Goal: Task Accomplishment & Management: Use online tool/utility

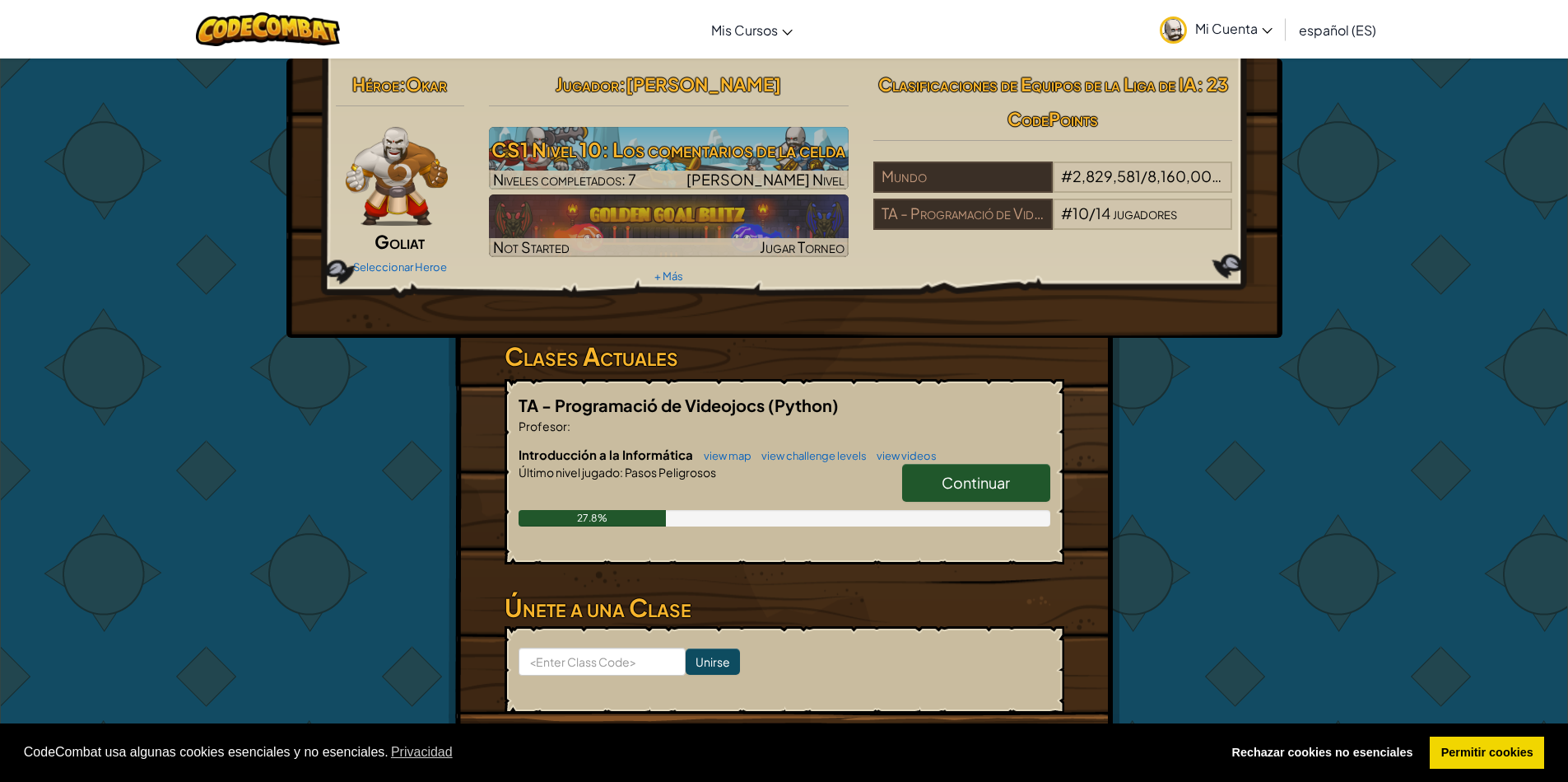
click at [1198, 334] on div "Héroe : Okar Goliat Seleccionar Heroe Jugador : kevin k CS1 Nivel 10: Los comen…" at bounding box center [784, 197] width 996 height 279
click at [958, 475] on link "Continuar" at bounding box center [975, 483] width 149 height 37
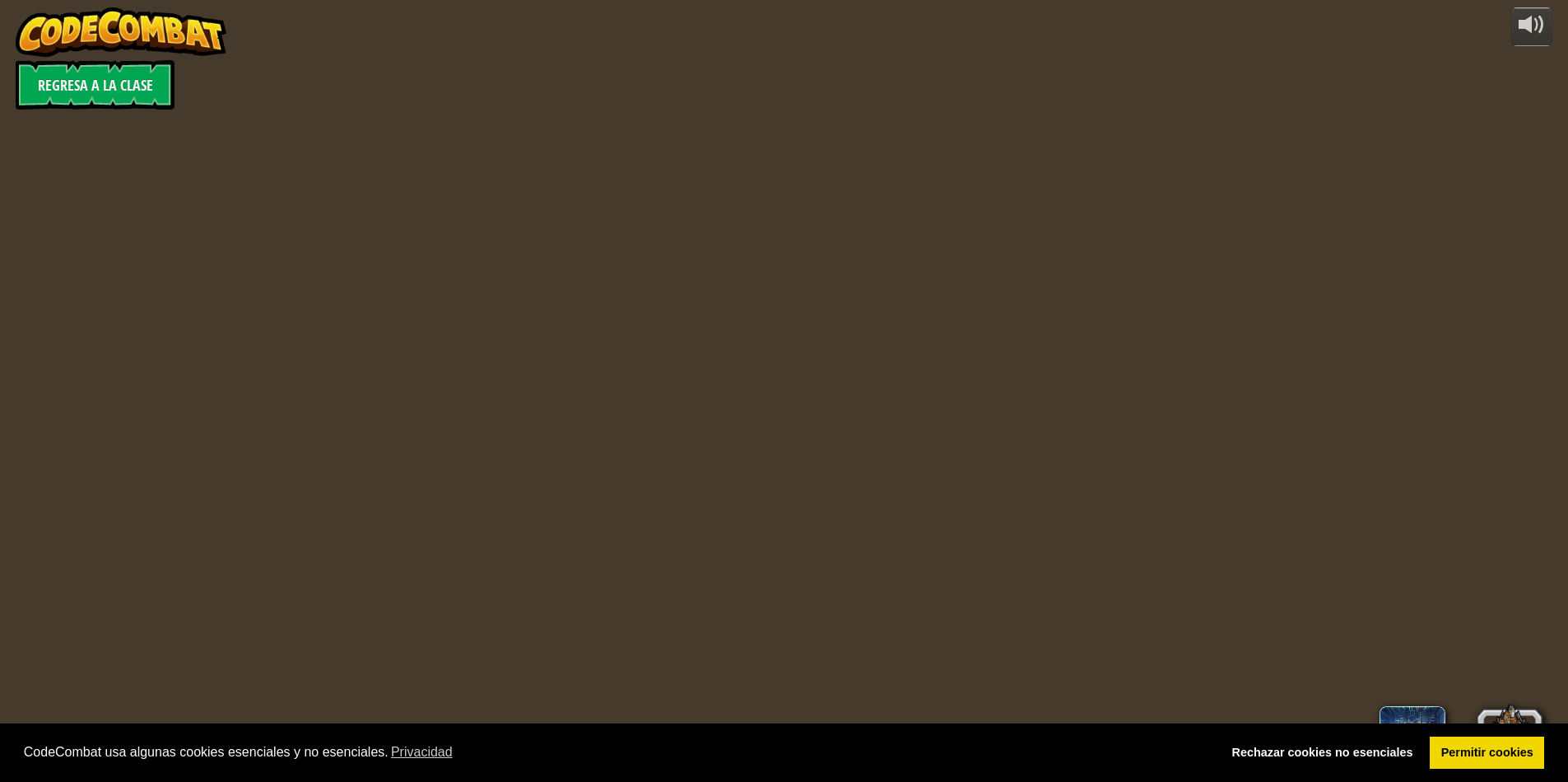
select select "es-ES"
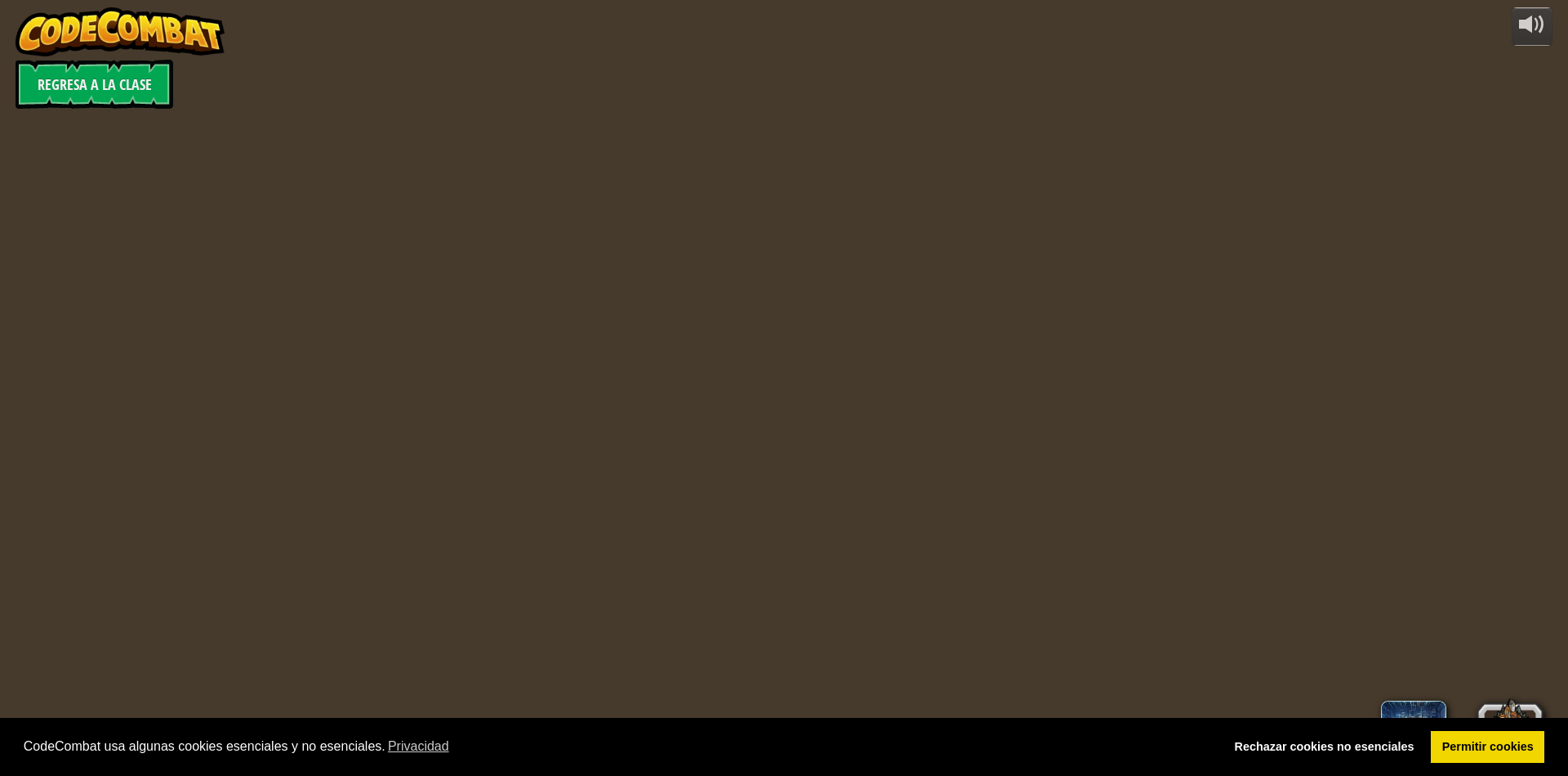
select select "es-ES"
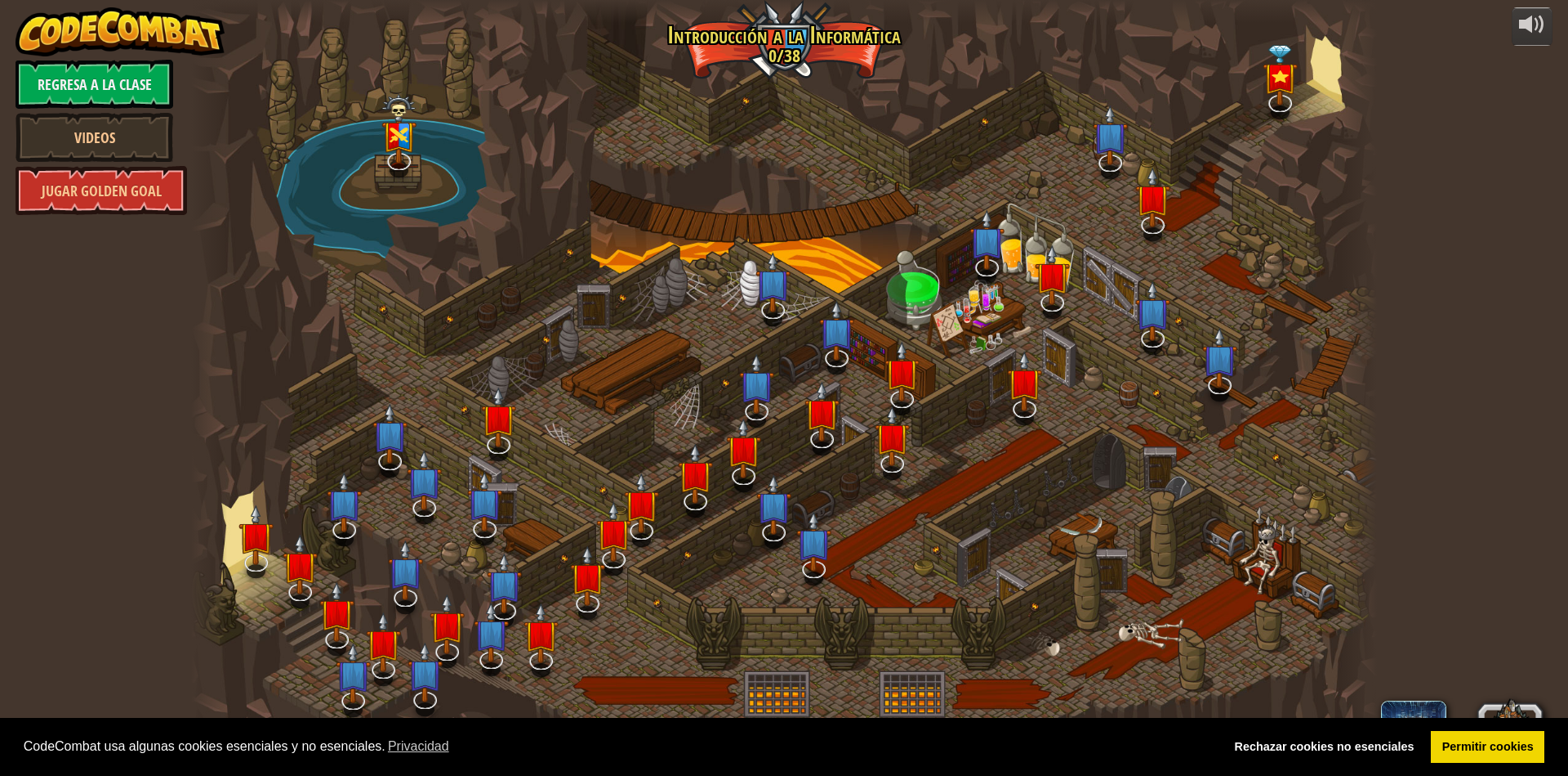
select select "es-ES"
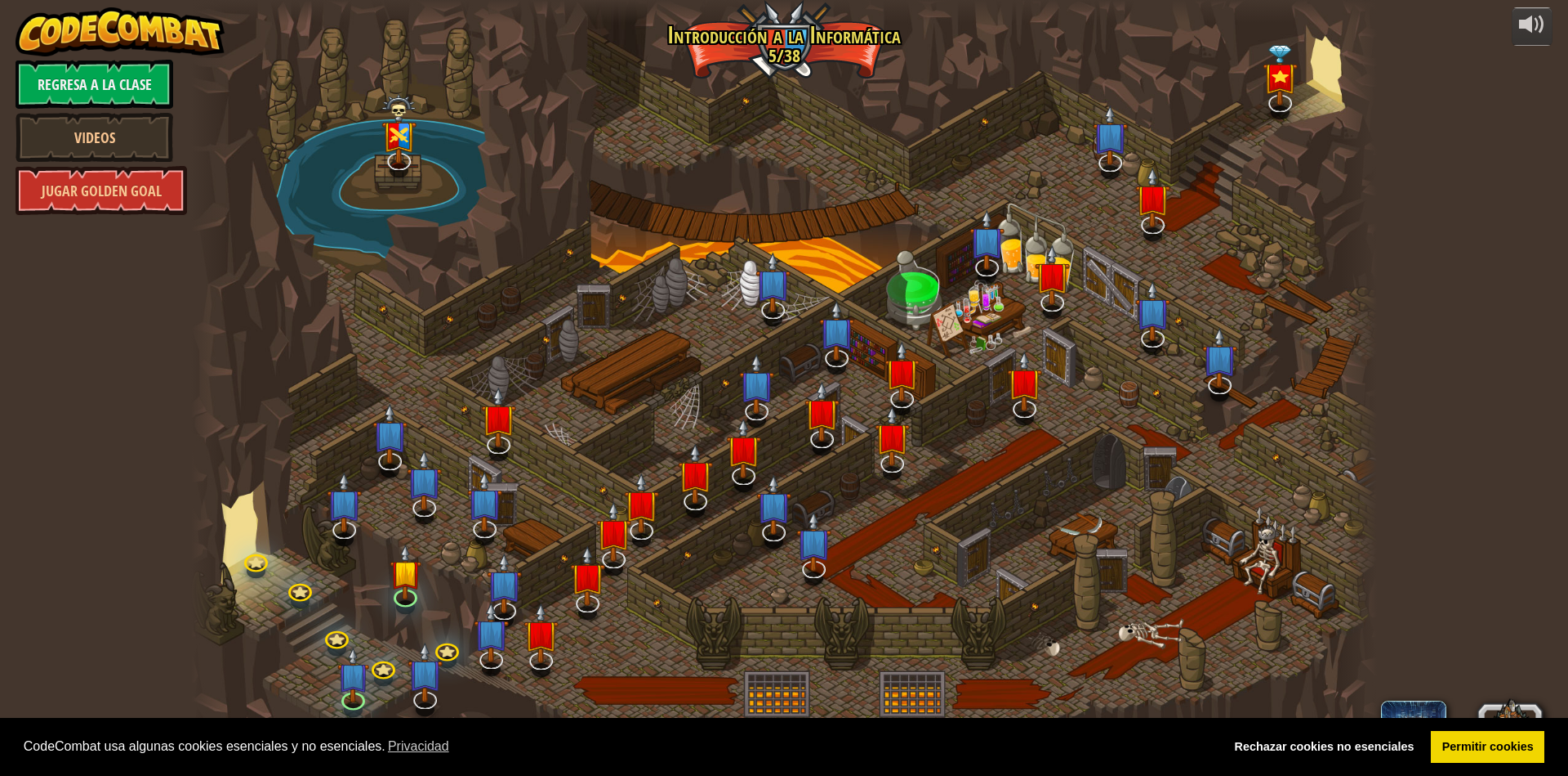
select select "es-ES"
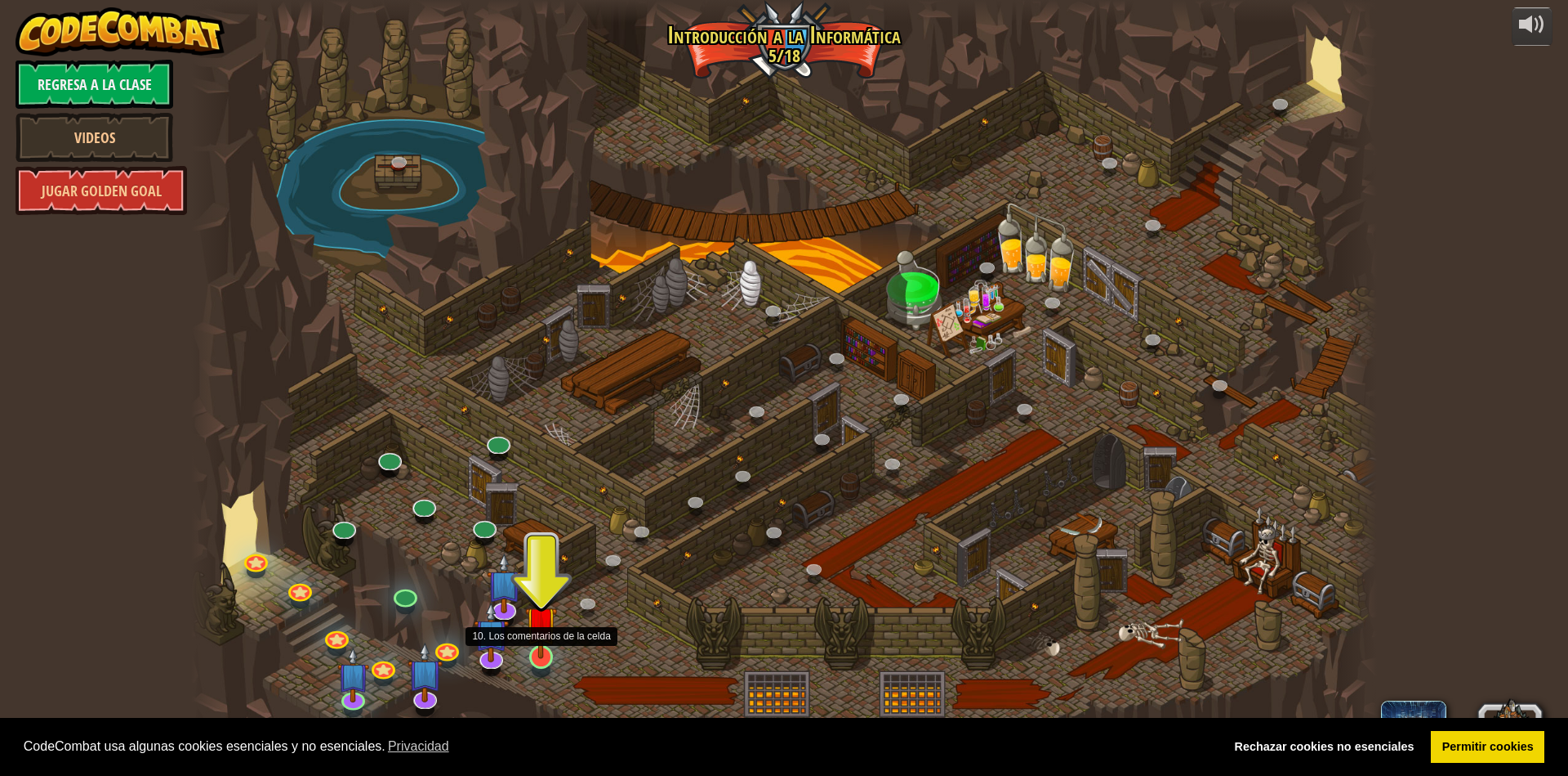
click at [539, 661] on div at bounding box center [541, 657] width 23 height 23
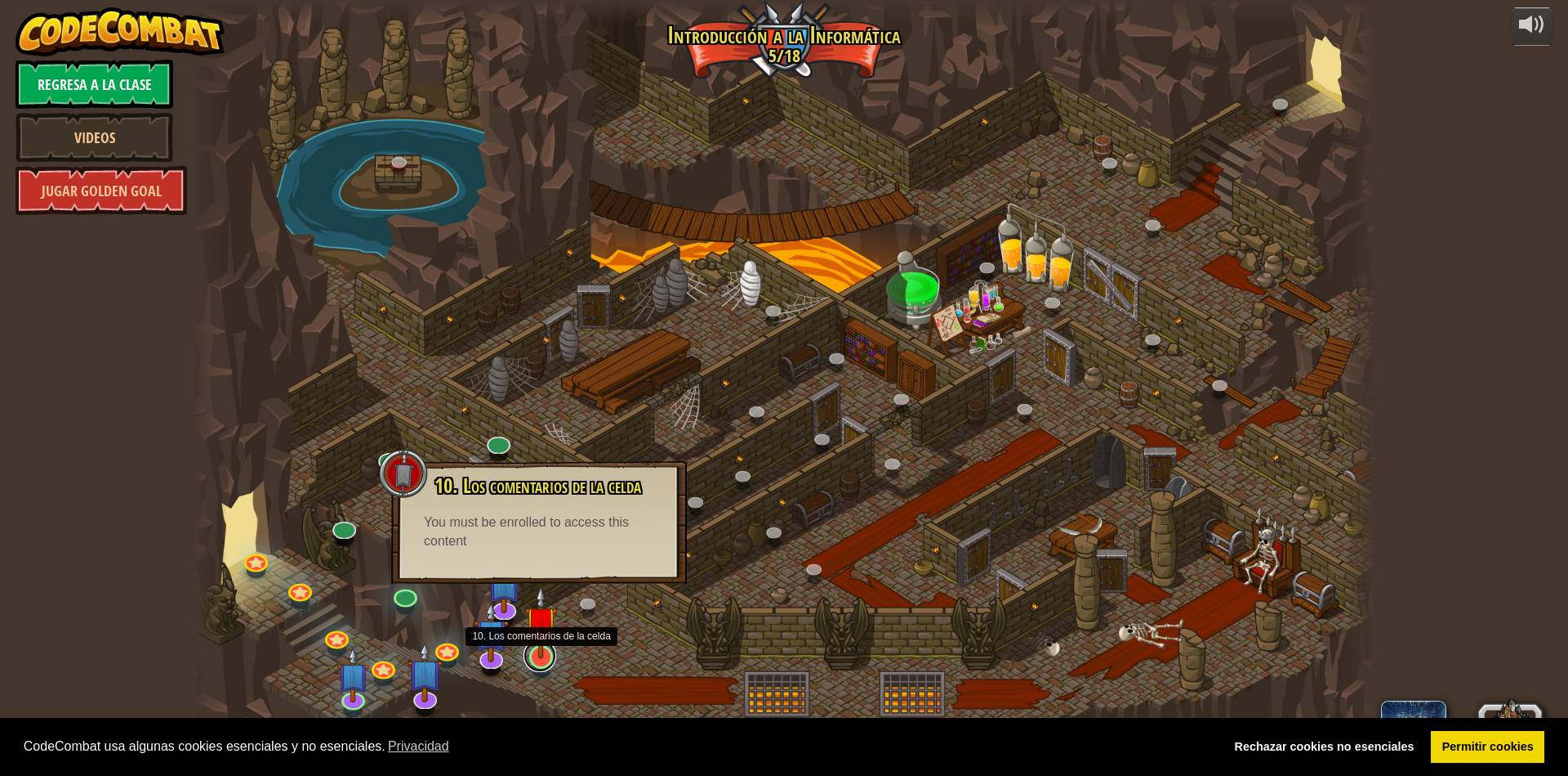
click at [540, 661] on link at bounding box center [539, 655] width 32 height 32
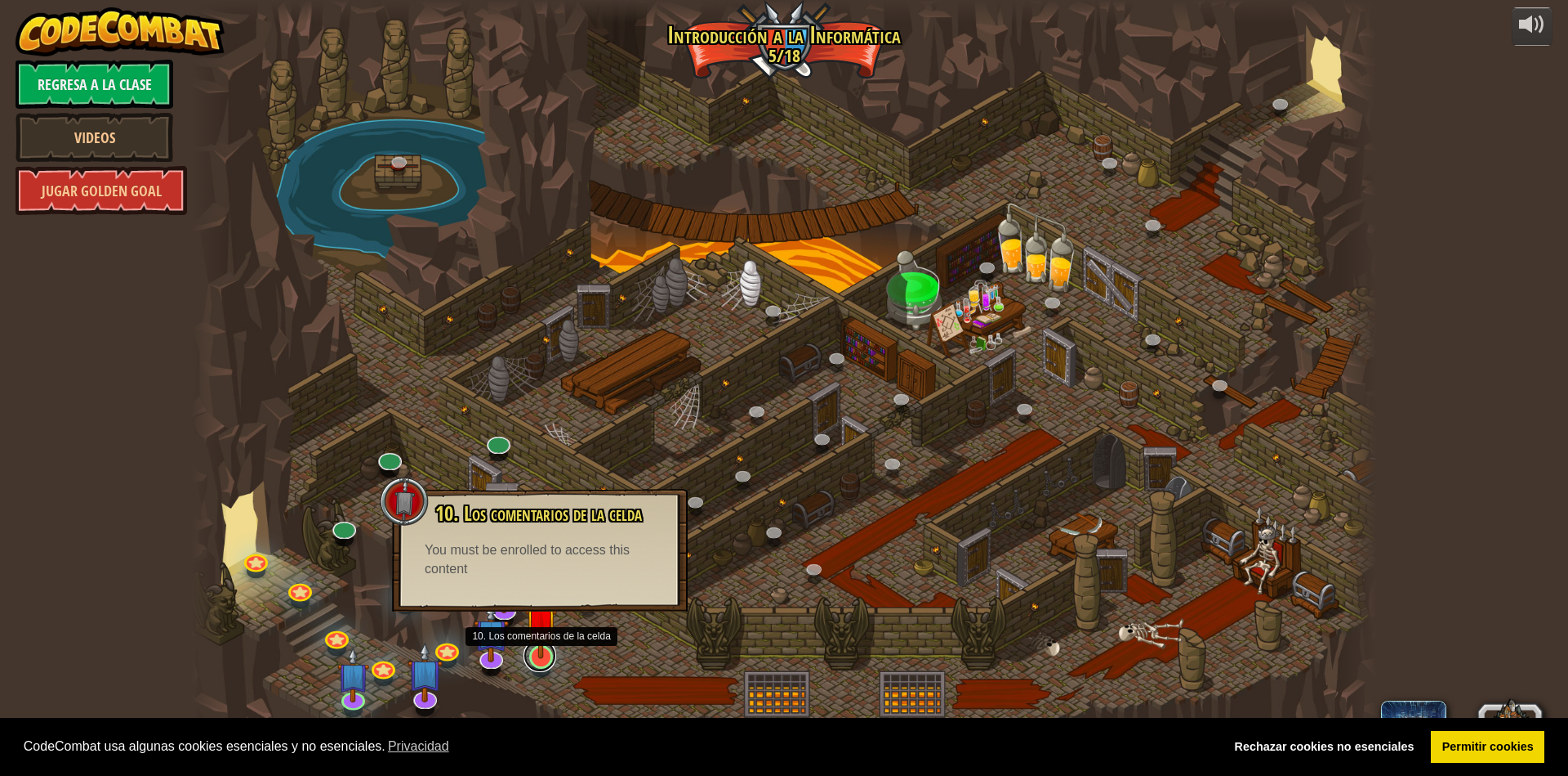
click at [540, 661] on link at bounding box center [539, 655] width 32 height 32
click at [565, 628] on div at bounding box center [784, 388] width 1186 height 776
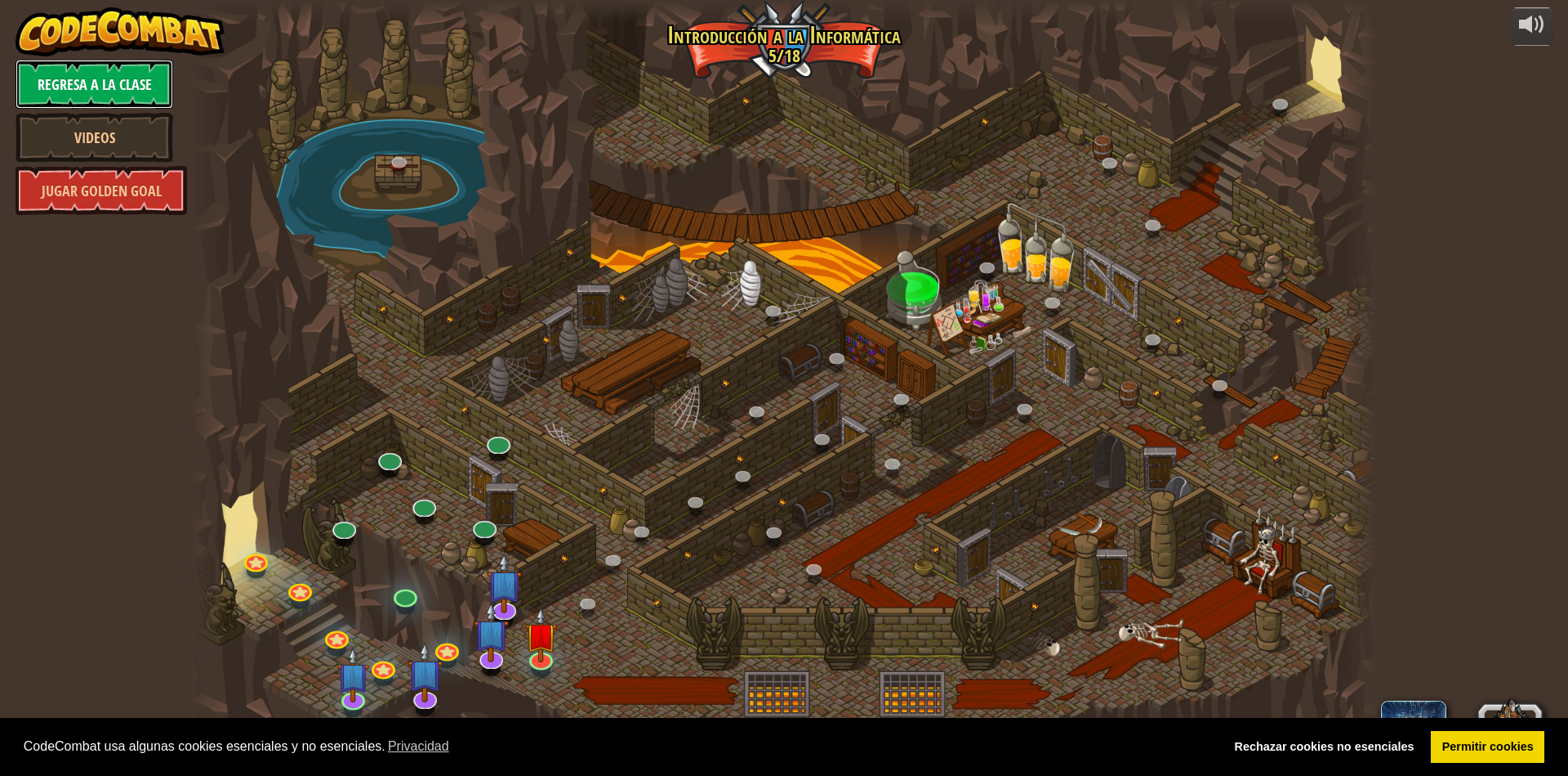
click at [120, 83] on link "Regresa a la clase" at bounding box center [94, 84] width 157 height 49
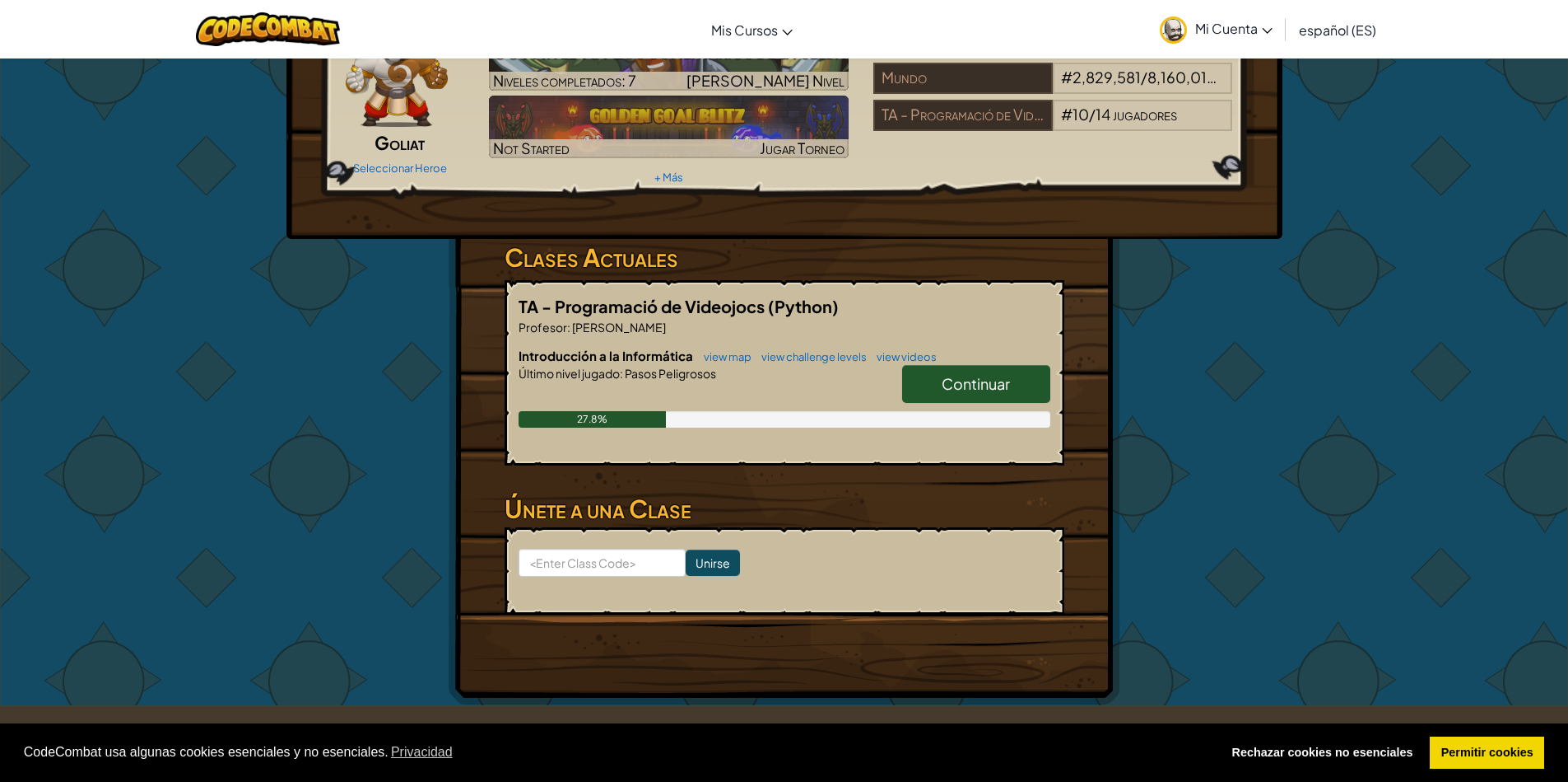
scroll to position [198, 0]
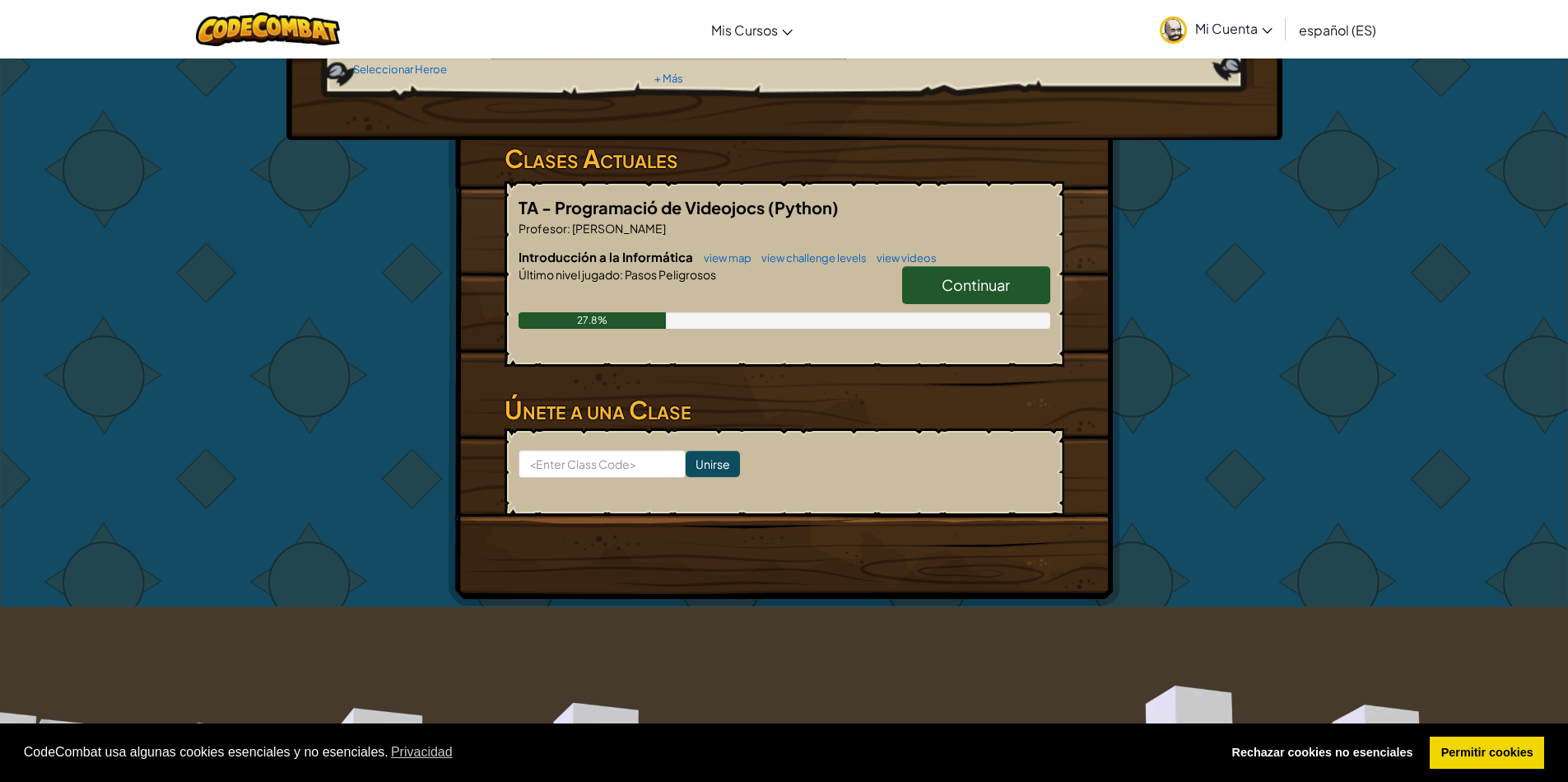
click at [1021, 292] on link "Continuar" at bounding box center [975, 285] width 149 height 37
select select "es-ES"
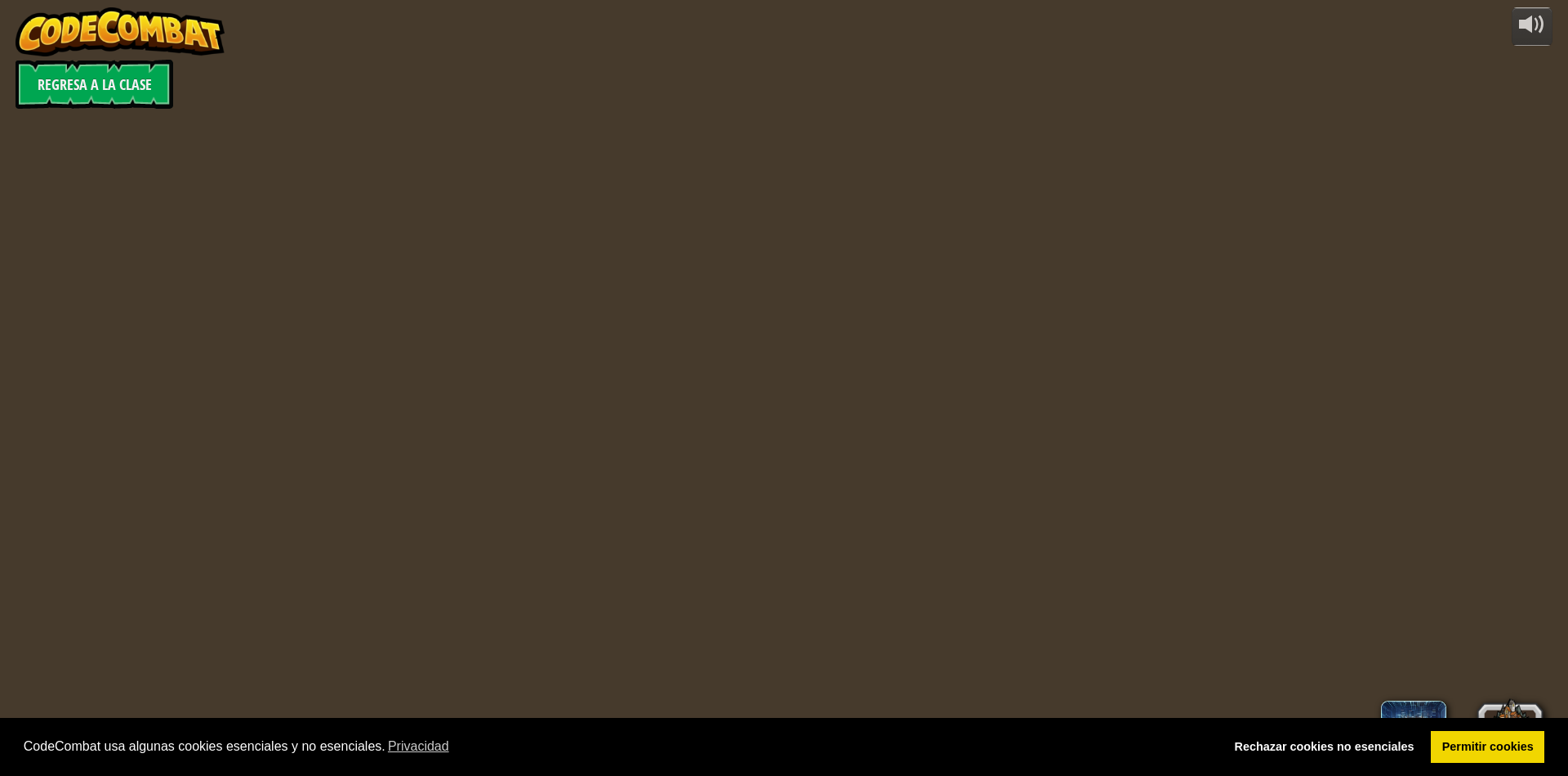
select select "es-ES"
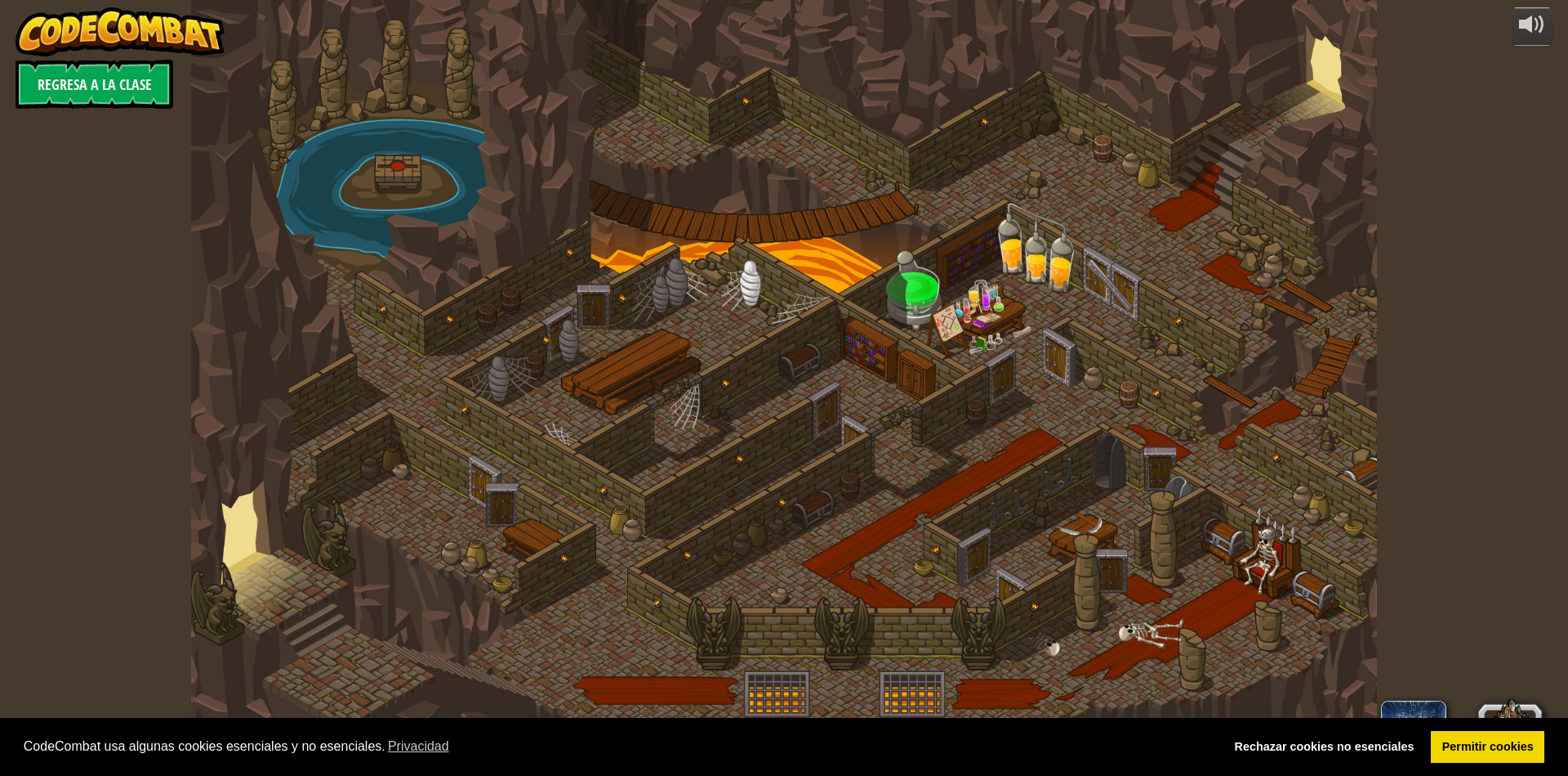
select select "es-ES"
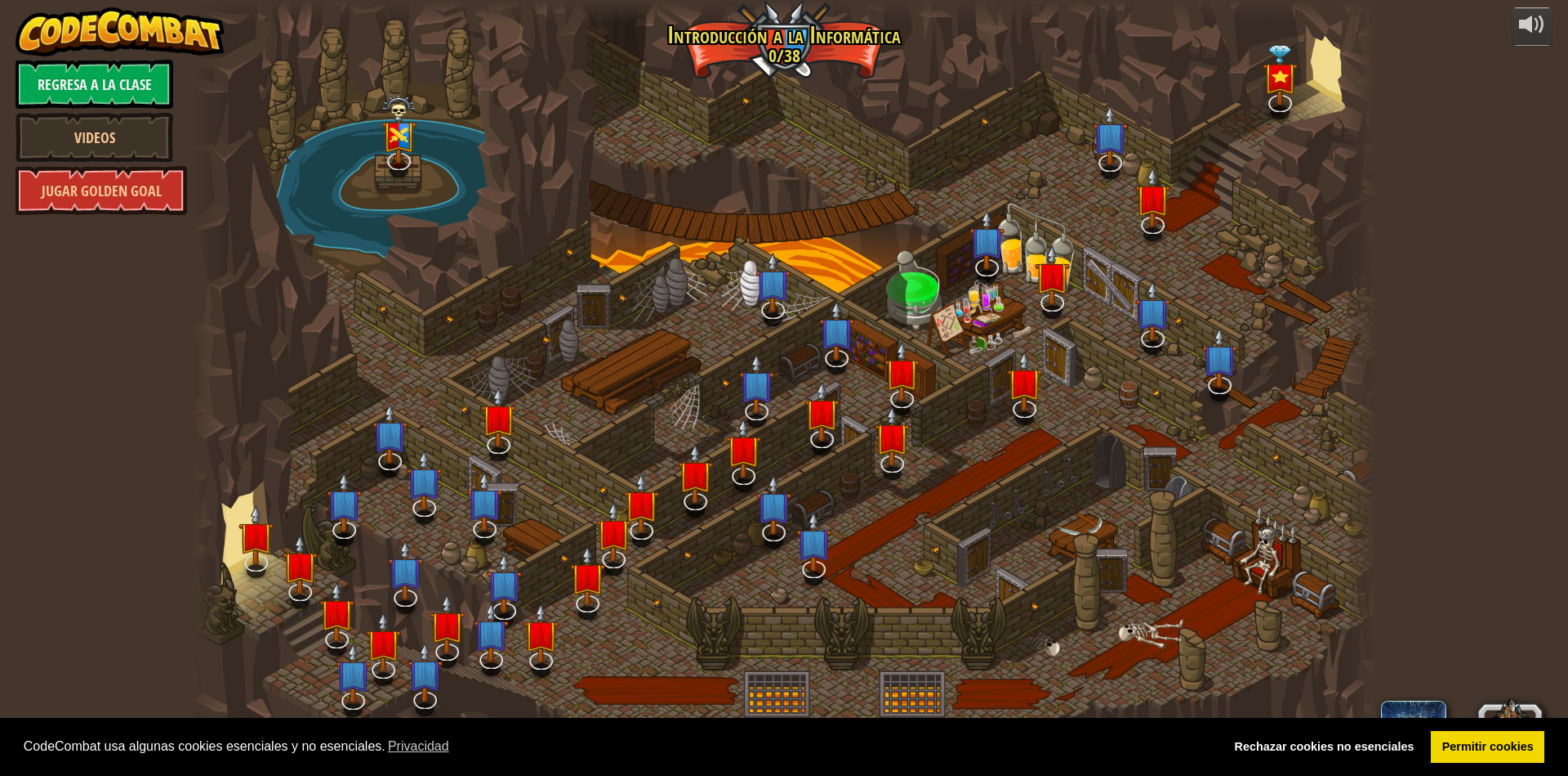
select select "es-ES"
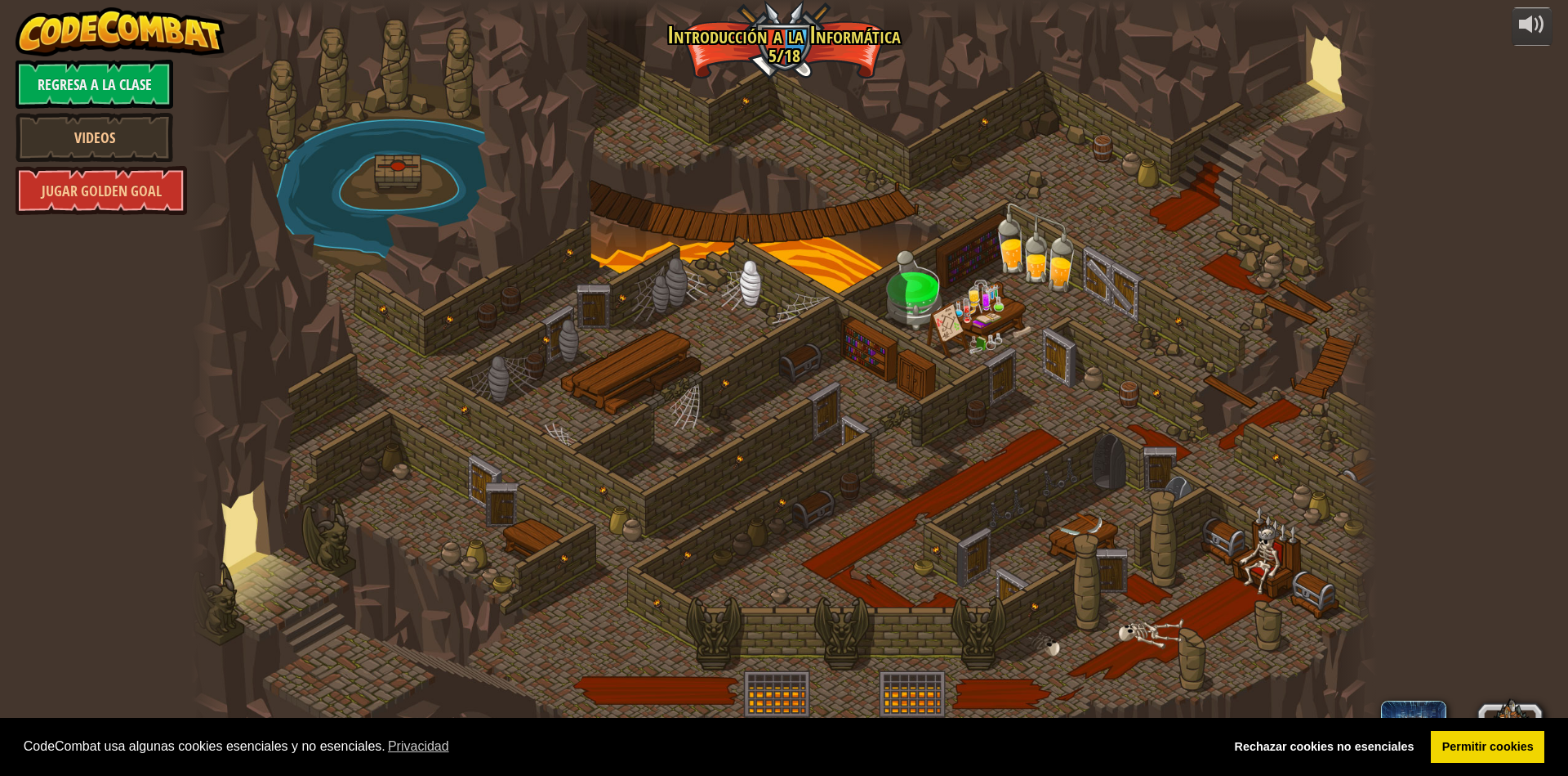
select select "es-ES"
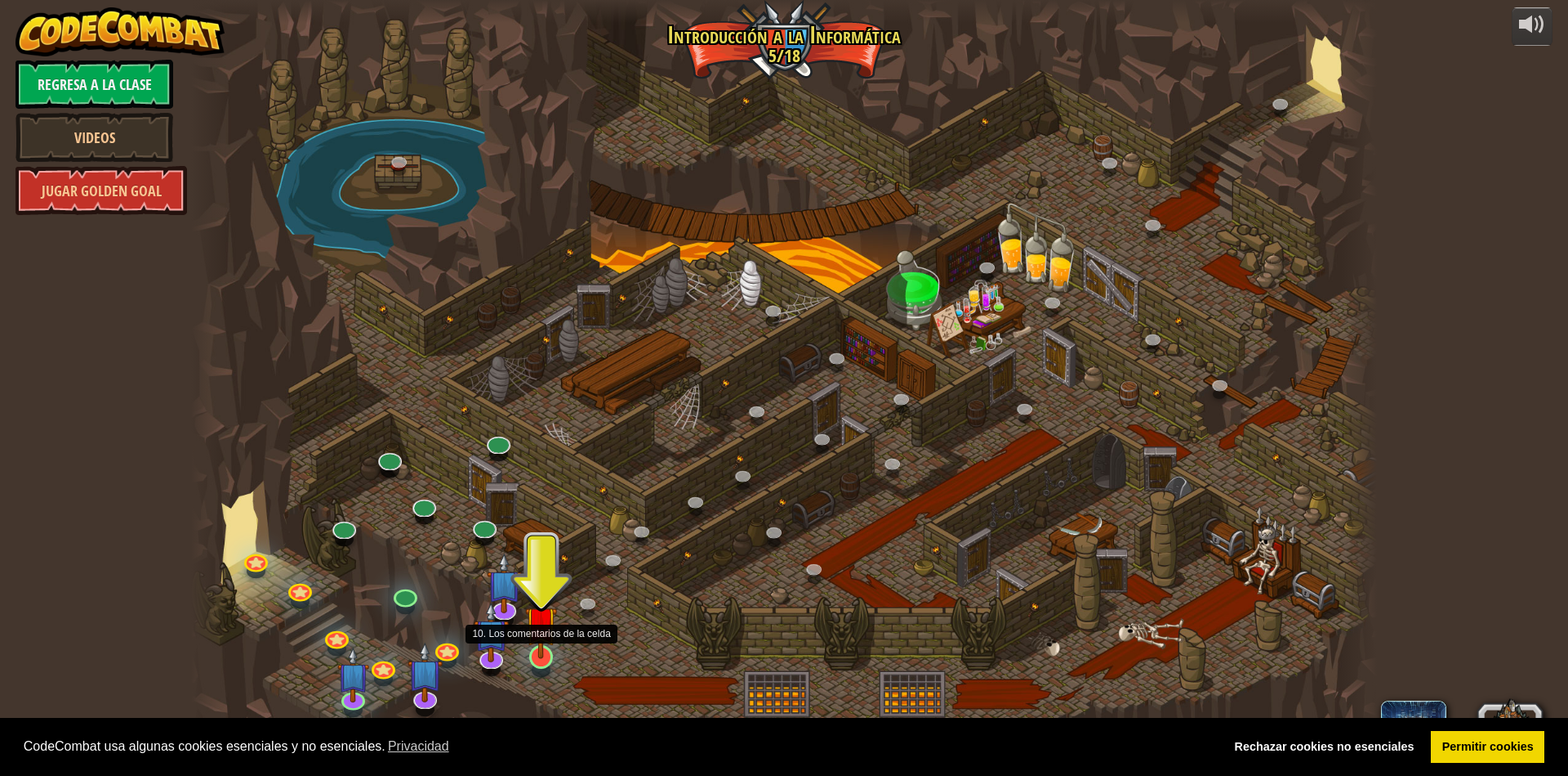
click at [544, 669] on div "25. Las puertas de Kithgard (Bloqueado) Escapa de las mazmorras de Kithgard, y …" at bounding box center [784, 388] width 1186 height 776
click at [564, 546] on div at bounding box center [784, 388] width 1186 height 776
click at [535, 656] on img at bounding box center [541, 622] width 32 height 73
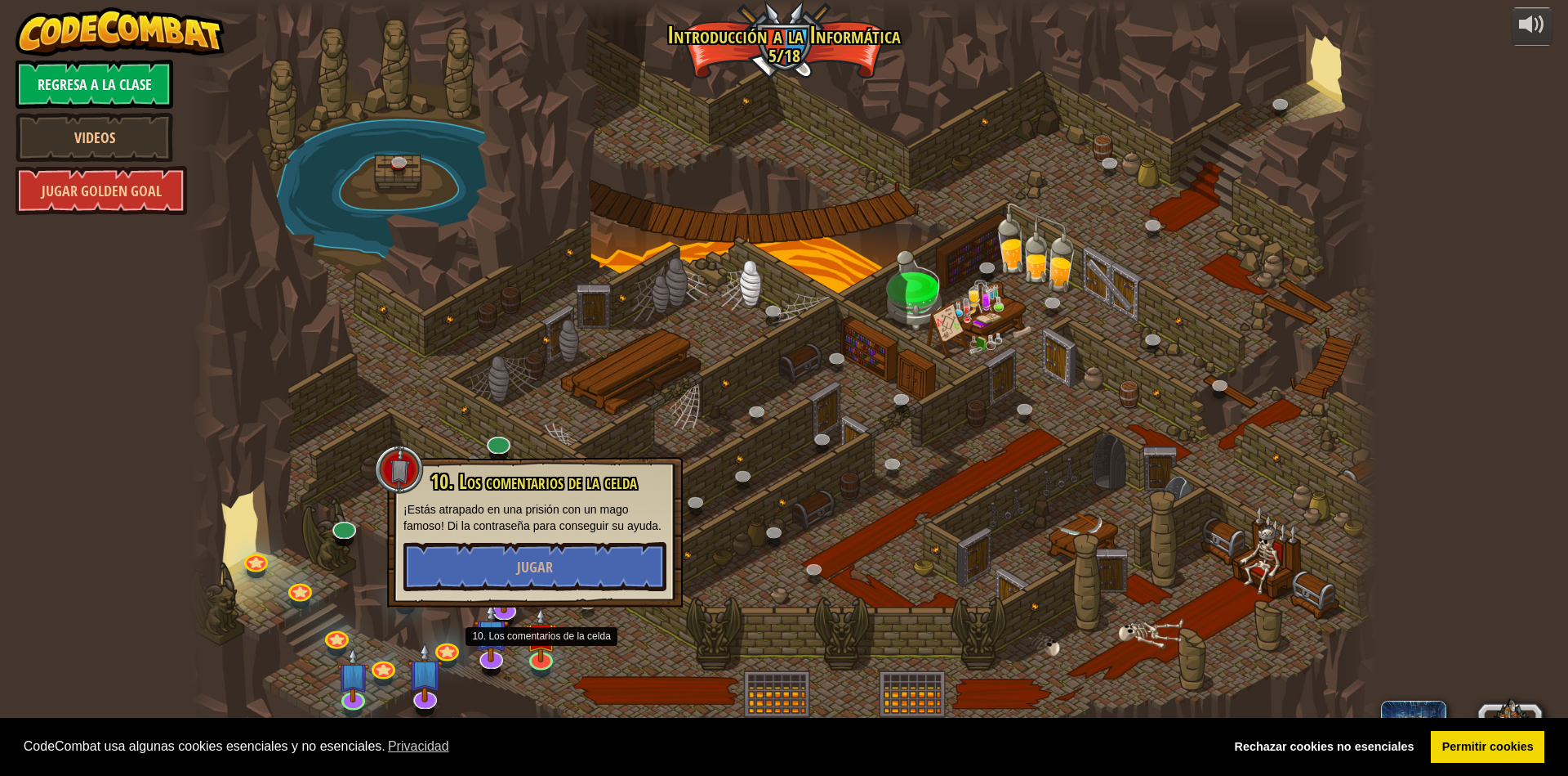
drag, startPoint x: 586, startPoint y: 520, endPoint x: 599, endPoint y: 509, distance: 17.0
click at [592, 515] on div "10. Los comentarios de la celda ¡Estás atrapado en una prisión con un mago famo…" at bounding box center [534, 531] width 263 height 120
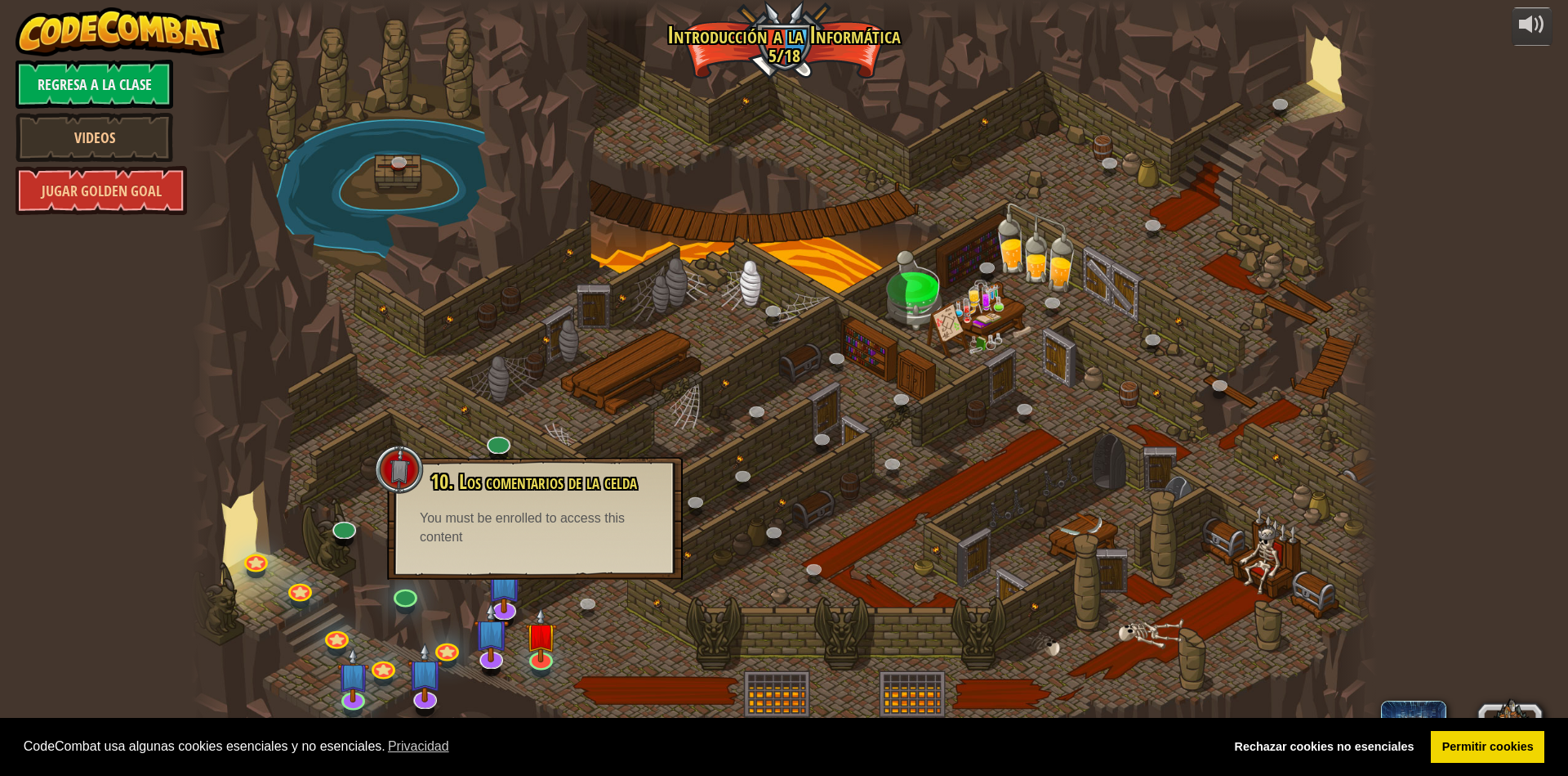
drag, startPoint x: 602, startPoint y: 504, endPoint x: 577, endPoint y: 582, distance: 81.9
click at [582, 568] on div "10. Los comentarios de la celda ¡Estás atrapado en una prisión con un mago famo…" at bounding box center [534, 517] width 296 height 122
click at [546, 661] on link at bounding box center [539, 655] width 32 height 32
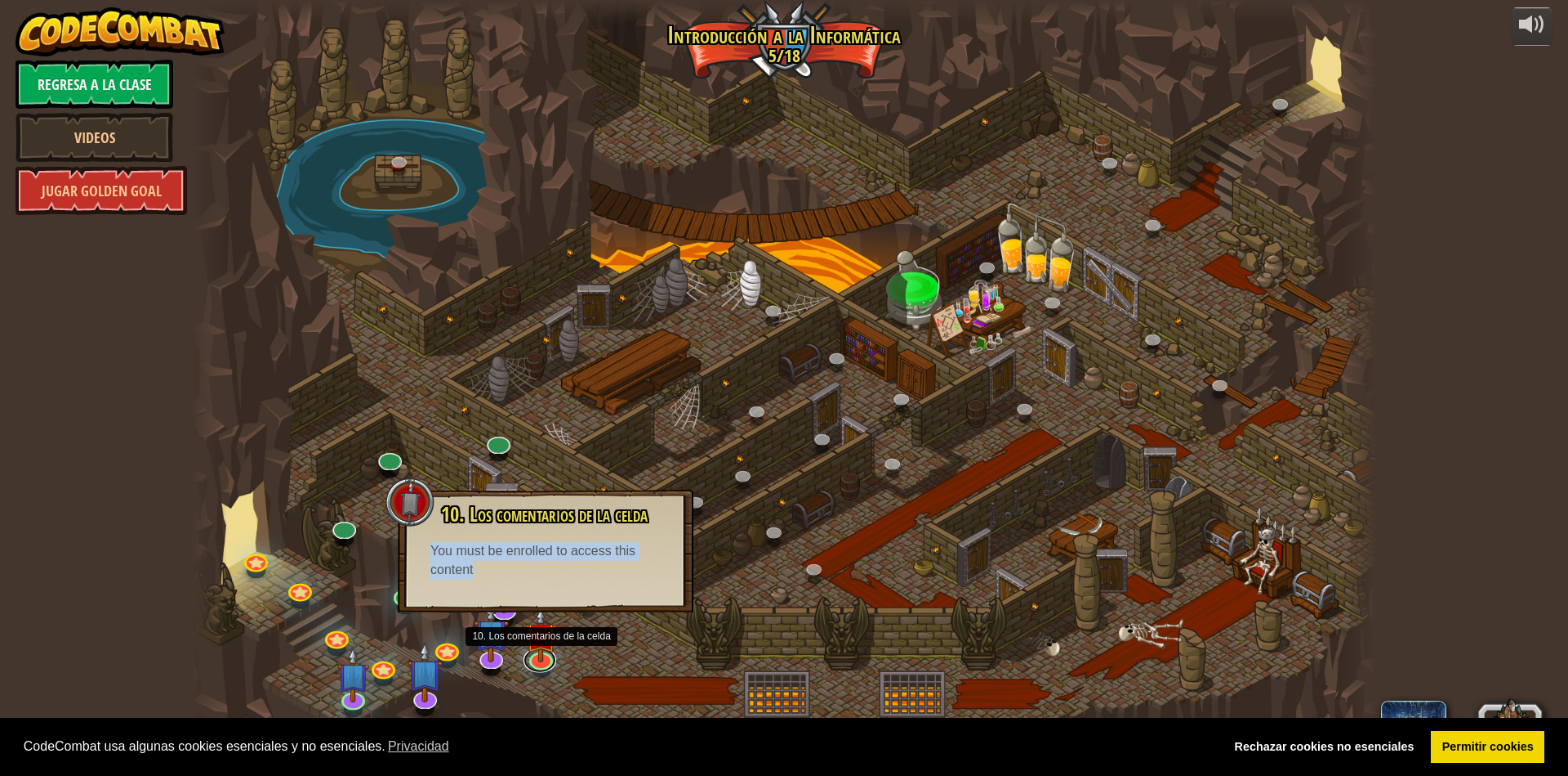
drag, startPoint x: 546, startPoint y: 662, endPoint x: 566, endPoint y: 574, distance: 90.2
click at [550, 652] on div at bounding box center [541, 661] width 23 height 18
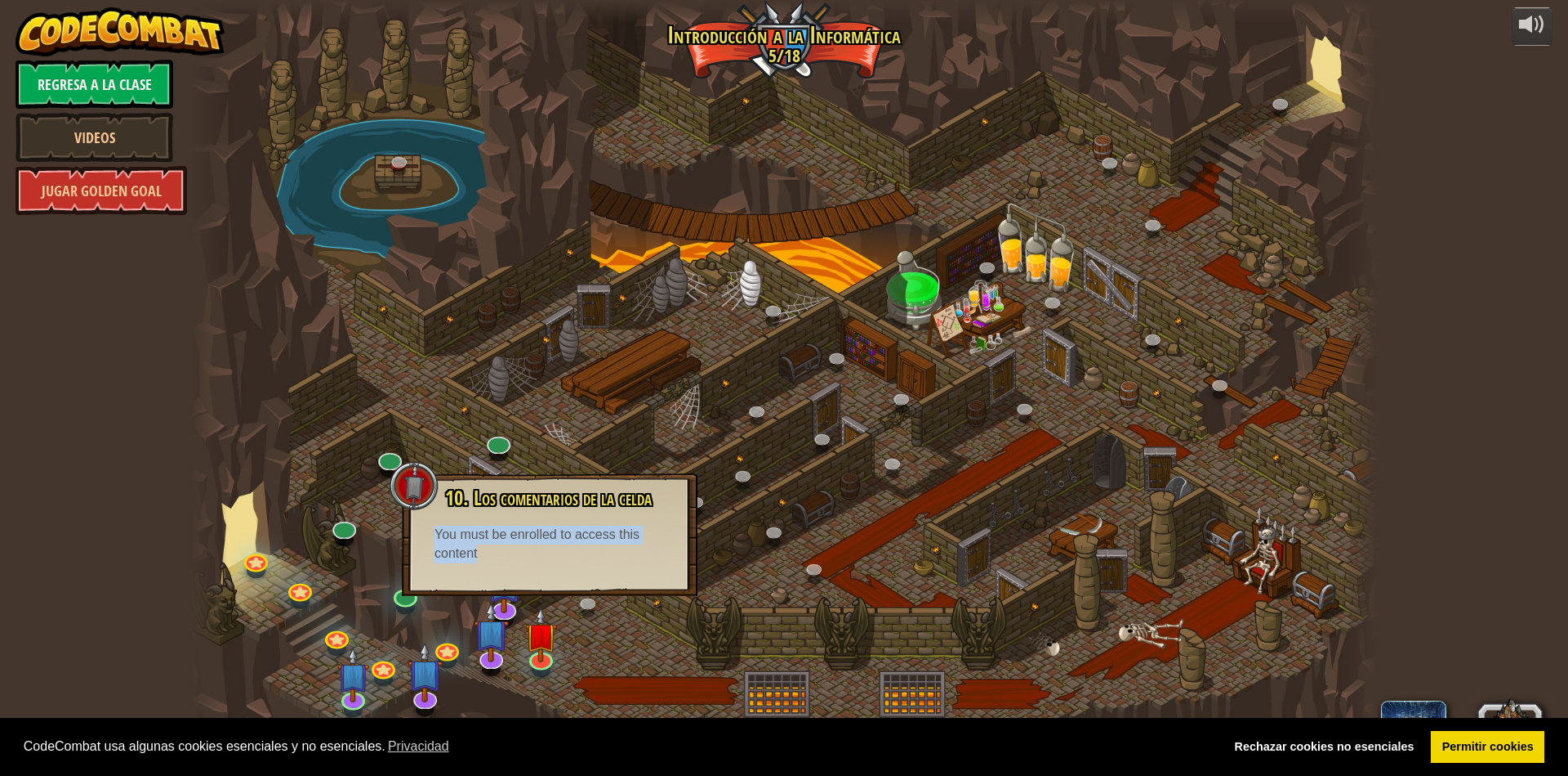
click at [572, 579] on div "10. Los comentarios de la celda ¡Estás atrapado en una prisión con un mago famo…" at bounding box center [549, 534] width 296 height 122
click at [570, 635] on div at bounding box center [784, 388] width 1186 height 776
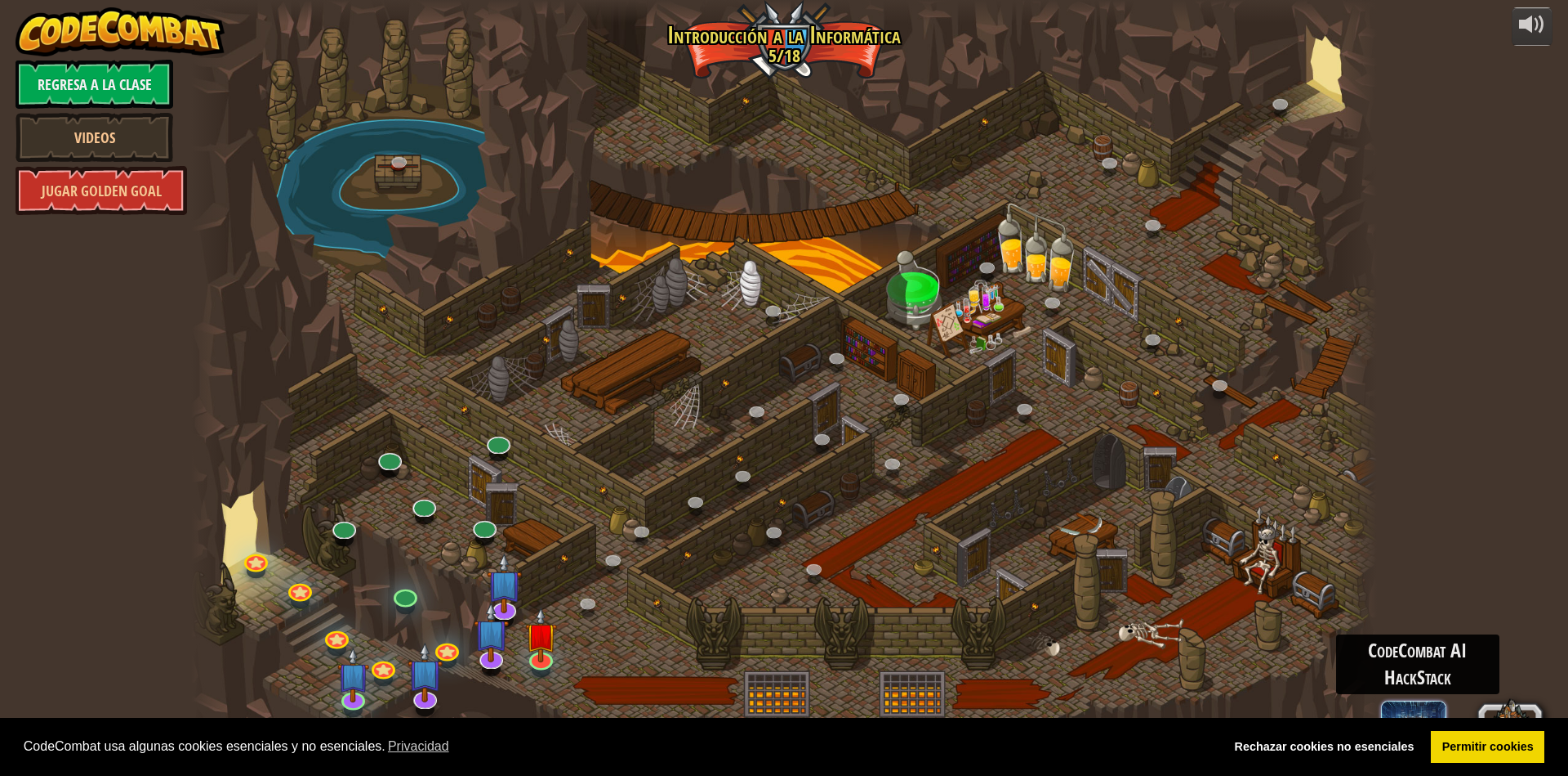
click at [1395, 711] on span at bounding box center [1414, 733] width 65 height 65
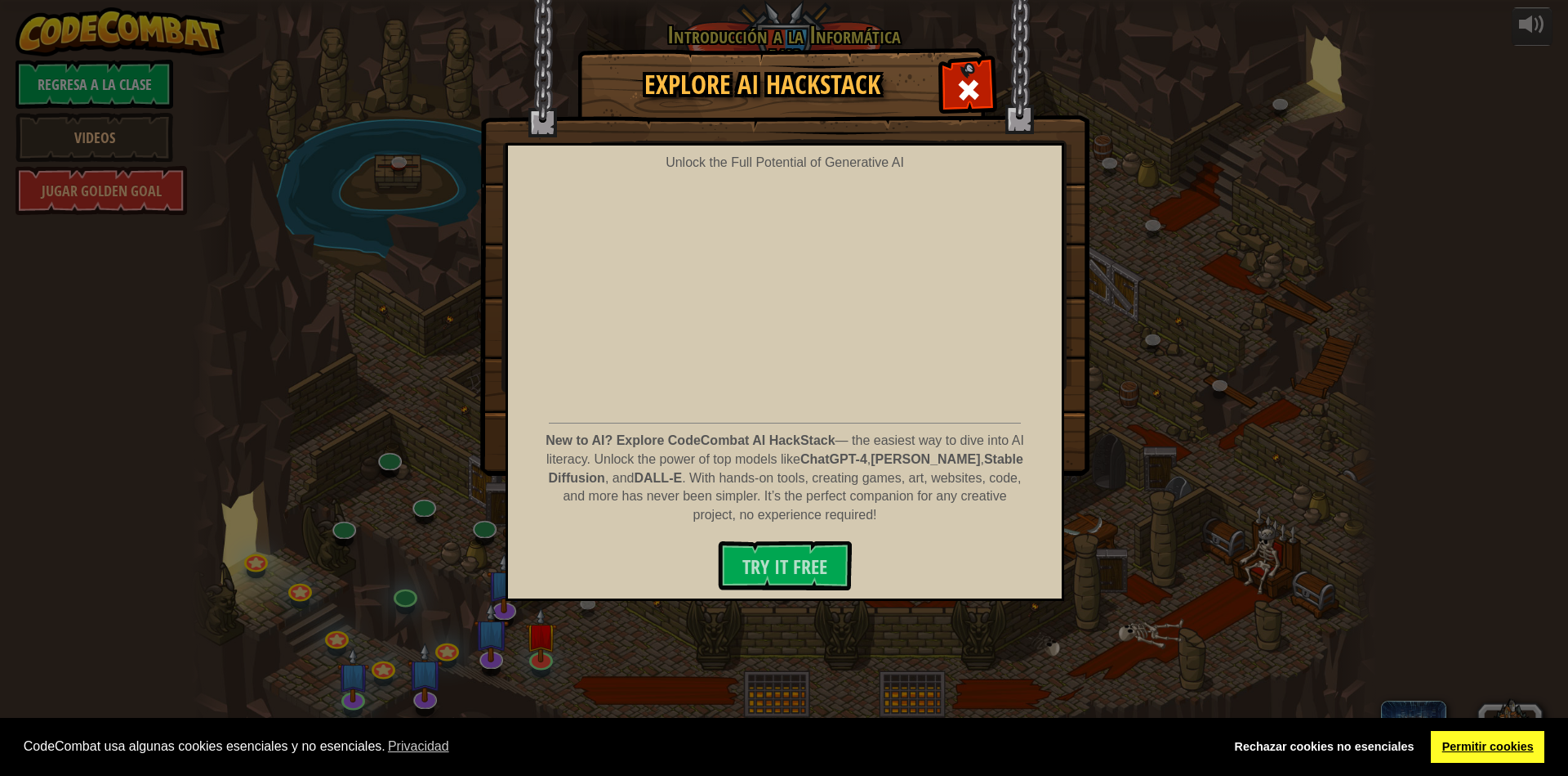
click at [1489, 746] on link "Permitir cookies" at bounding box center [1488, 747] width 113 height 32
click at [1489, 749] on link "Permitir cookies" at bounding box center [1488, 747] width 113 height 32
click at [980, 77] on span at bounding box center [968, 90] width 26 height 26
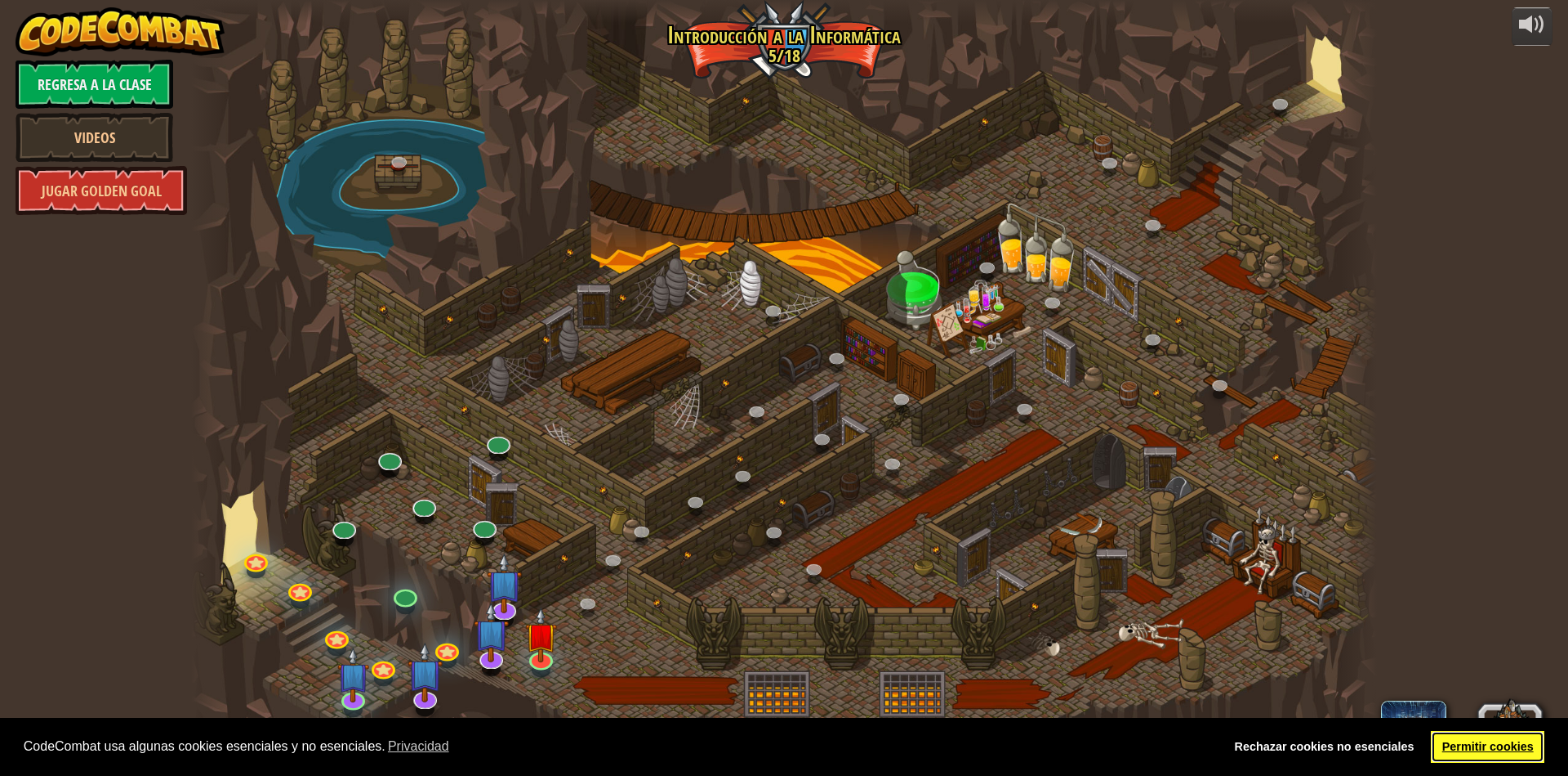
click at [1459, 734] on link "Permitir cookies" at bounding box center [1488, 747] width 113 height 32
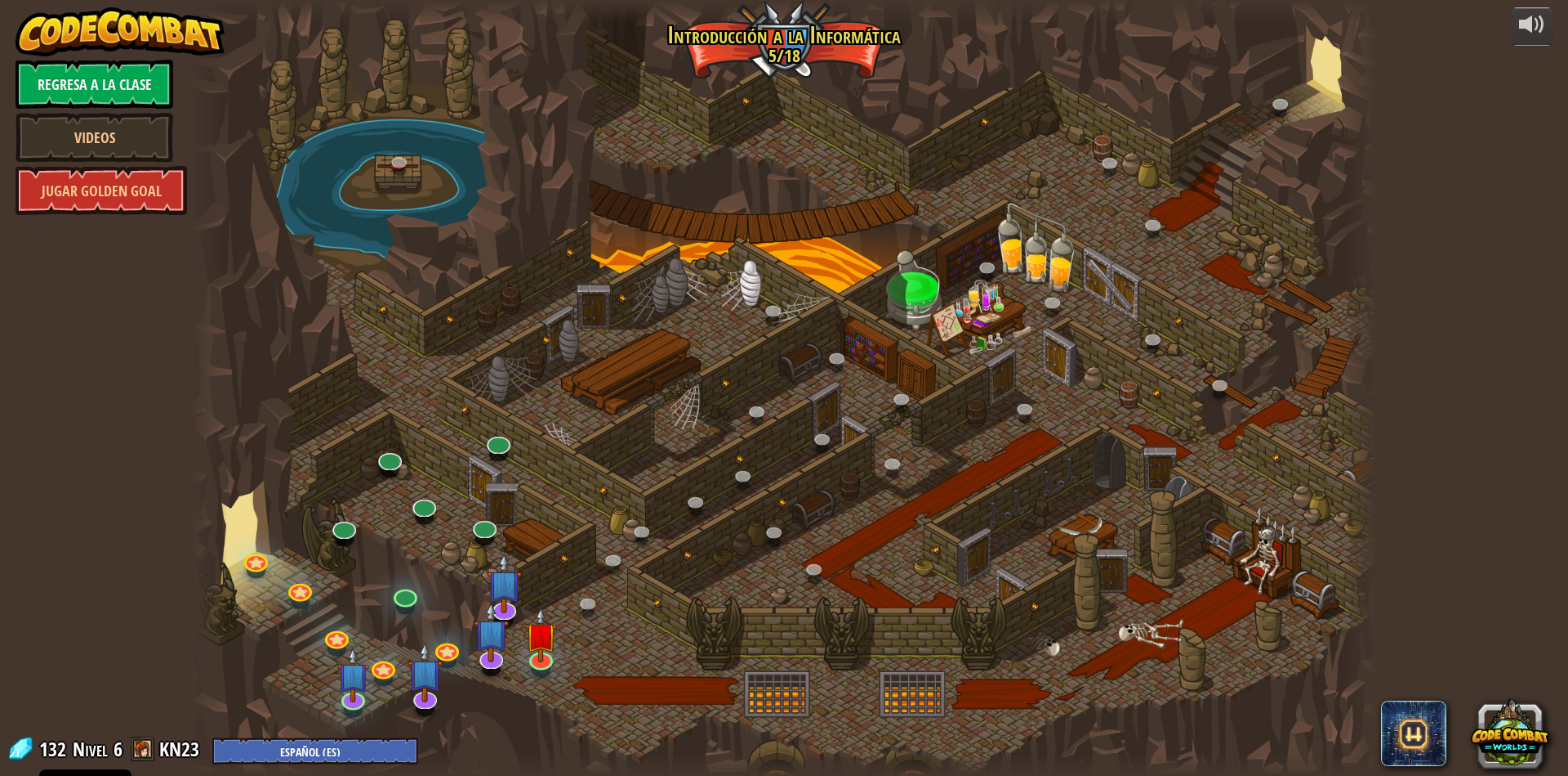
click at [1460, 738] on link "Permitir cookies" at bounding box center [1488, 747] width 113 height 32
click at [511, 606] on img at bounding box center [505, 569] width 35 height 80
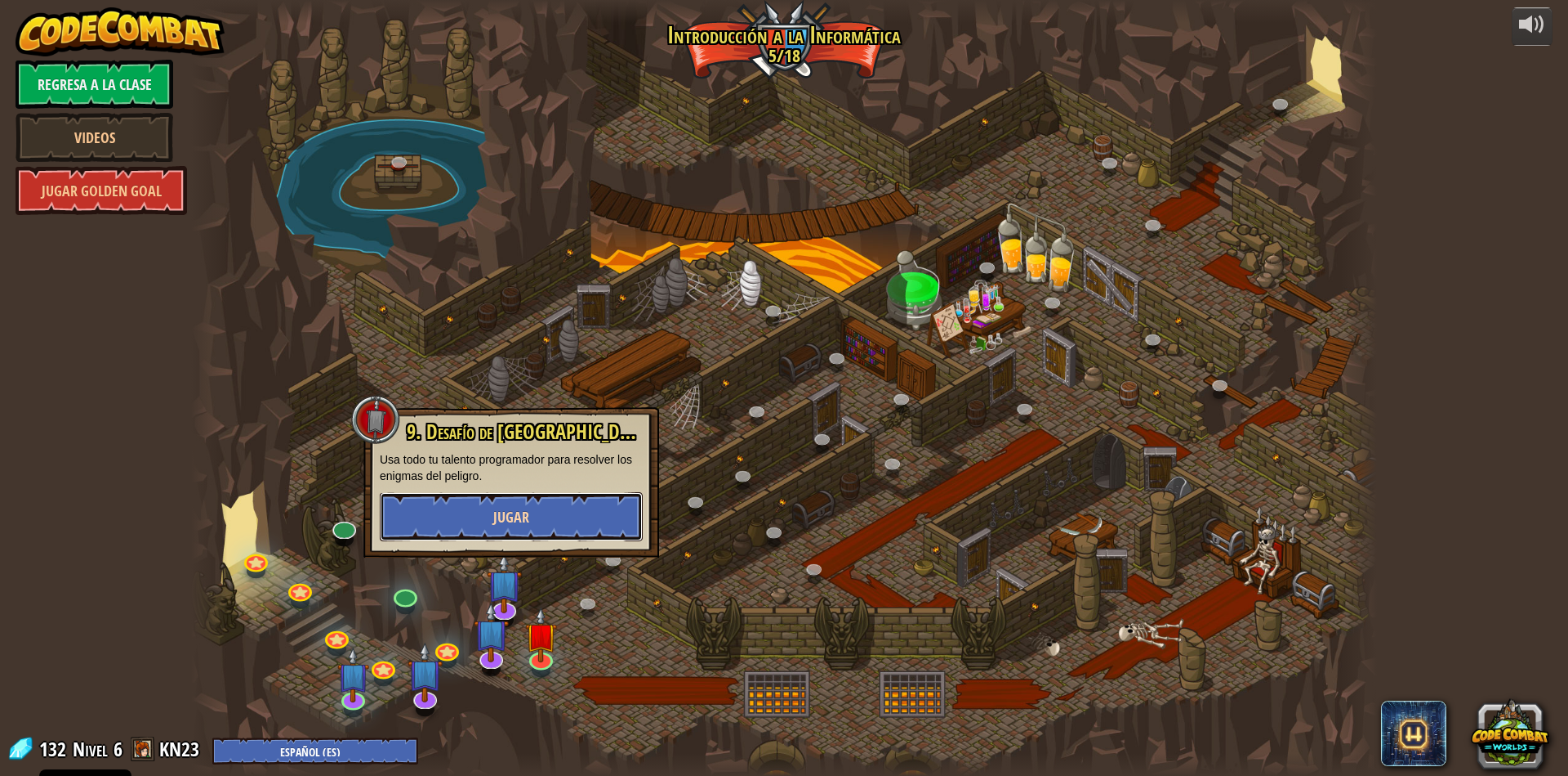
click at [514, 527] on span "Jugar" at bounding box center [511, 516] width 36 height 21
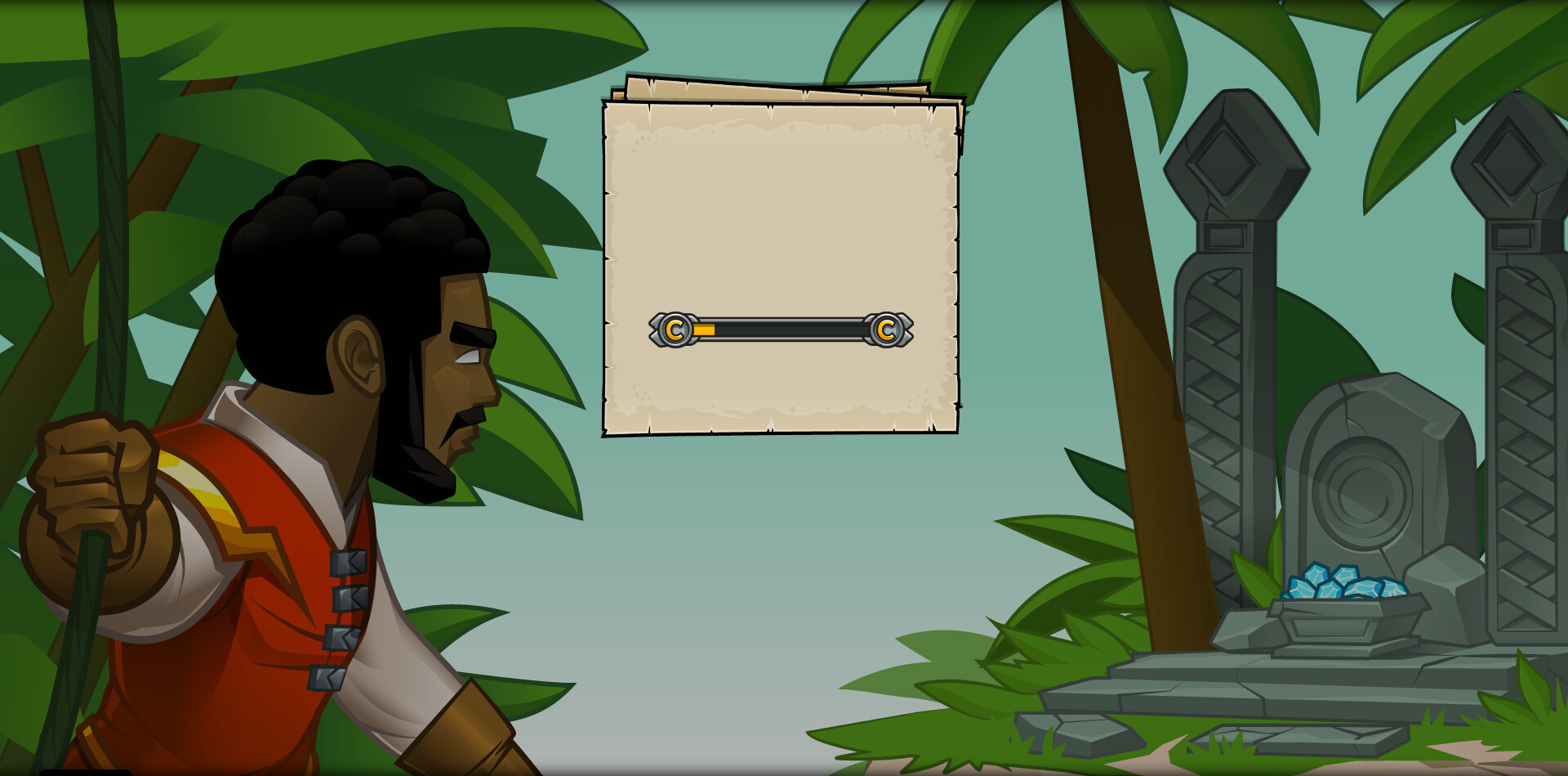
click at [1090, 436] on div "Goals Start Level Error al cargar desde el servidor. Intenta refrescar la págin…" at bounding box center [784, 388] width 1568 height 776
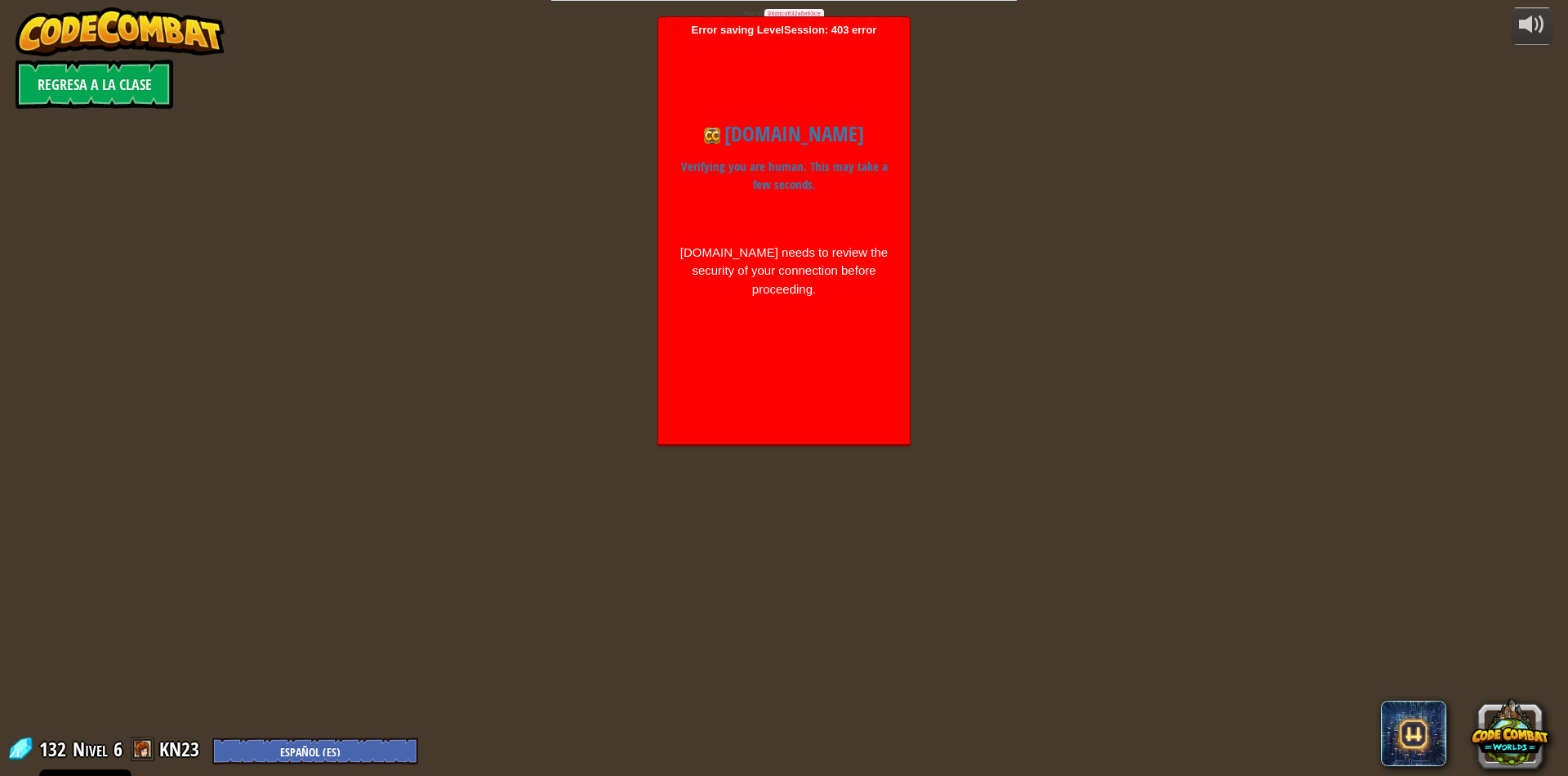
select select "es-ES"
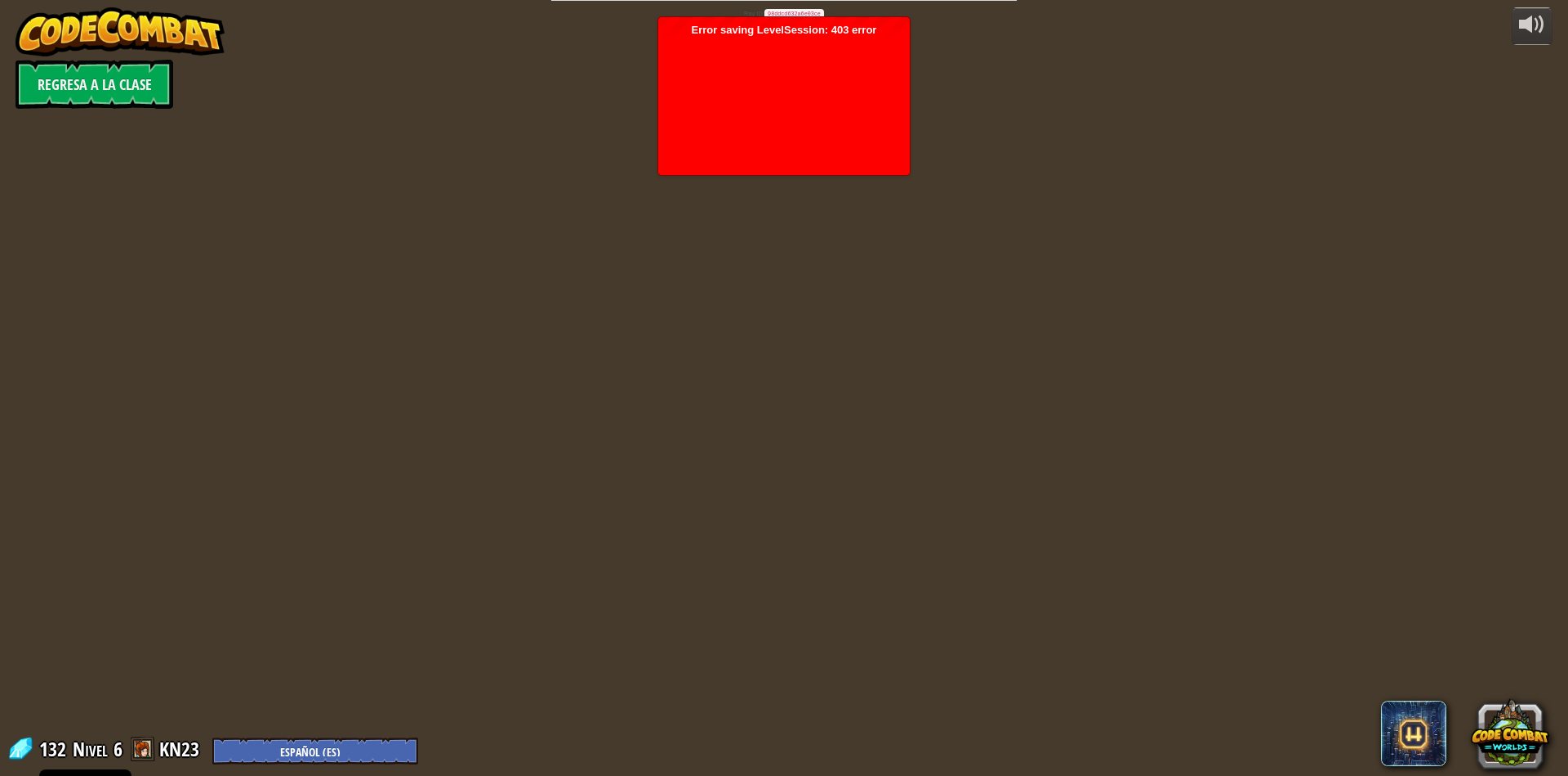
select select "es-ES"
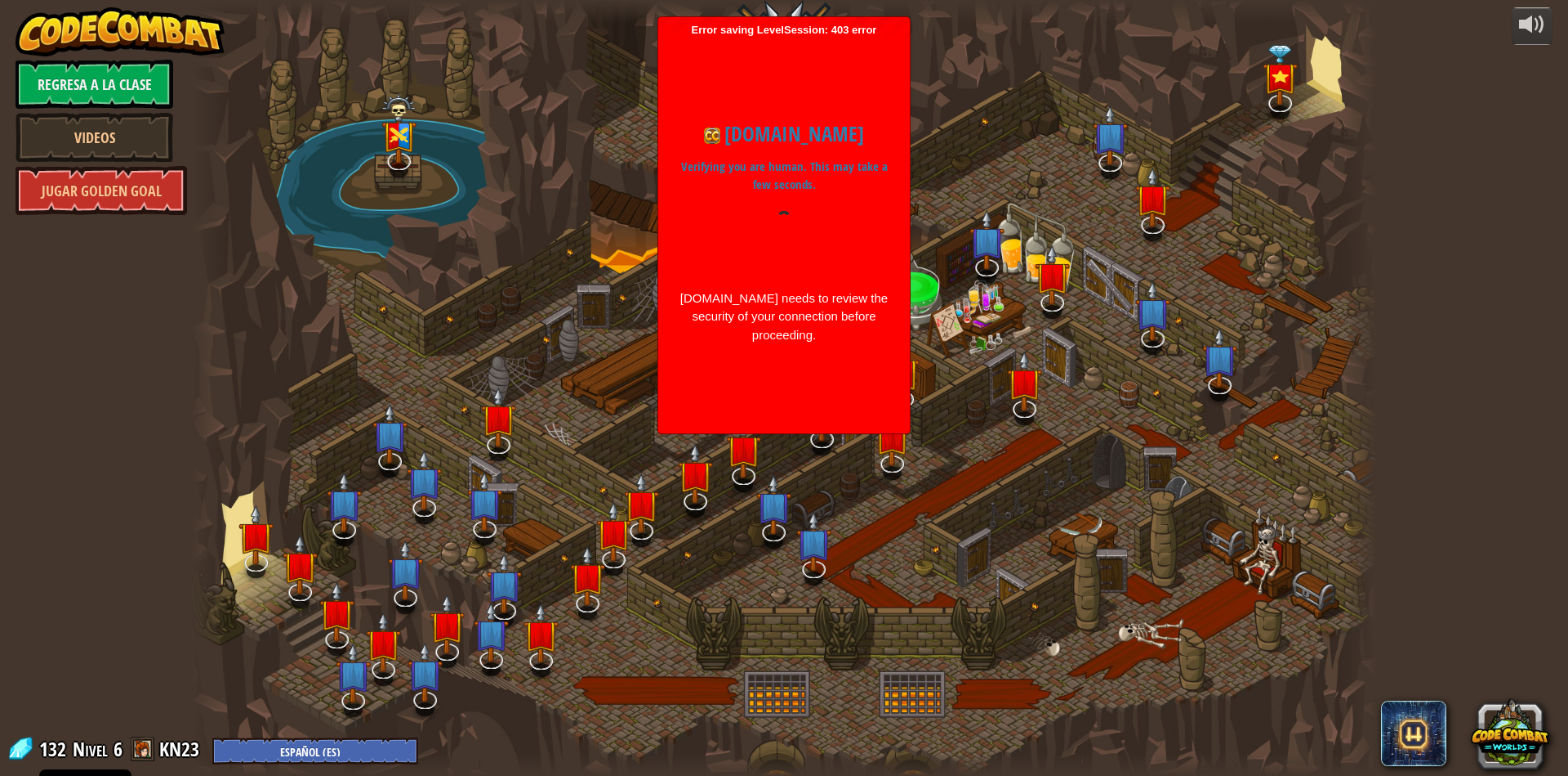
select select "es-ES"
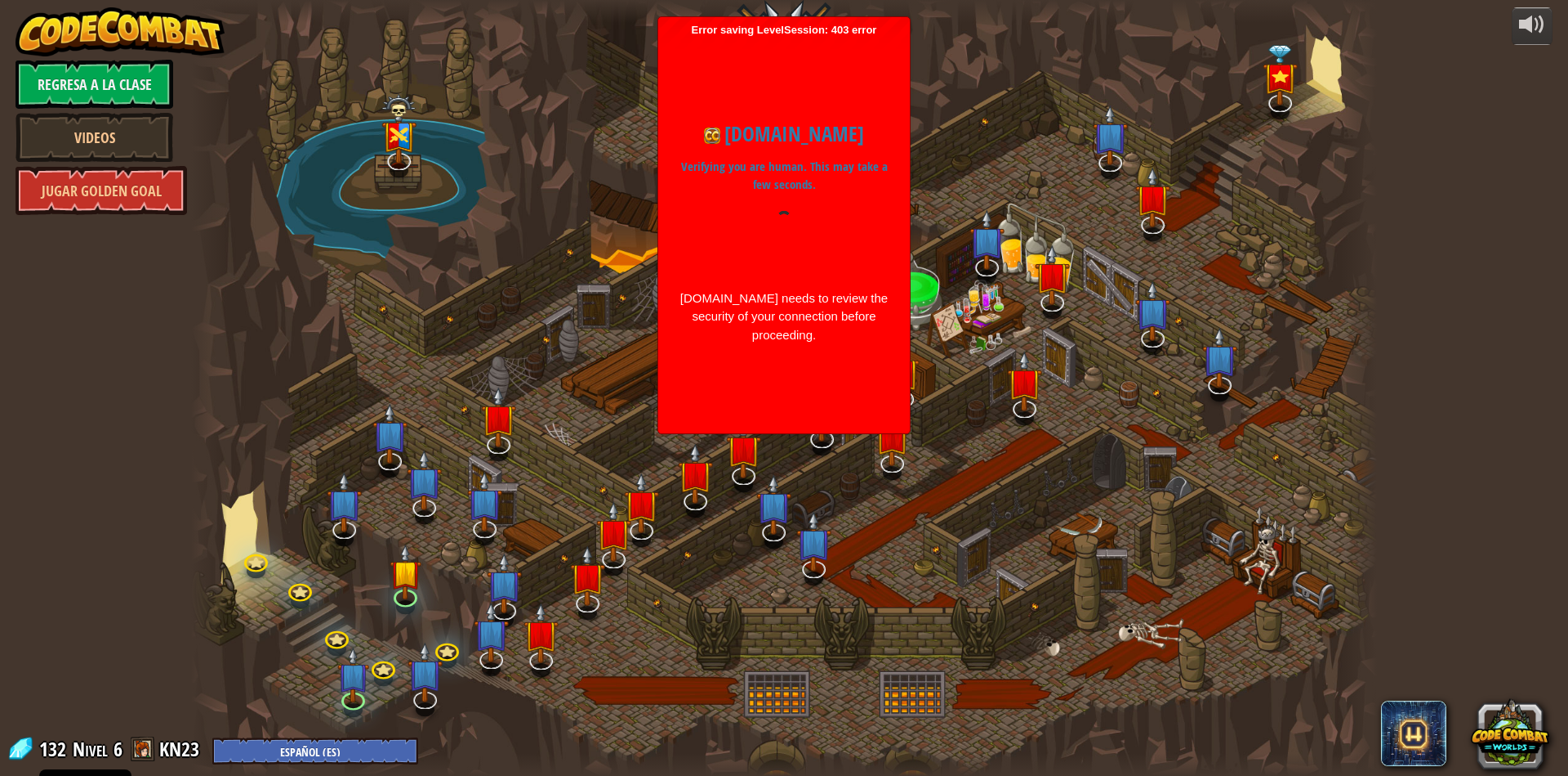
select select "es-ES"
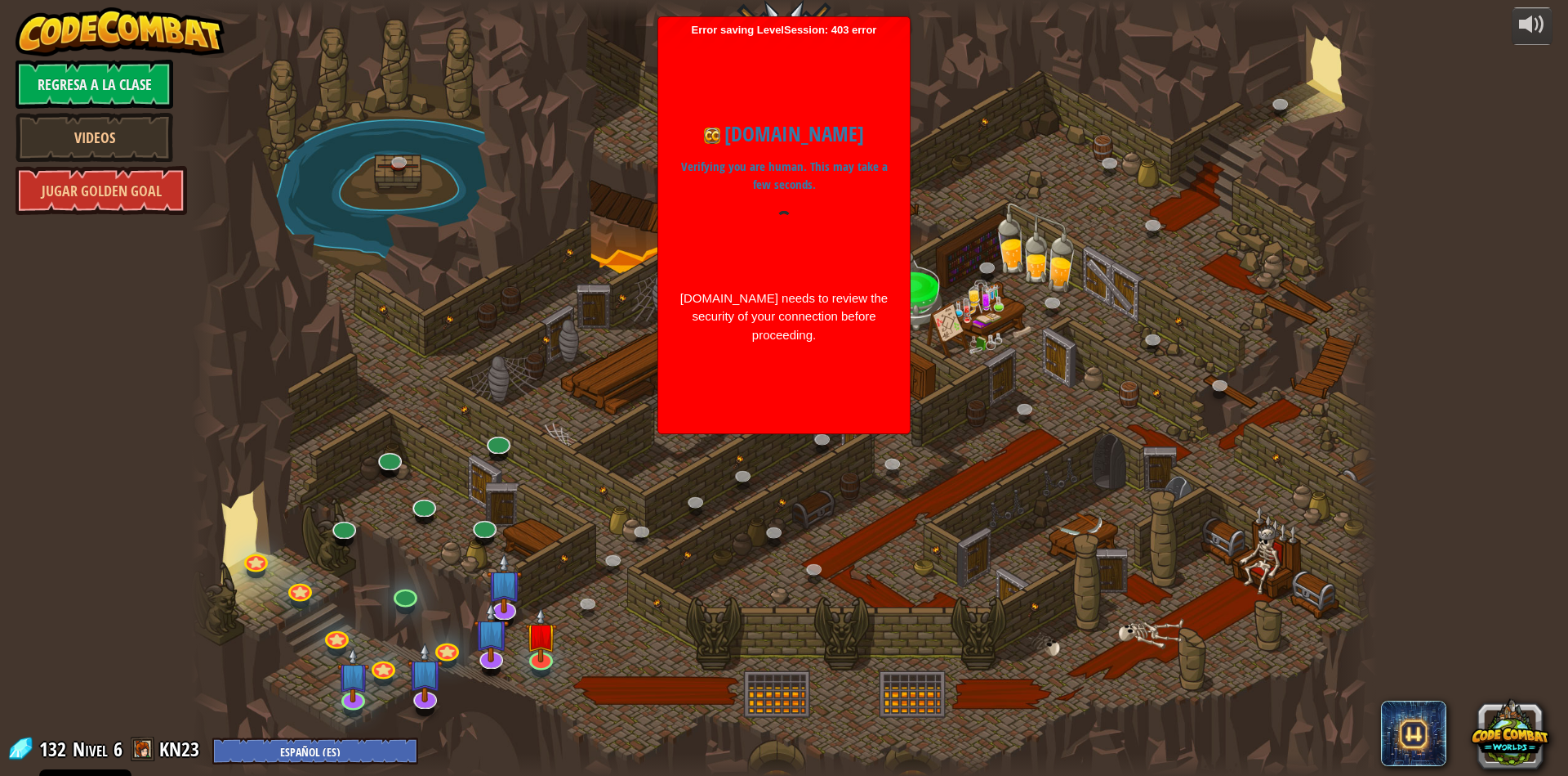
select select "es-ES"
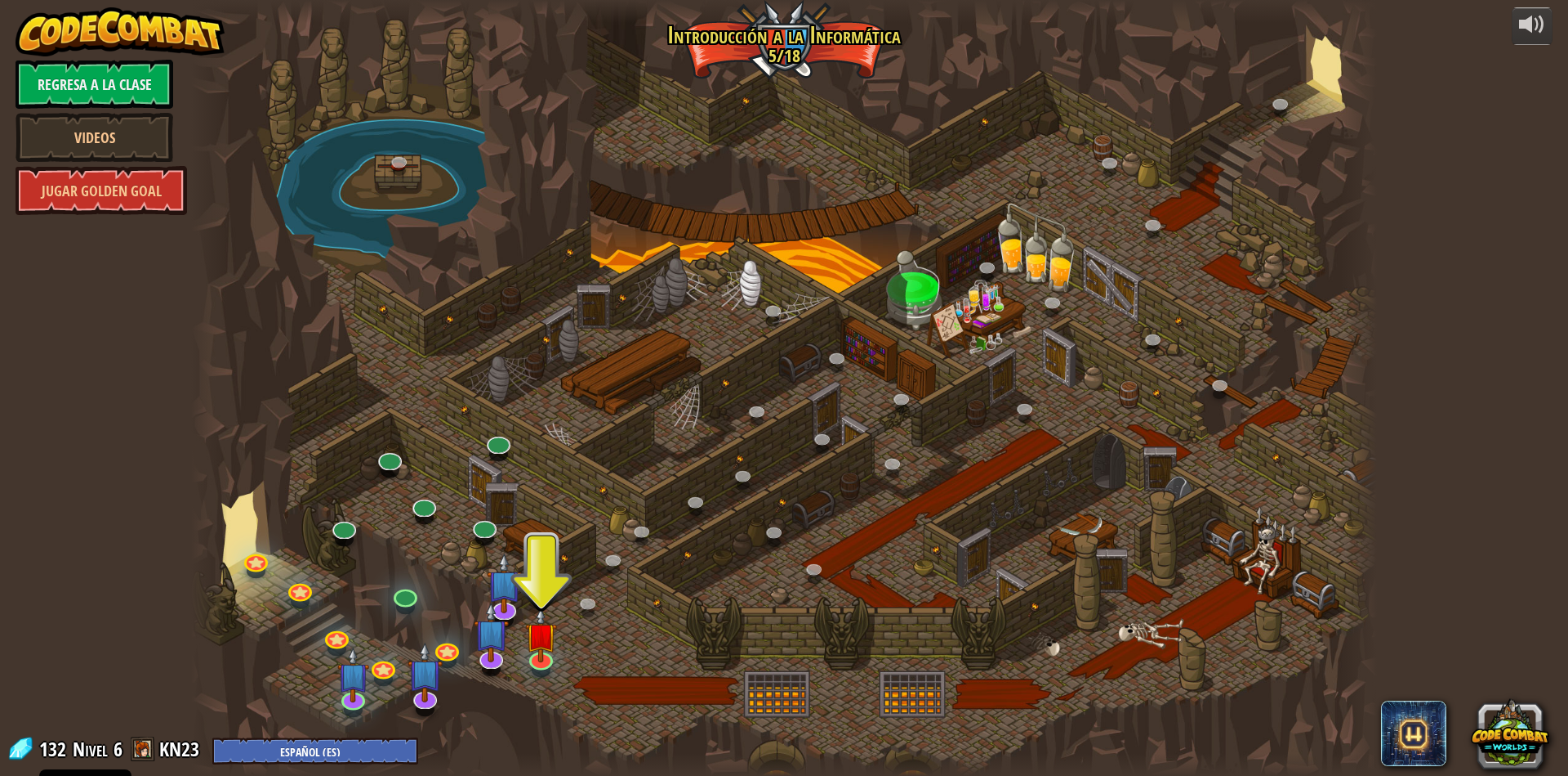
click at [795, 37] on div at bounding box center [784, 388] width 1186 height 776
click at [547, 661] on link at bounding box center [539, 655] width 32 height 32
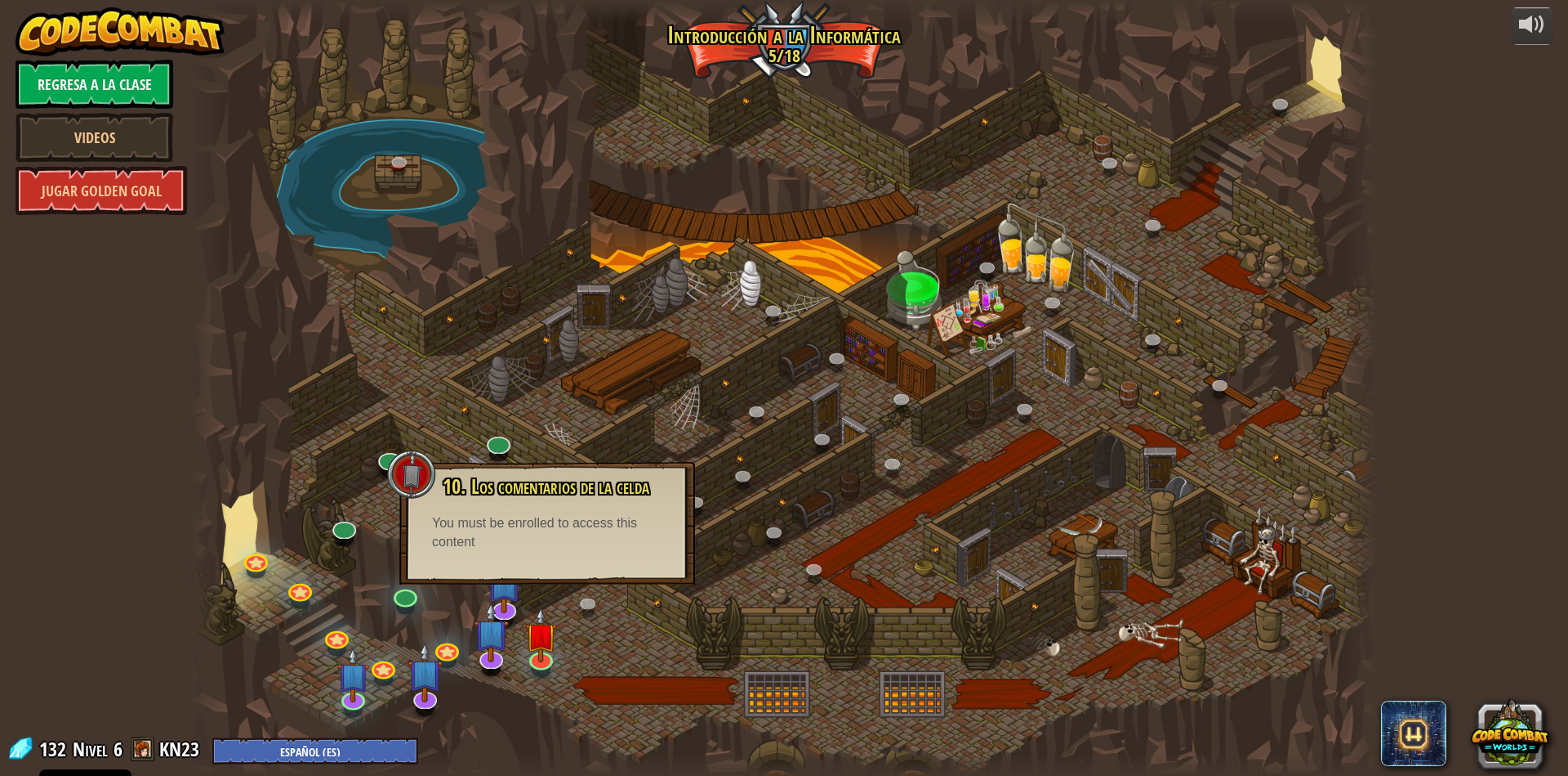
click at [563, 630] on div at bounding box center [784, 388] width 1186 height 776
click at [572, 625] on div at bounding box center [784, 388] width 1186 height 776
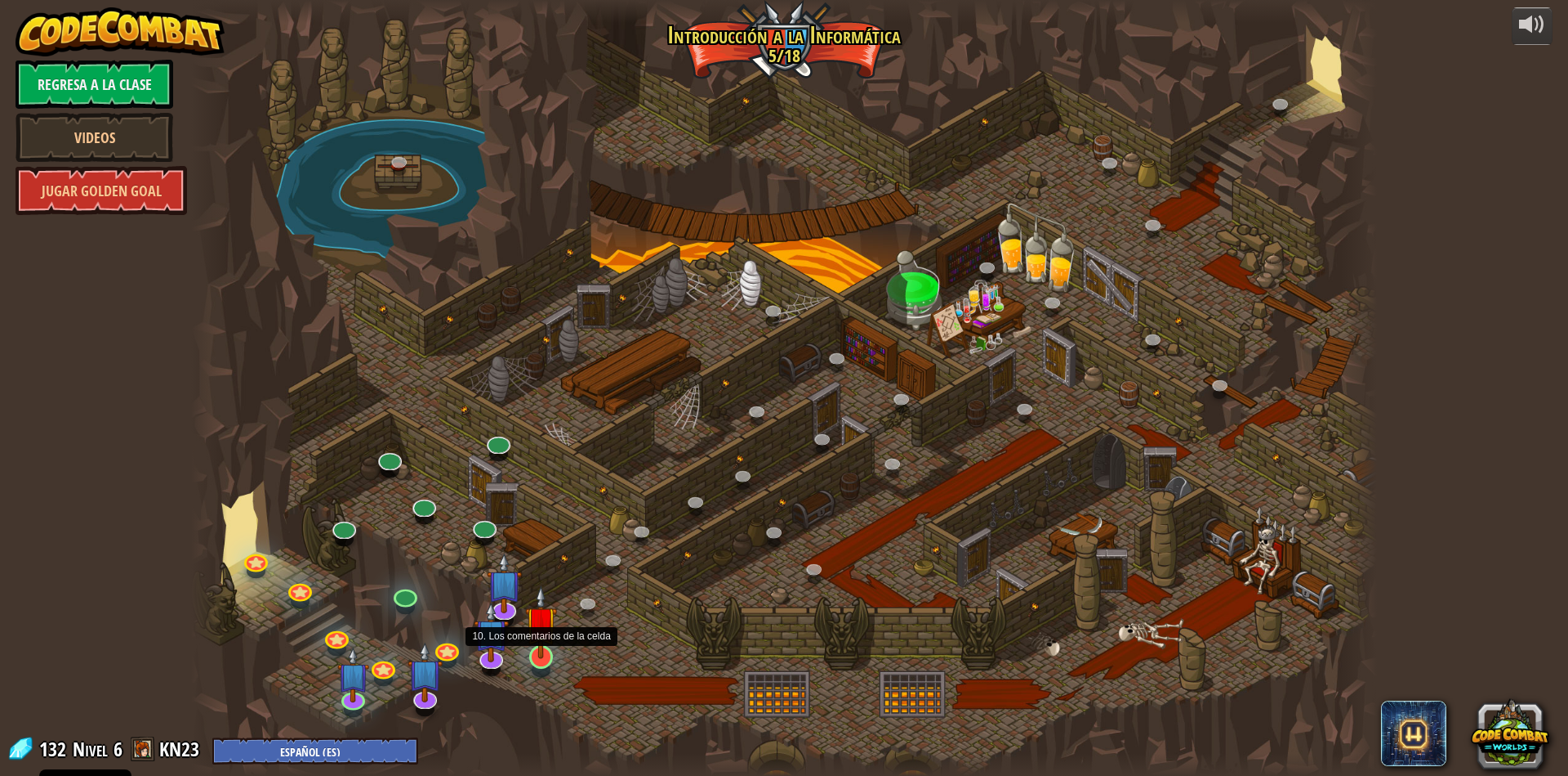
click at [556, 647] on img at bounding box center [541, 622] width 32 height 73
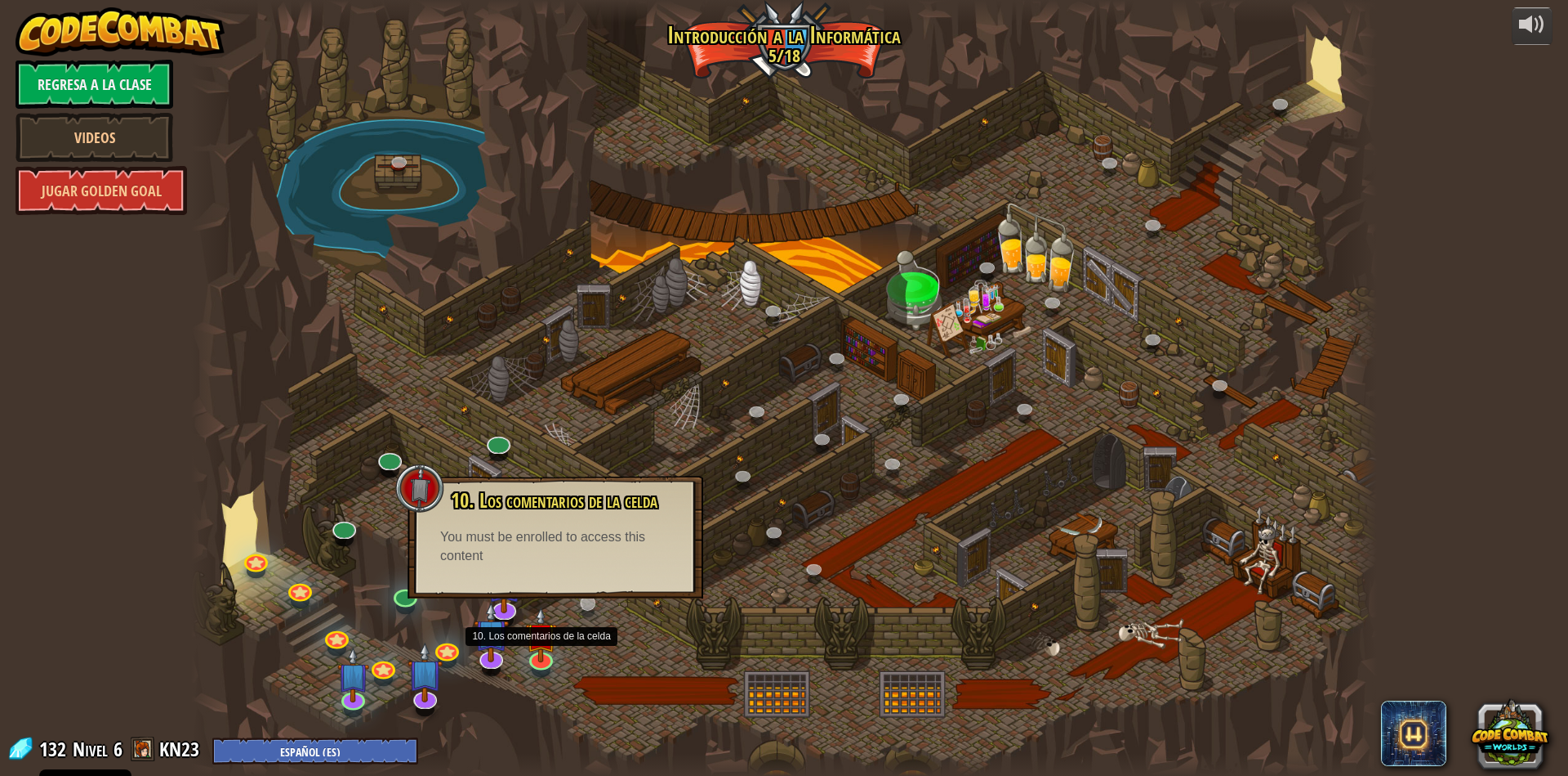
drag, startPoint x: 574, startPoint y: 602, endPoint x: 590, endPoint y: 574, distance: 32.2
click at [575, 597] on div "25. Las puertas de Kithgard (Bloqueado) Escapa de las mazmorras de Kithgard, y …" at bounding box center [784, 388] width 1186 height 776
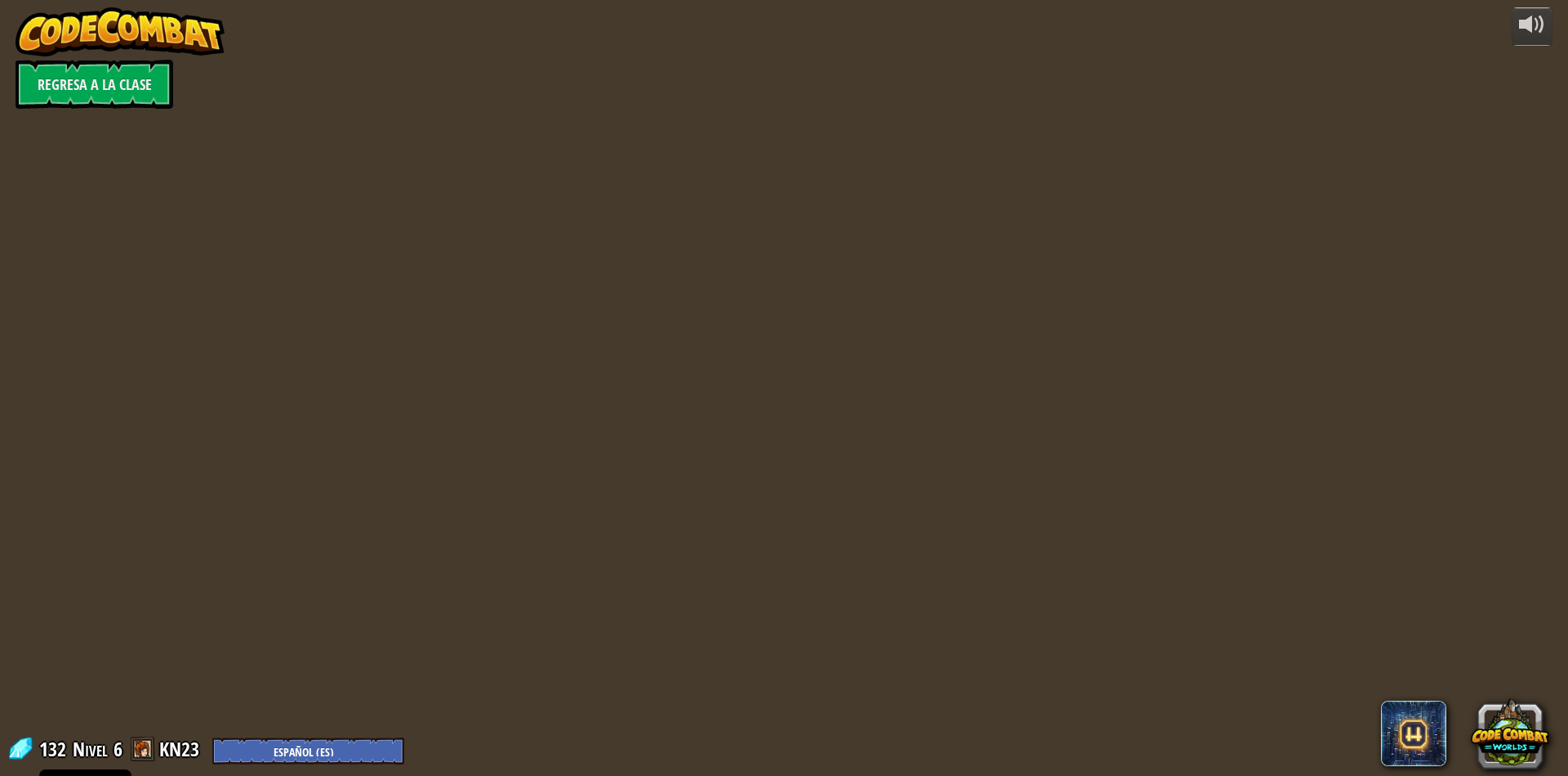
select select "es-ES"
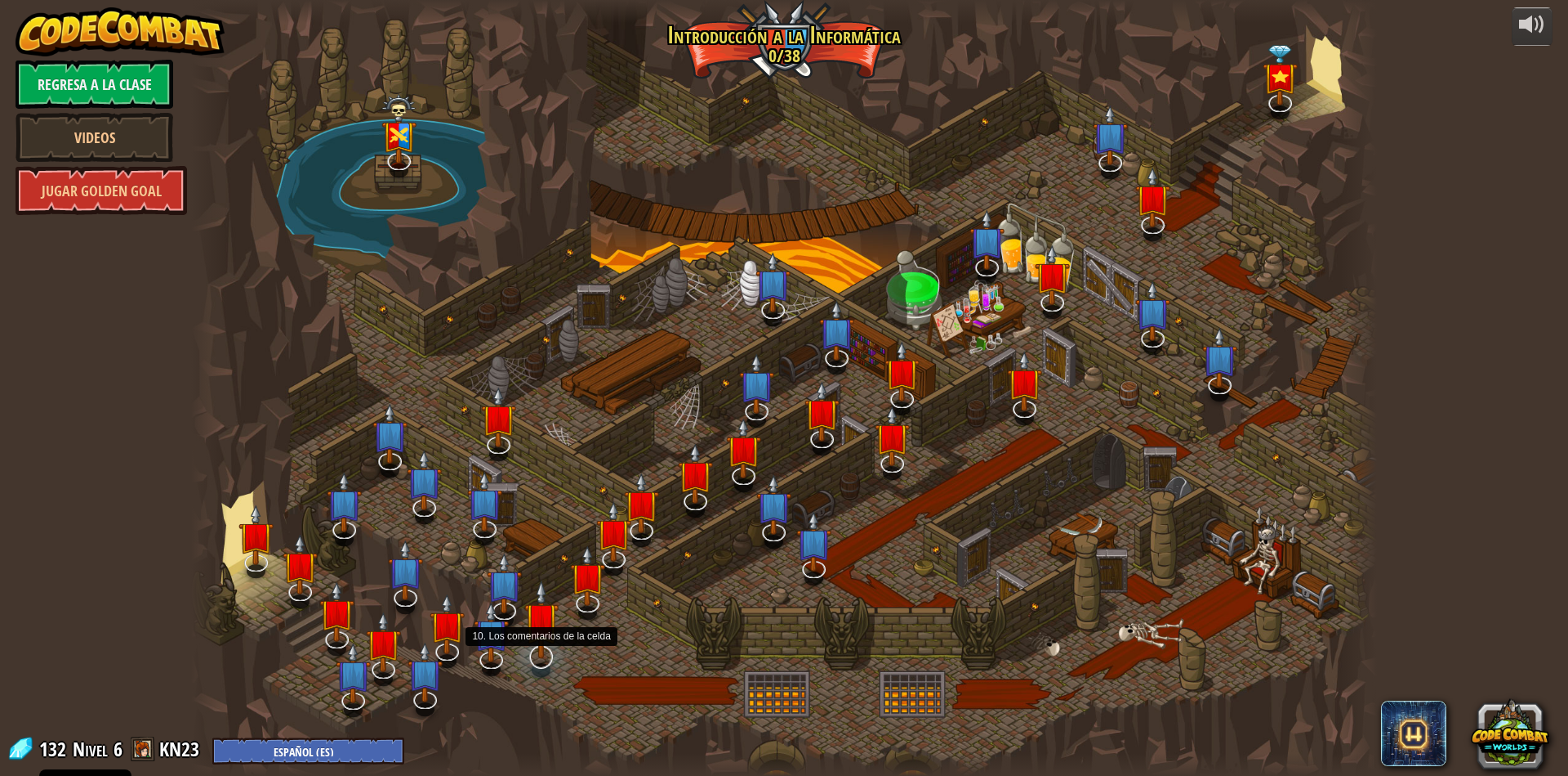
select select "es-ES"
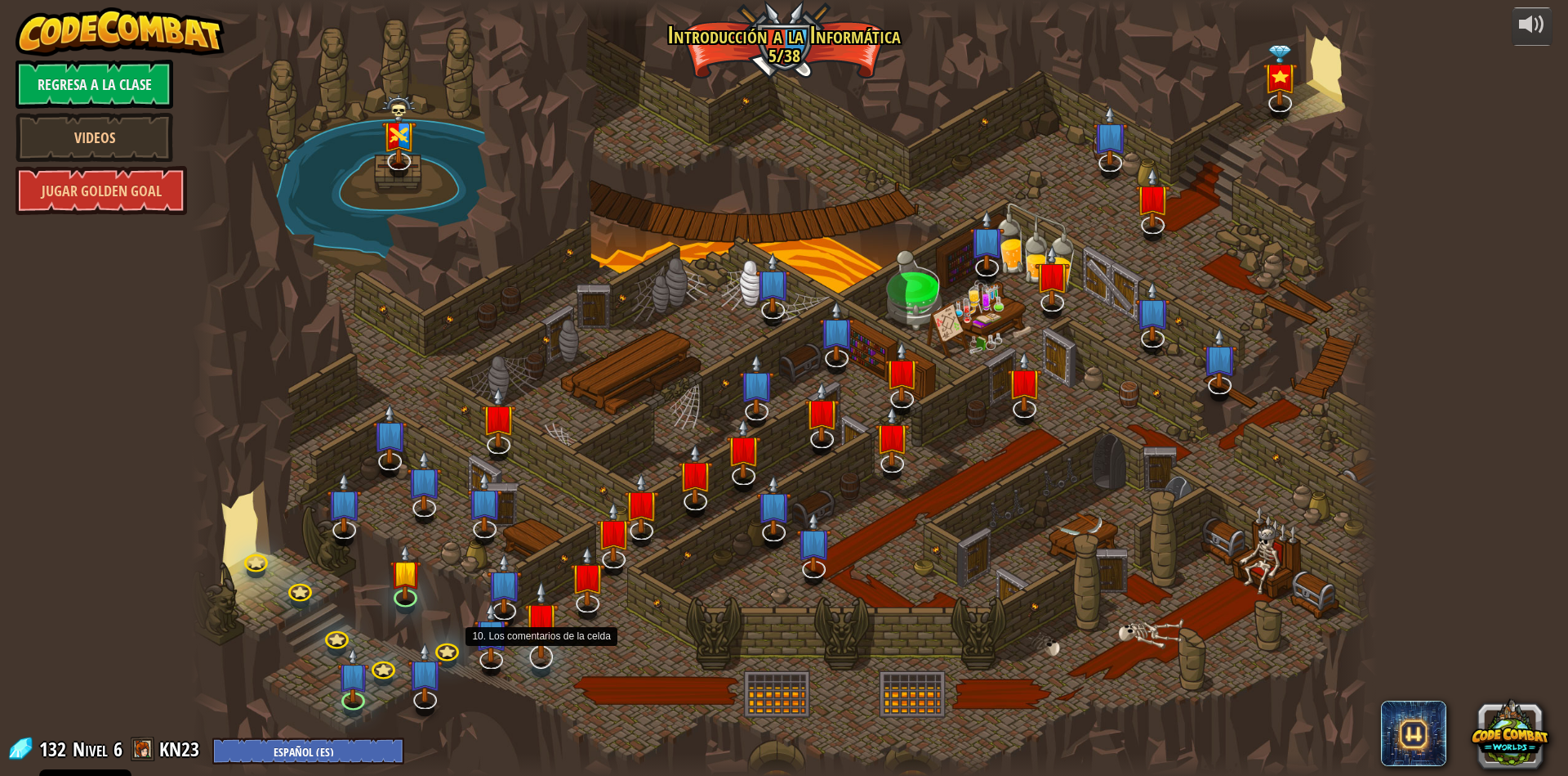
select select "es-ES"
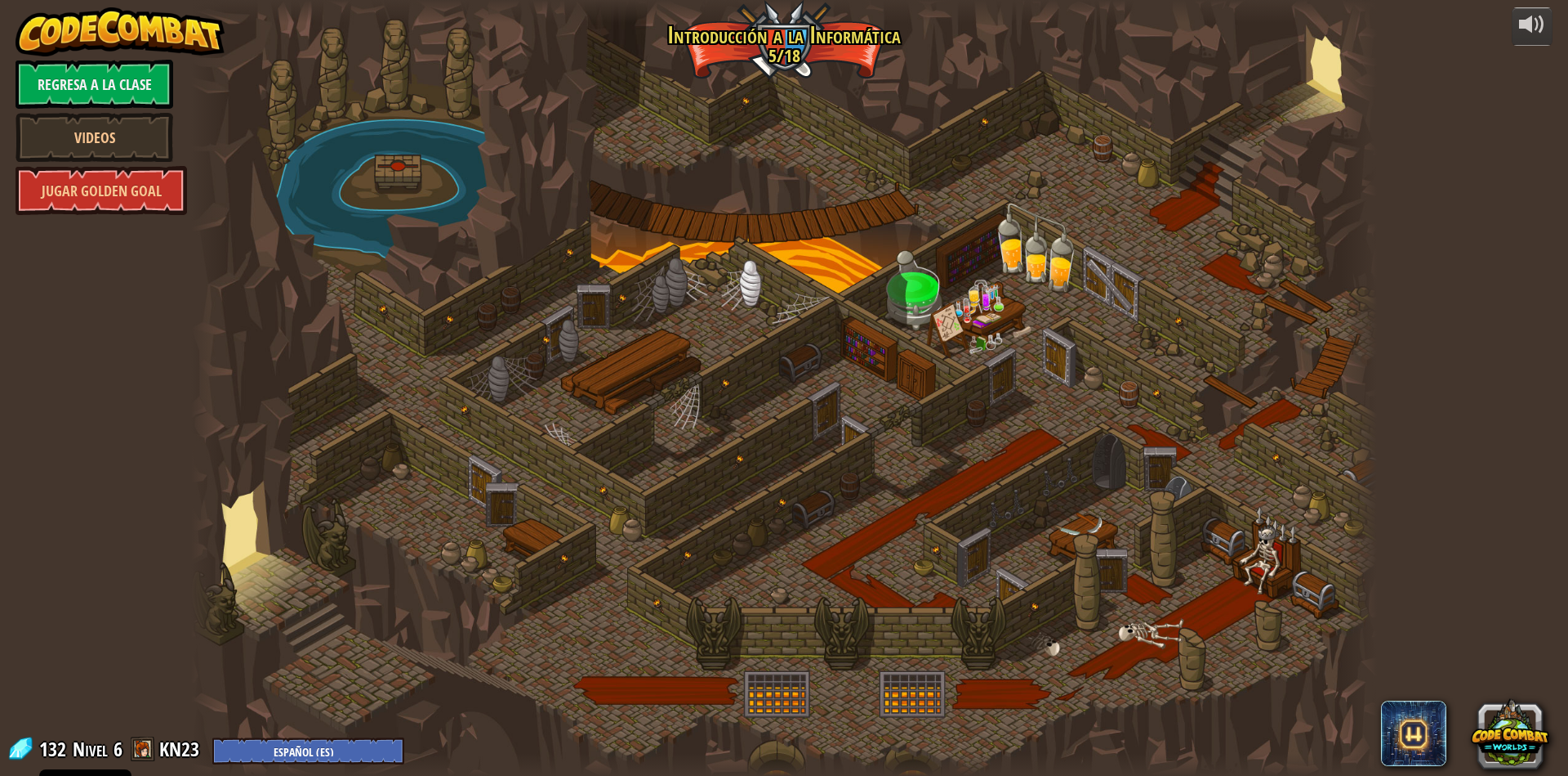
drag, startPoint x: 402, startPoint y: 616, endPoint x: 419, endPoint y: 613, distance: 17.3
click at [406, 615] on div at bounding box center [784, 388] width 1186 height 776
click at [419, 613] on div at bounding box center [784, 388] width 1186 height 776
select select "es-ES"
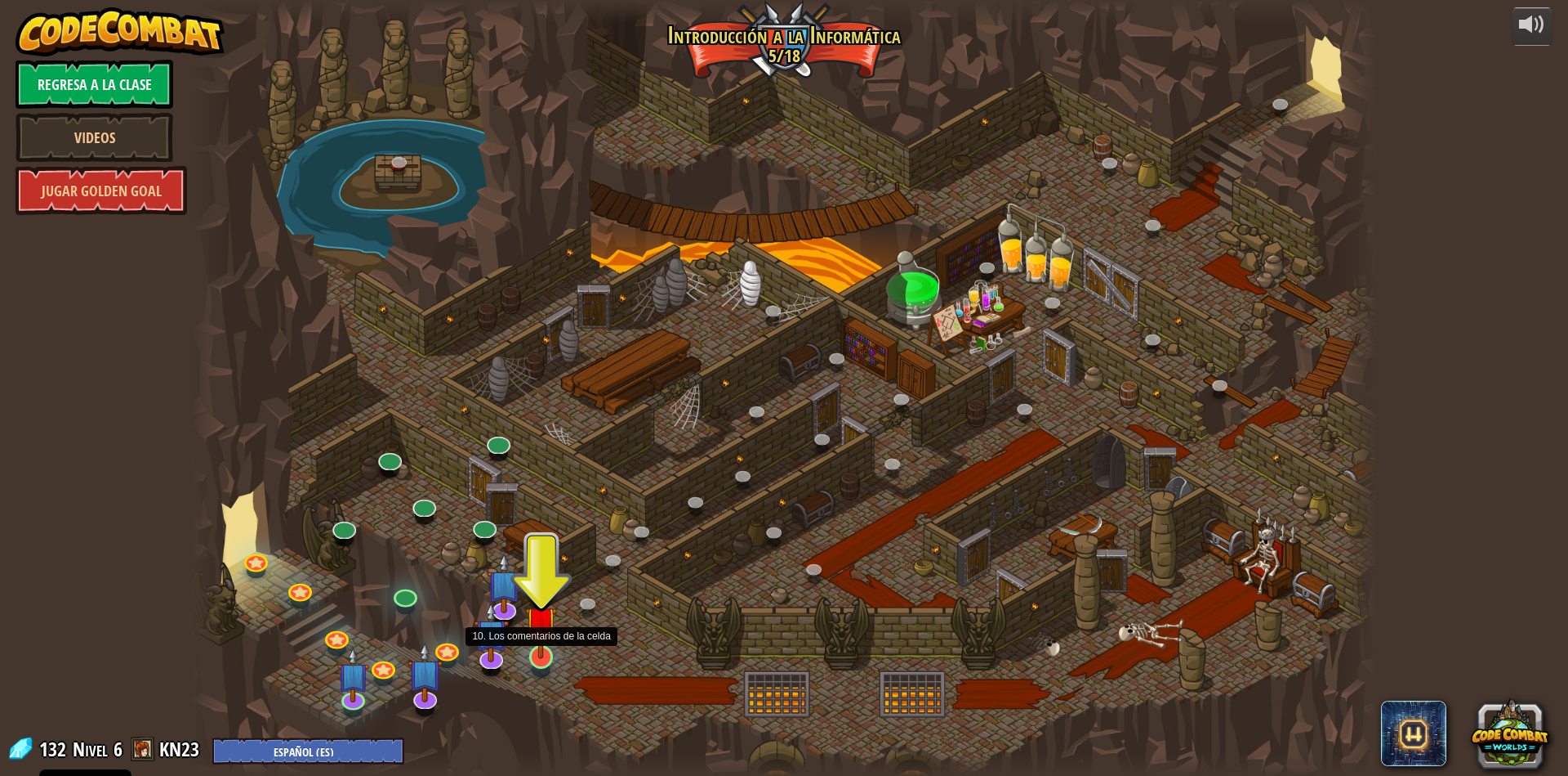
click at [530, 659] on div at bounding box center [541, 657] width 23 height 23
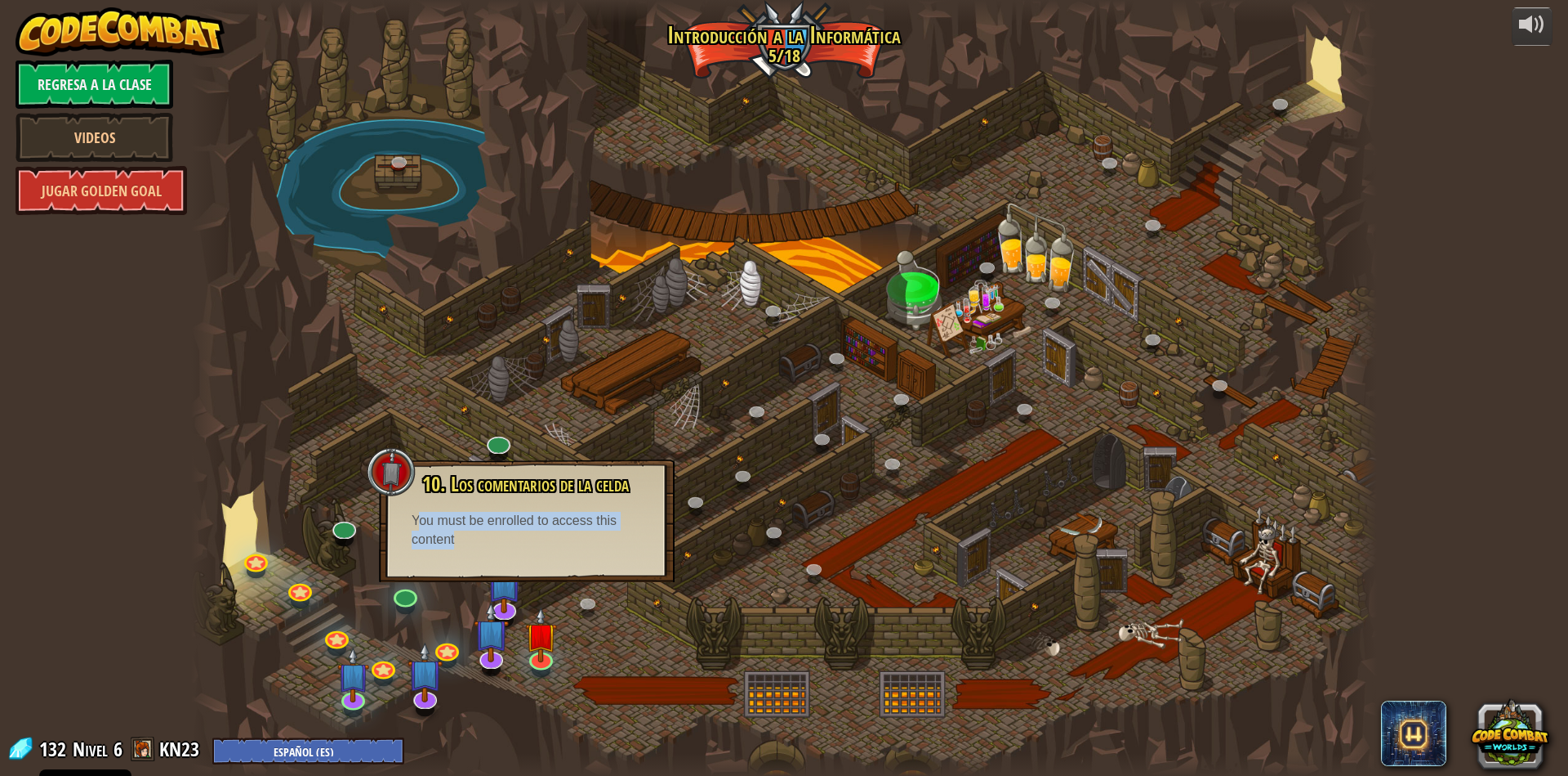
drag, startPoint x: 422, startPoint y: 524, endPoint x: 475, endPoint y: 540, distance: 55.4
click at [475, 540] on div "You must be enrolled to access this content" at bounding box center [527, 530] width 231 height 37
click at [619, 669] on div at bounding box center [784, 388] width 1186 height 776
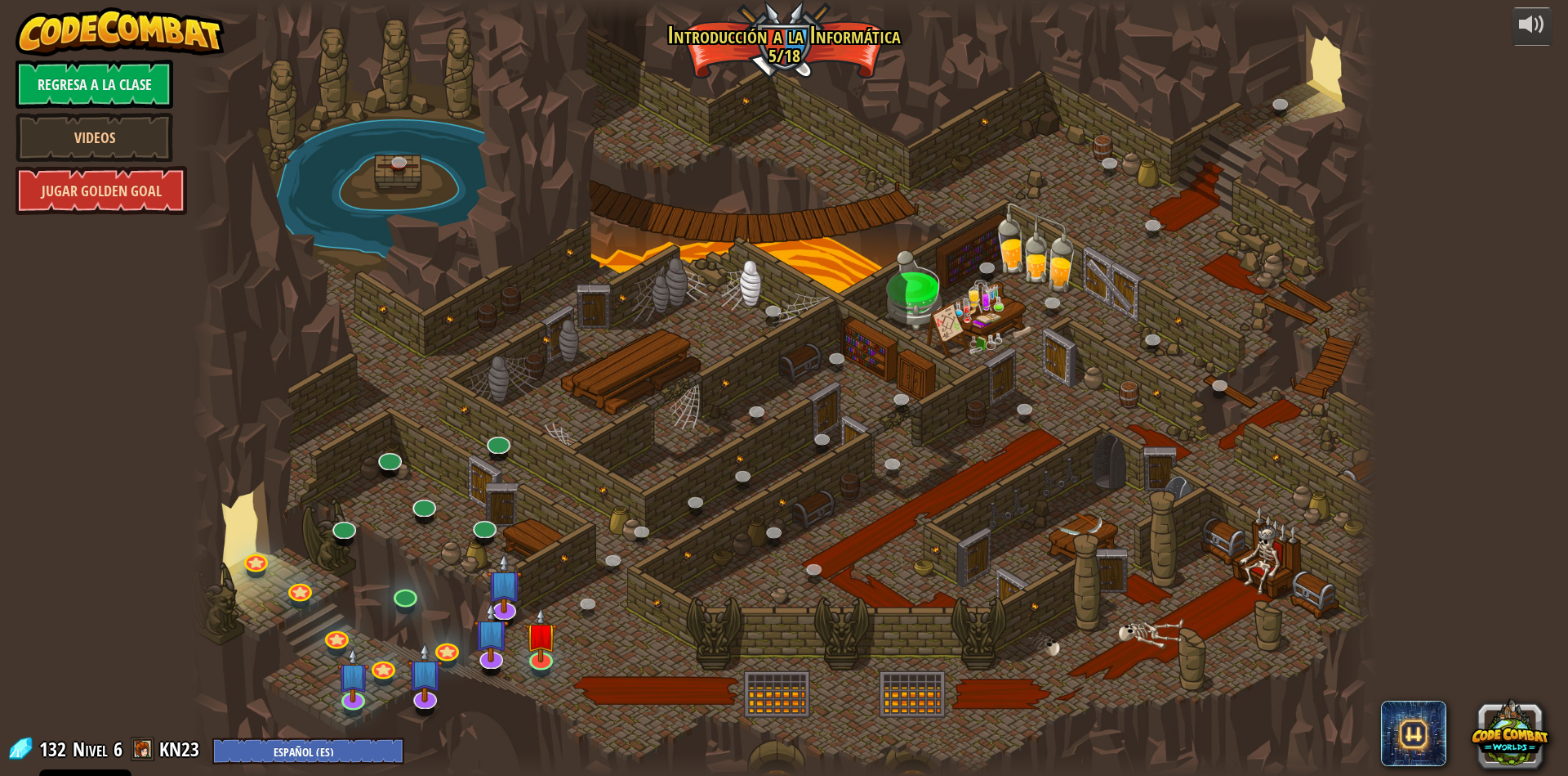
click at [161, 209] on link "Jugar Golden Goal" at bounding box center [102, 191] width 172 height 49
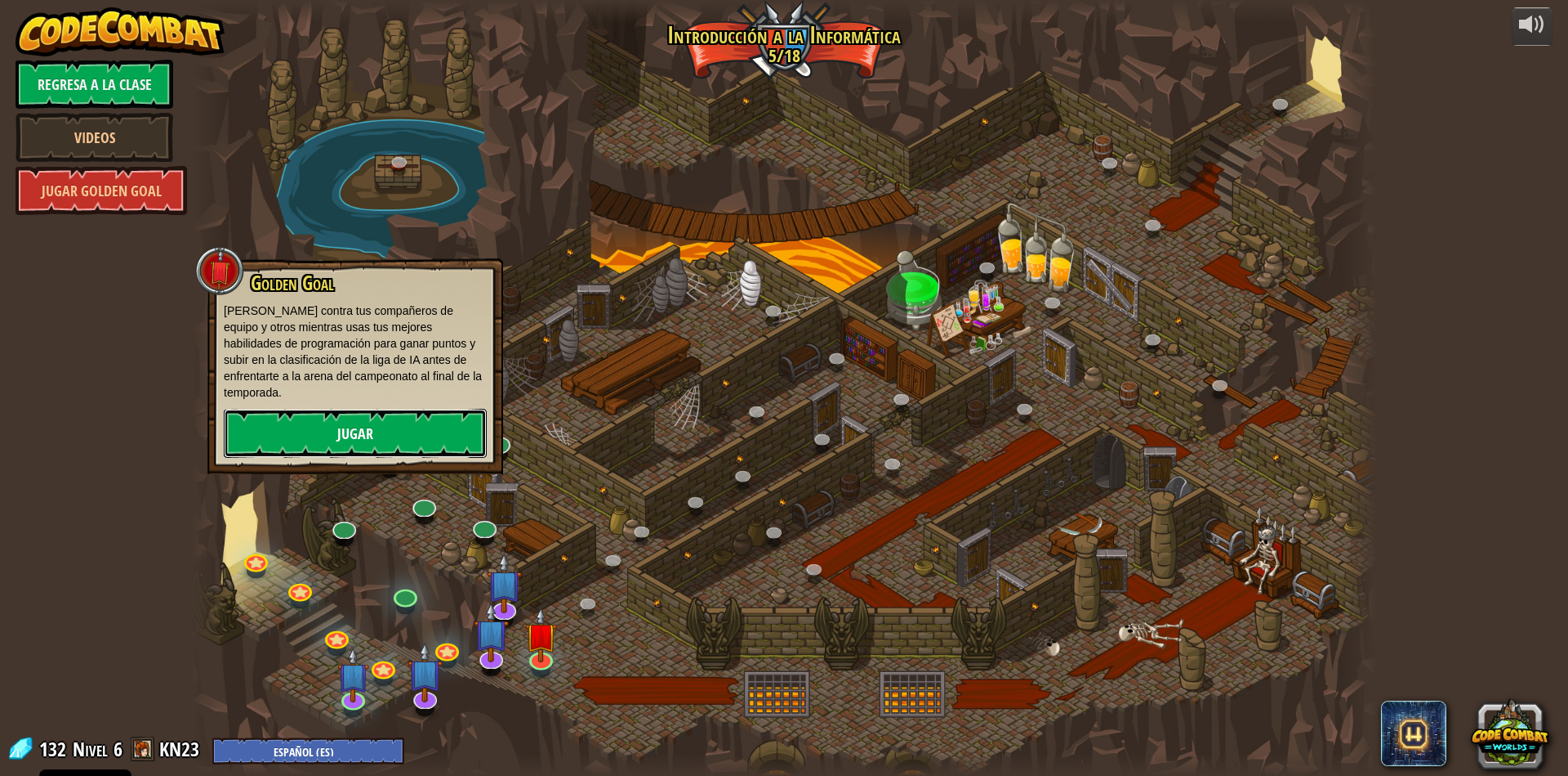
click at [290, 410] on link "Jugar" at bounding box center [355, 433] width 263 height 49
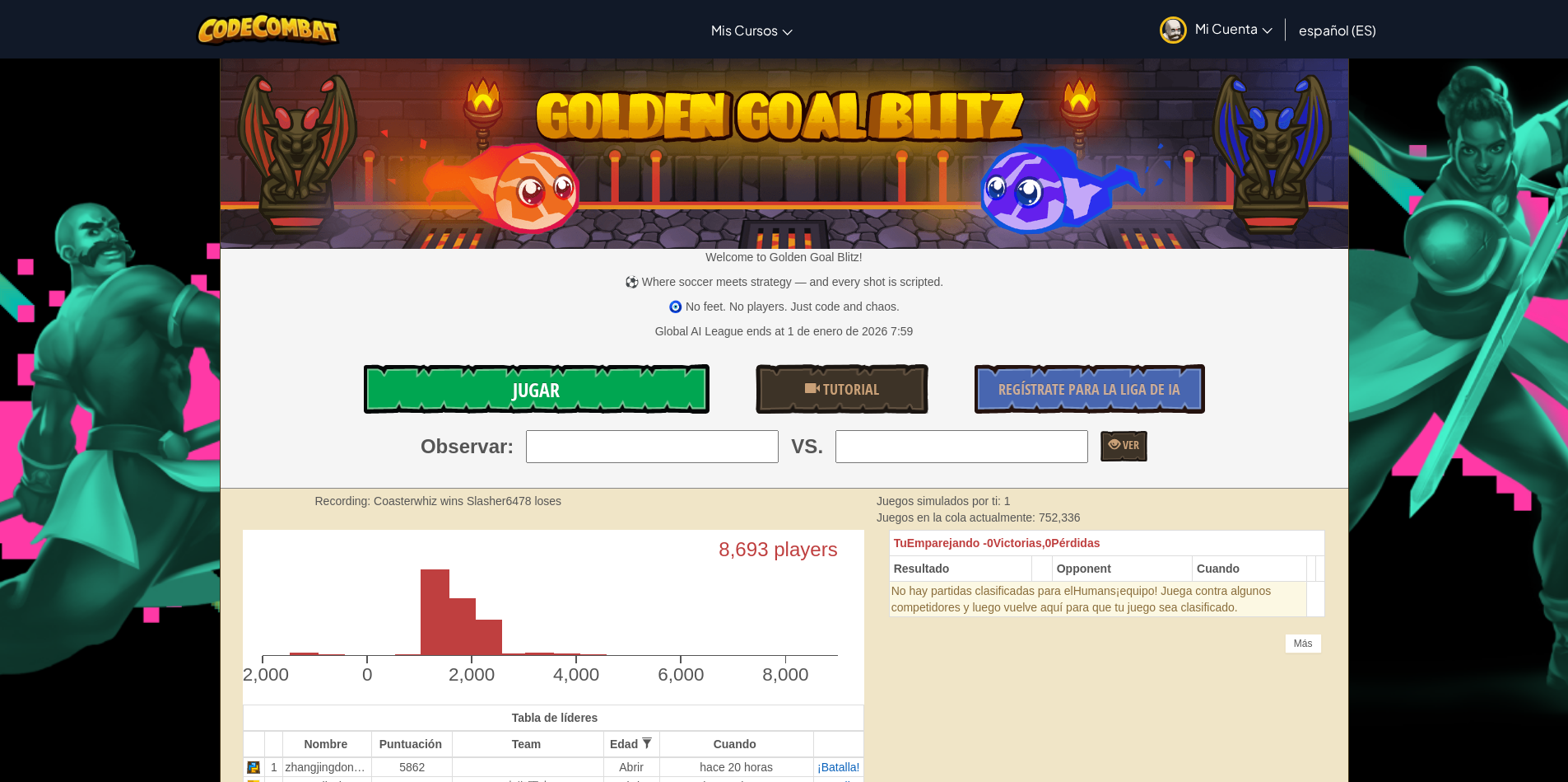
click at [510, 390] on link "Jugar" at bounding box center [536, 389] width 345 height 49
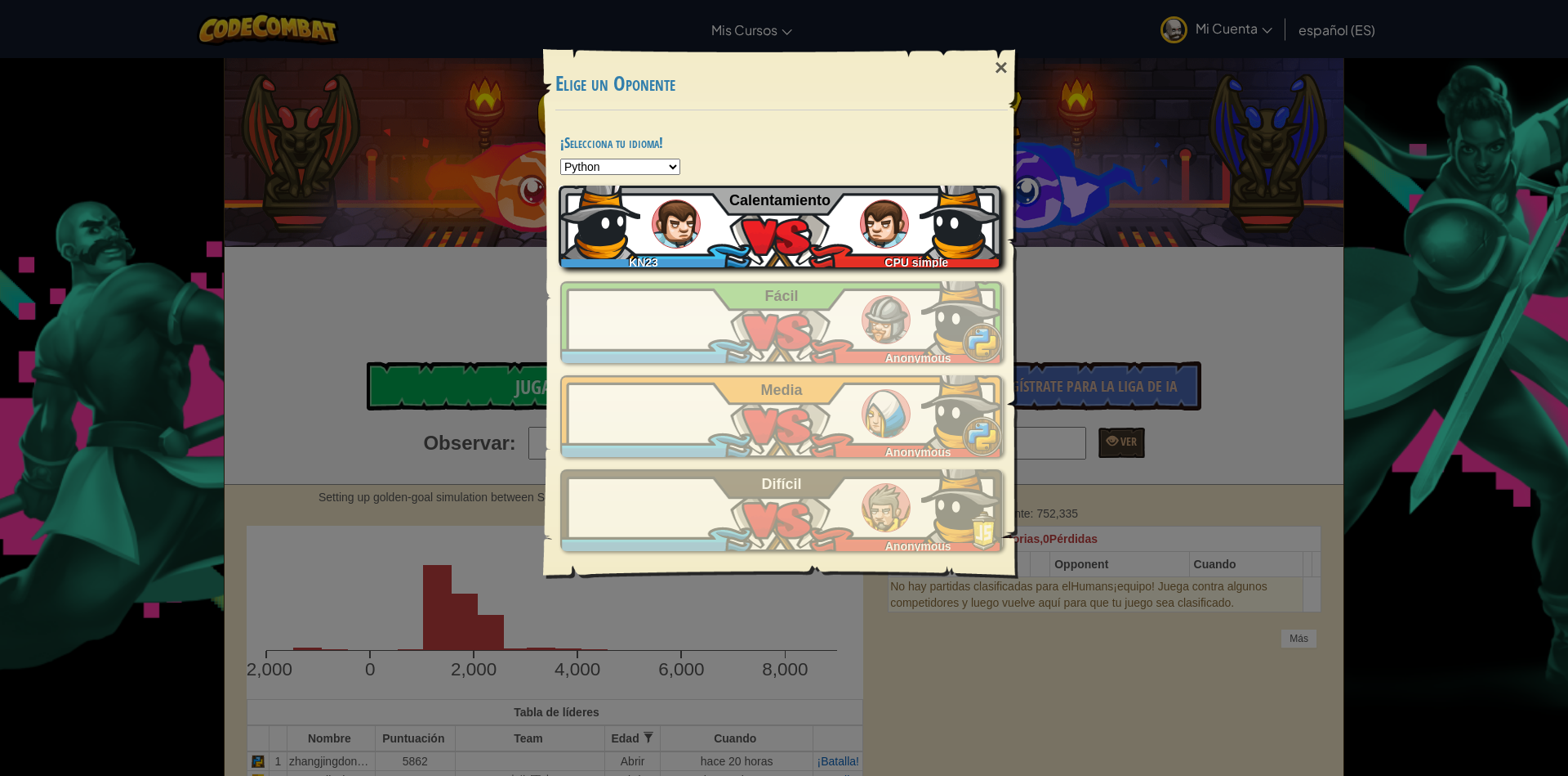
click at [755, 240] on div "KN23 CPU simple Calentamiento" at bounding box center [780, 227] width 443 height 82
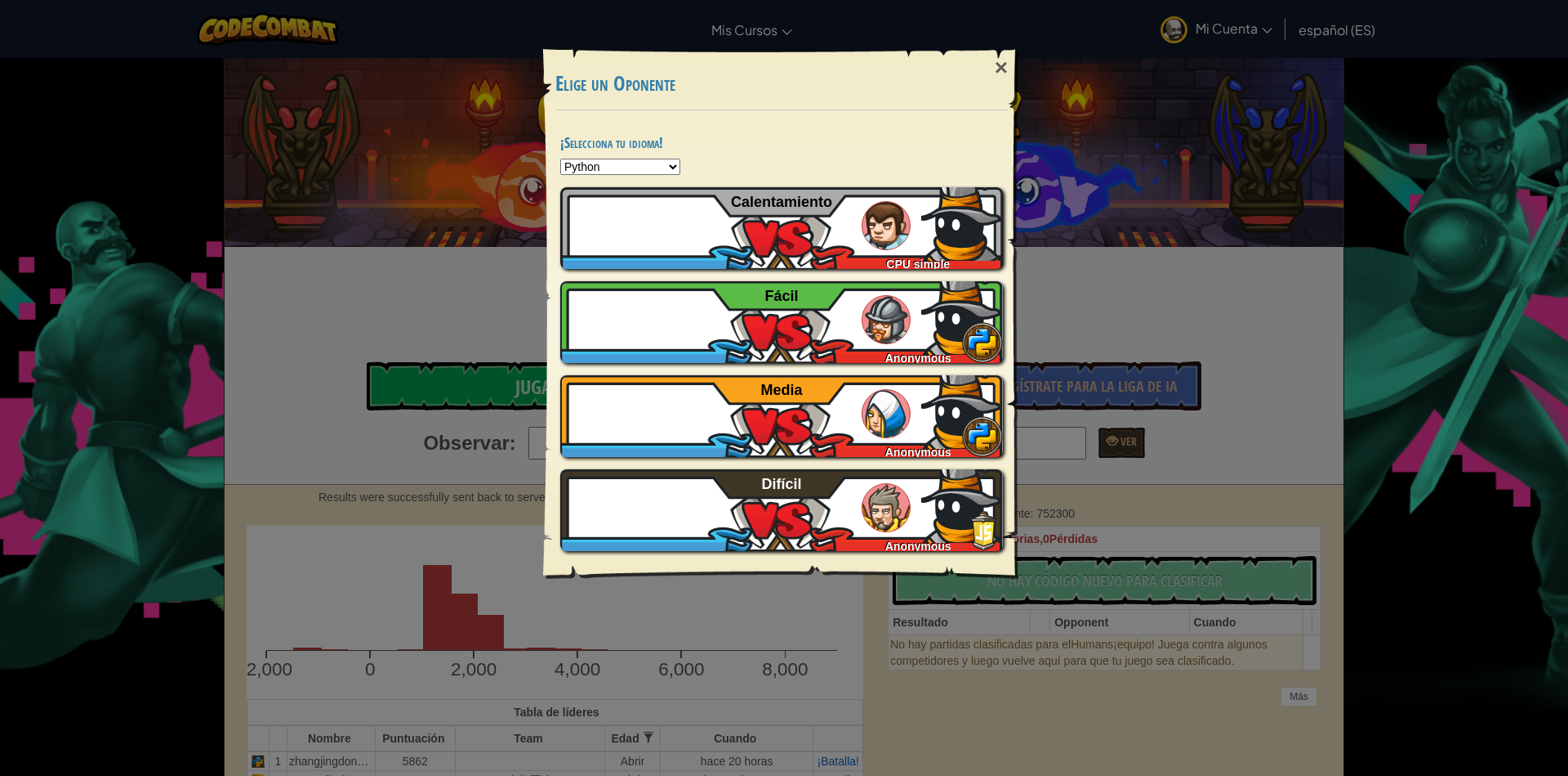
drag, startPoint x: 370, startPoint y: 65, endPoint x: 371, endPoint y: 92, distance: 27.0
click at [371, 85] on div "× Elige un Oponente ¡Selecciona tu idioma! Python JavaScript CoffeeScript Lua C…" at bounding box center [784, 388] width 1568 height 776
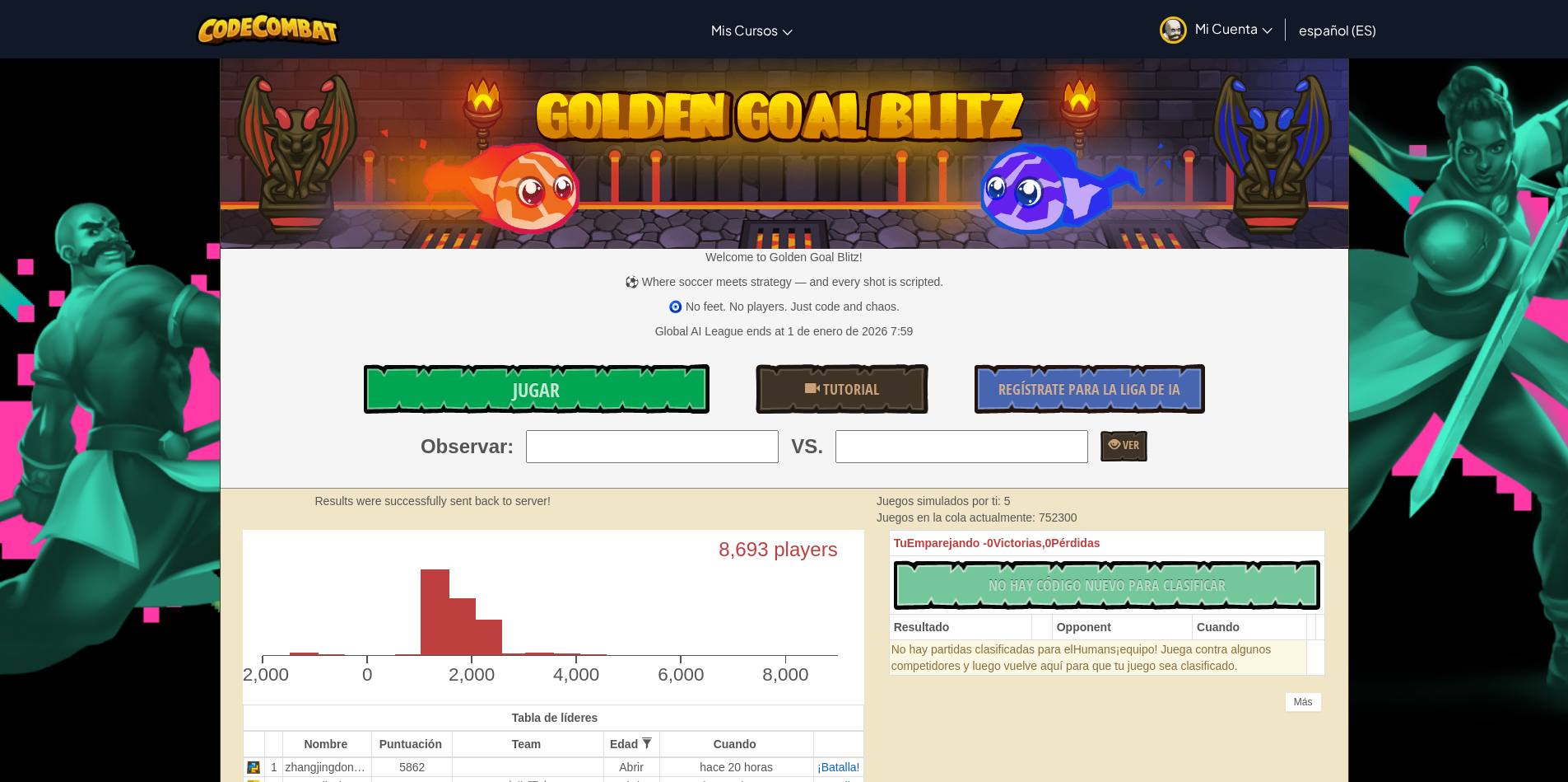
select select "es-ES"
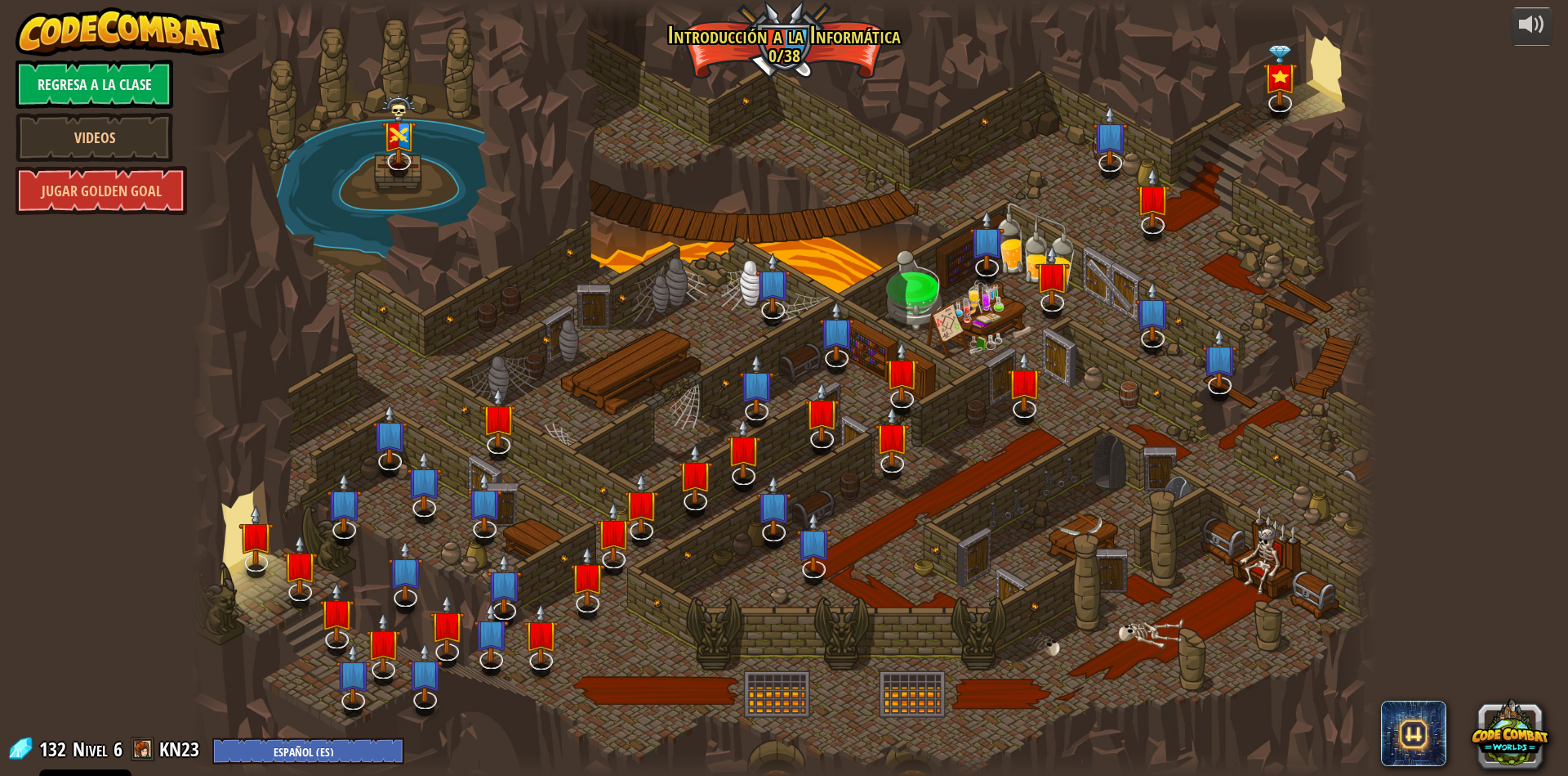
select select "es-ES"
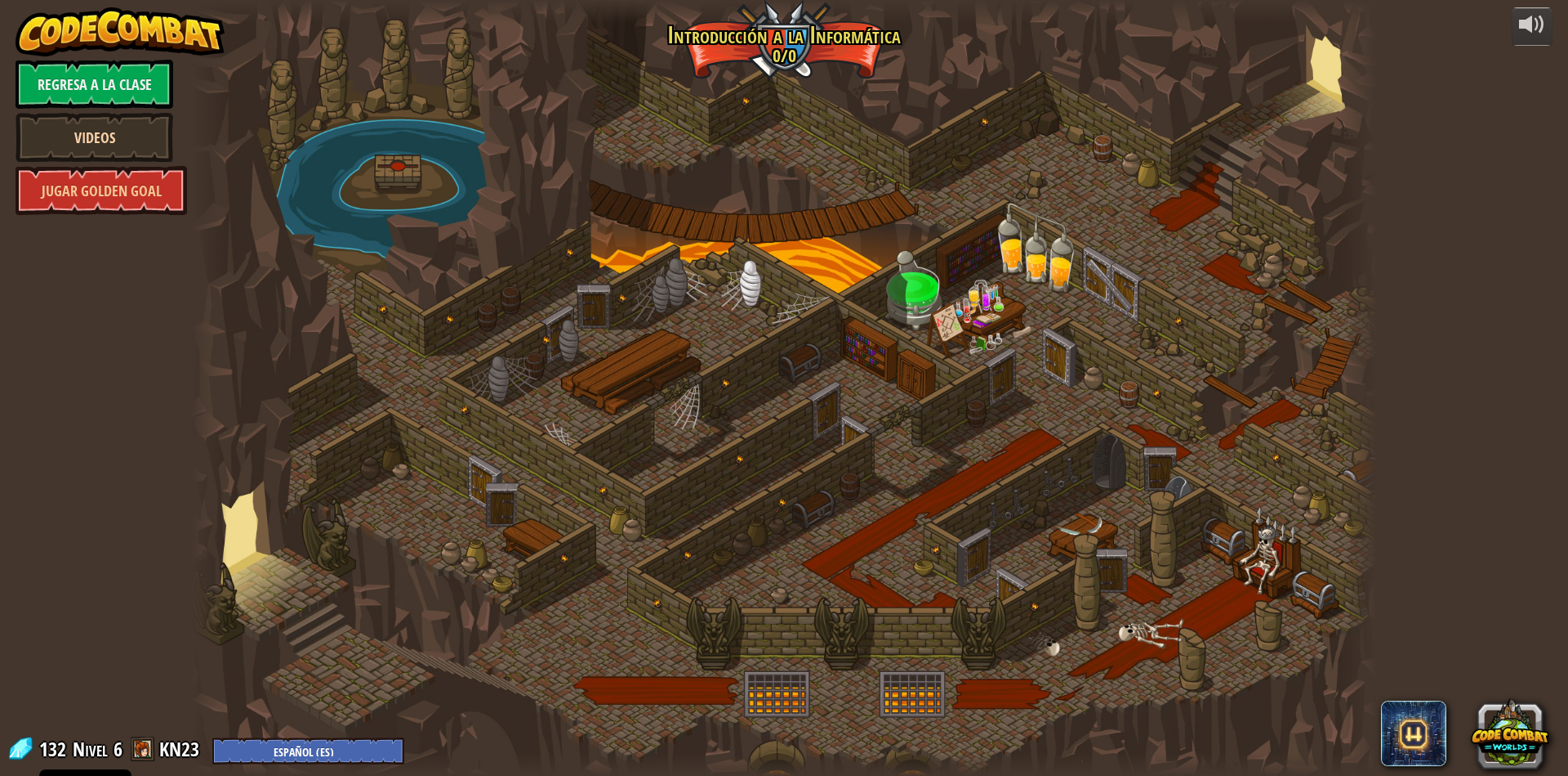
select select "es-ES"
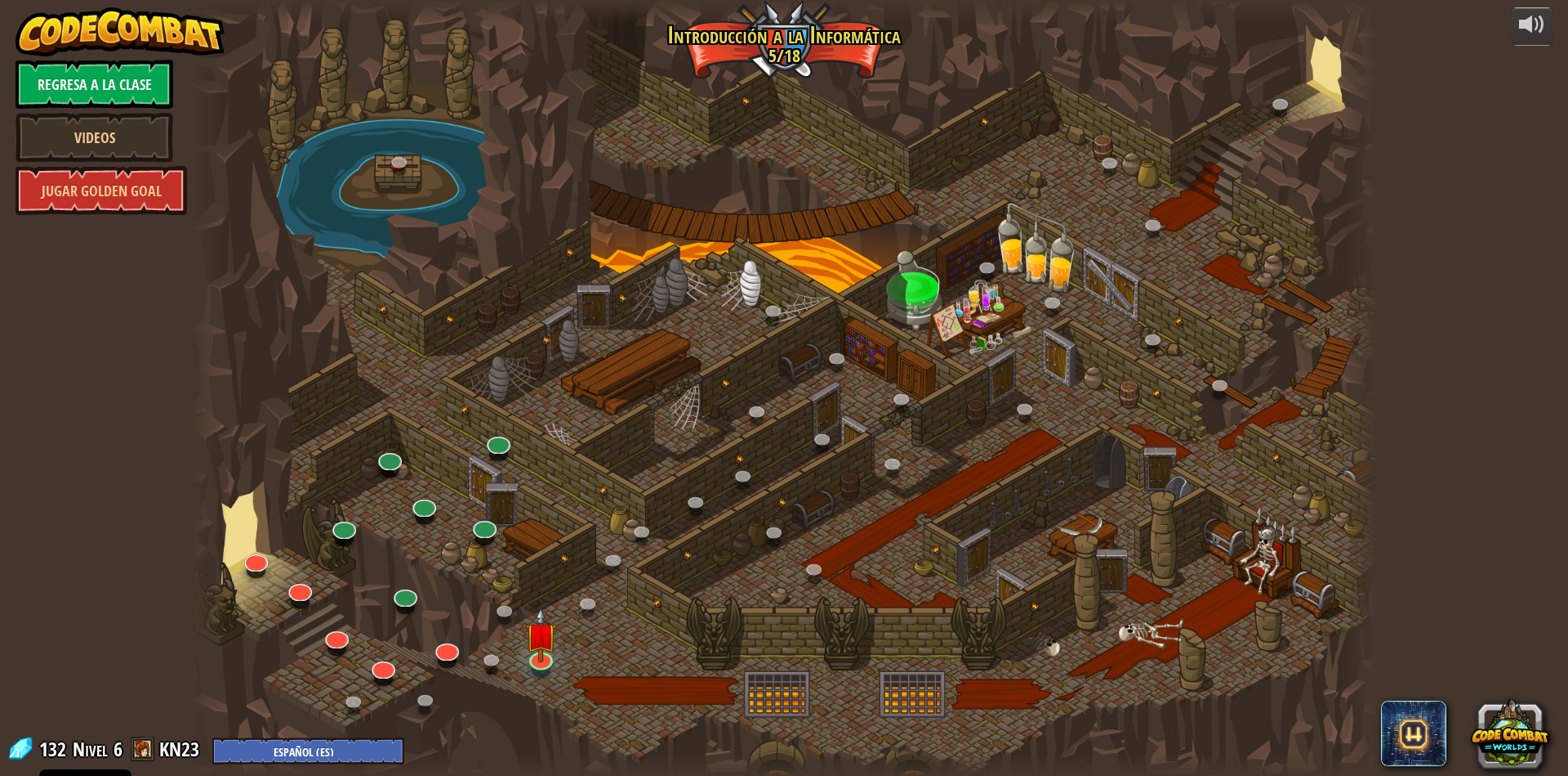
select select "es-ES"
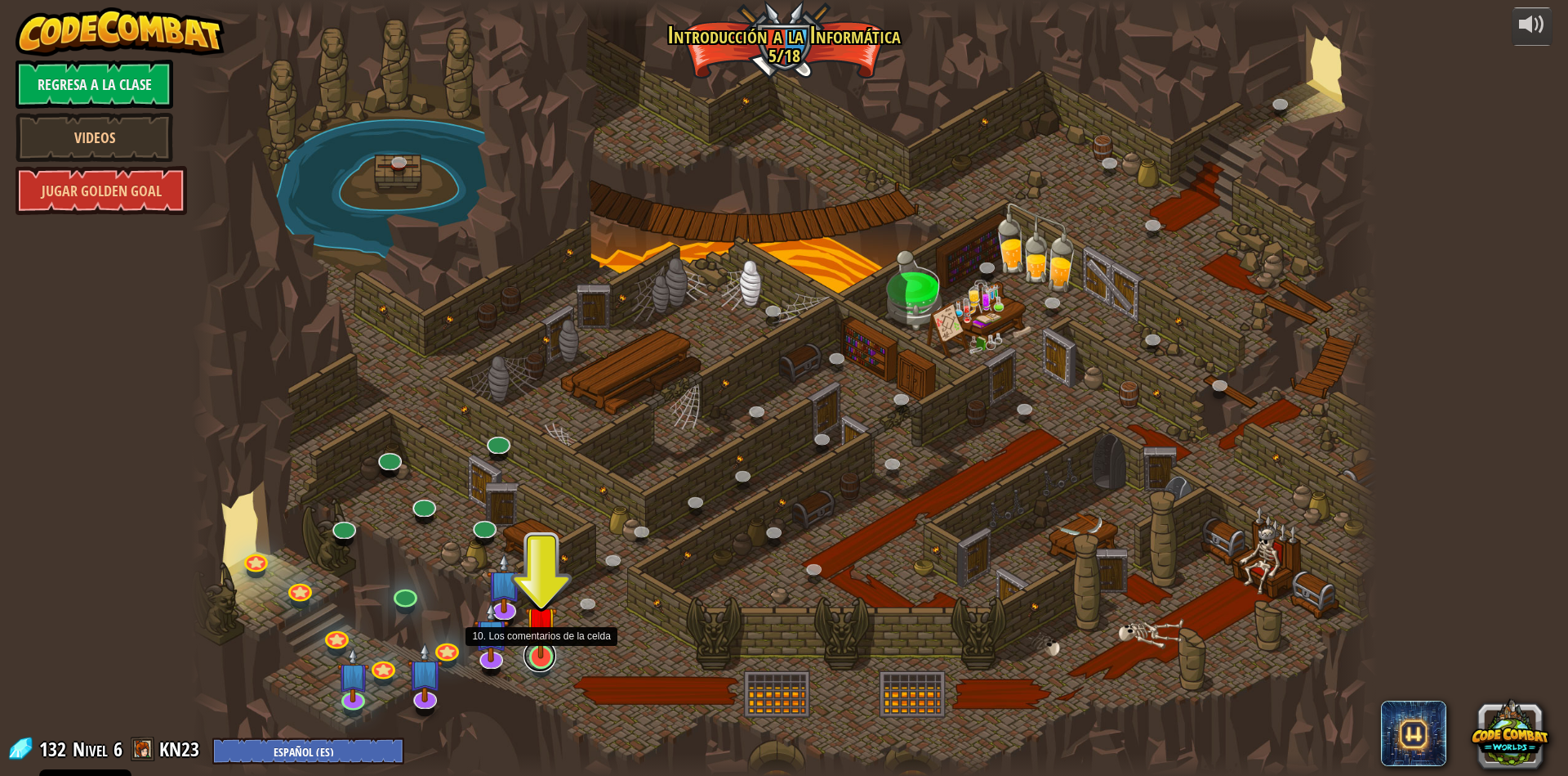
click at [536, 661] on link at bounding box center [539, 655] width 32 height 32
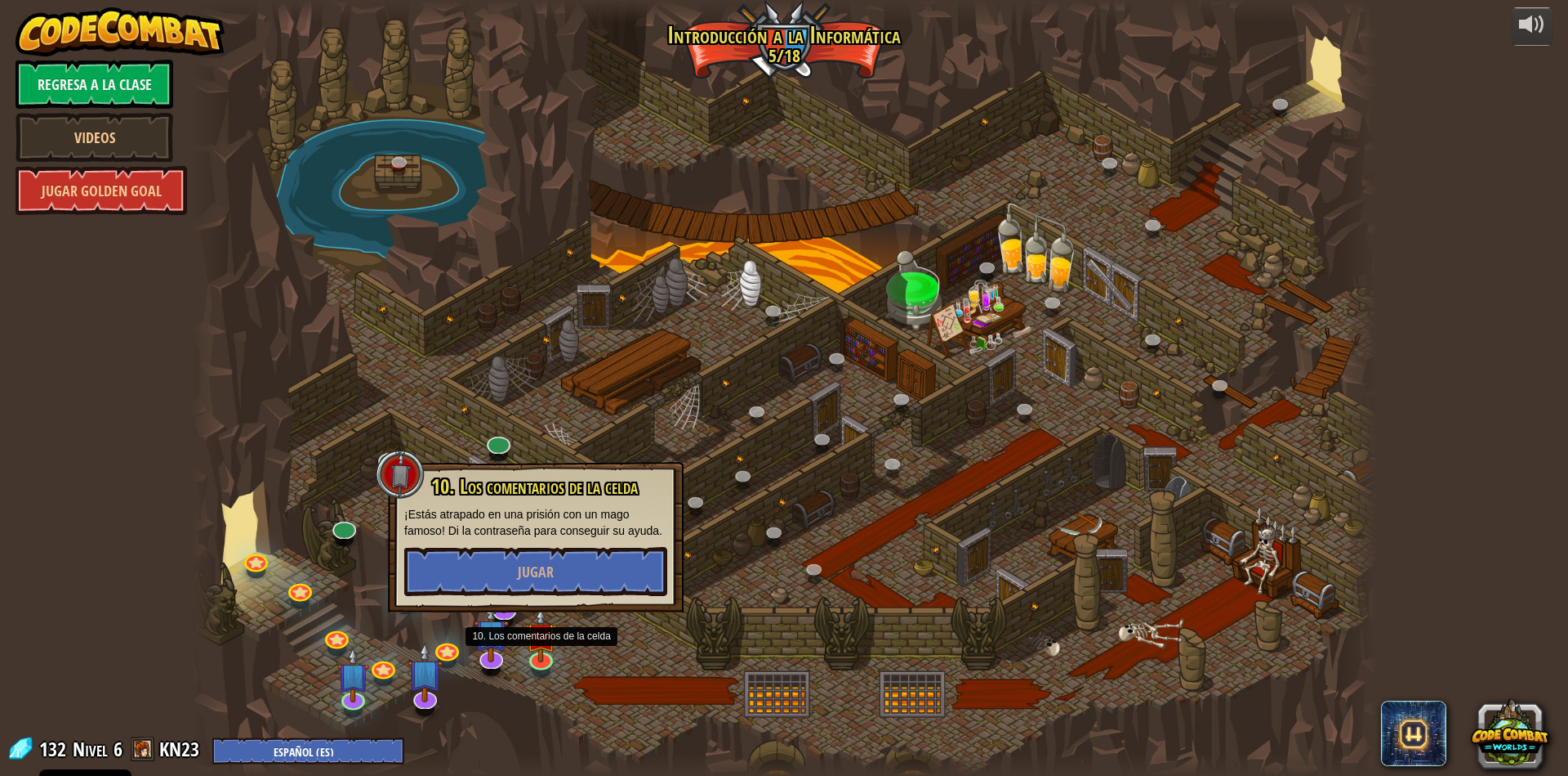
drag, startPoint x: 569, startPoint y: 564, endPoint x: 566, endPoint y: 585, distance: 21.2
click at [568, 565] on div "10. Los comentarios de la celda ¡Estás atrapado en una prisión con un mago famo…" at bounding box center [535, 537] width 296 height 151
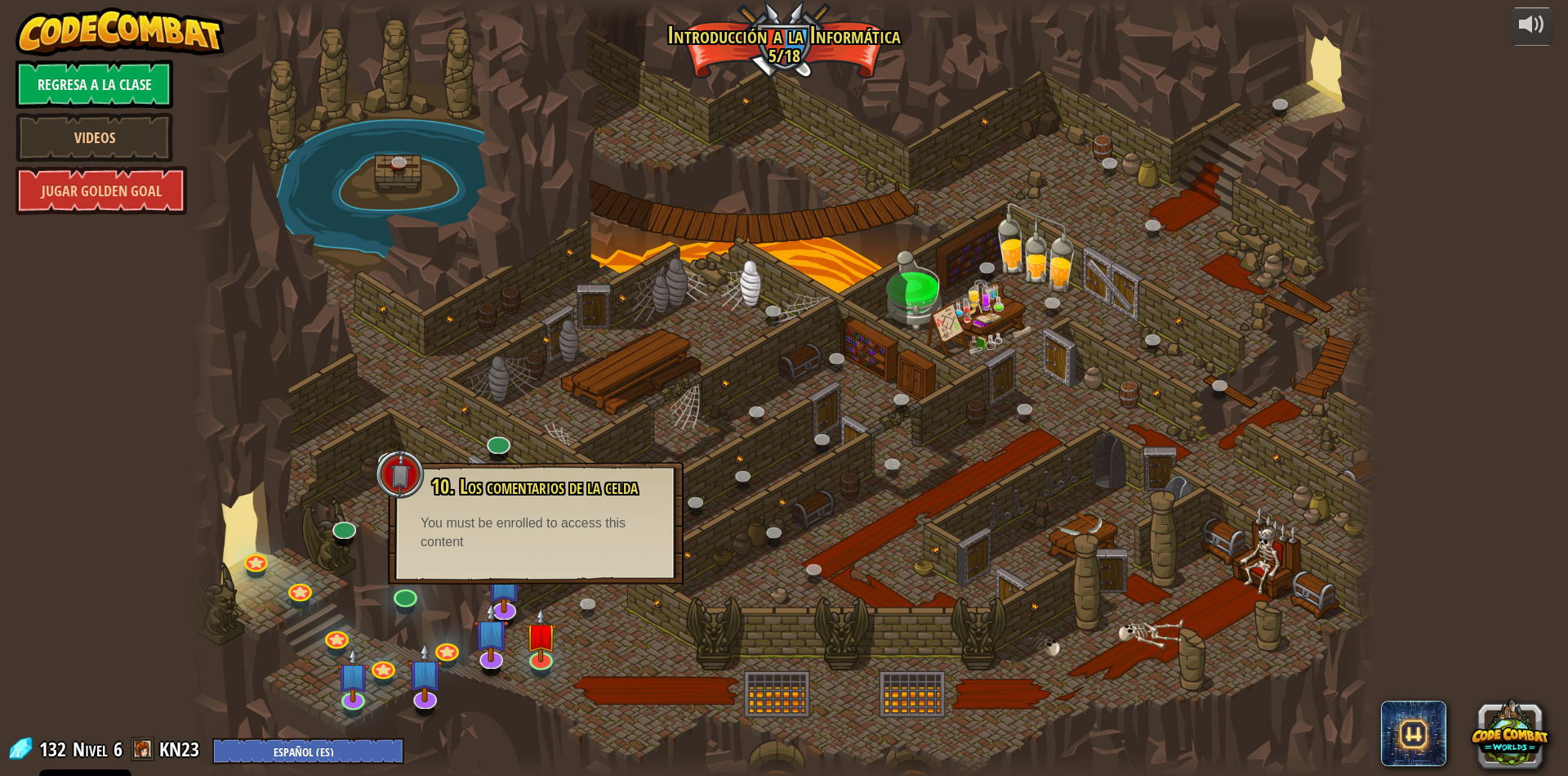
click at [586, 648] on div at bounding box center [784, 388] width 1186 height 776
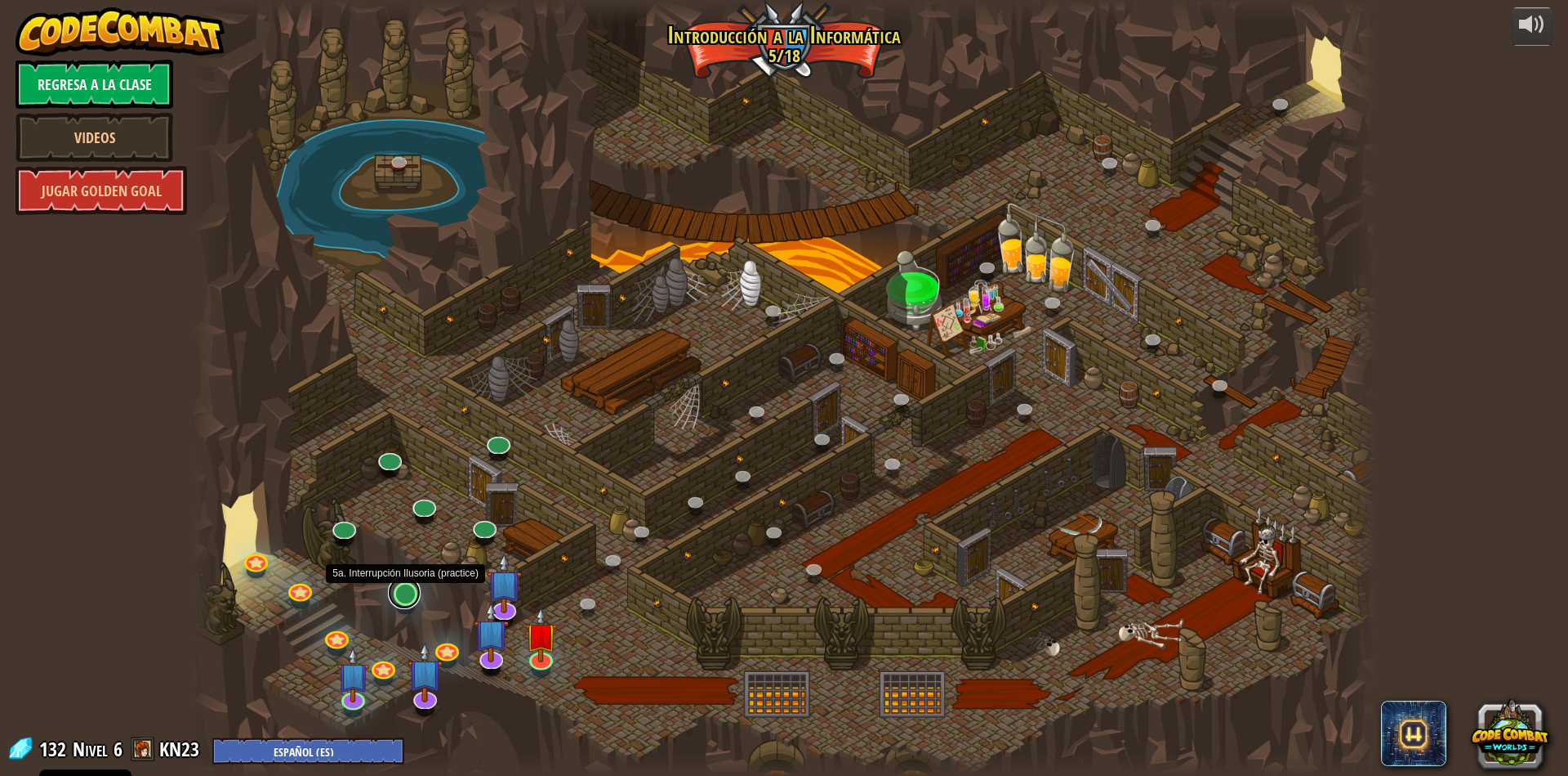
click at [412, 599] on link at bounding box center [403, 592] width 32 height 32
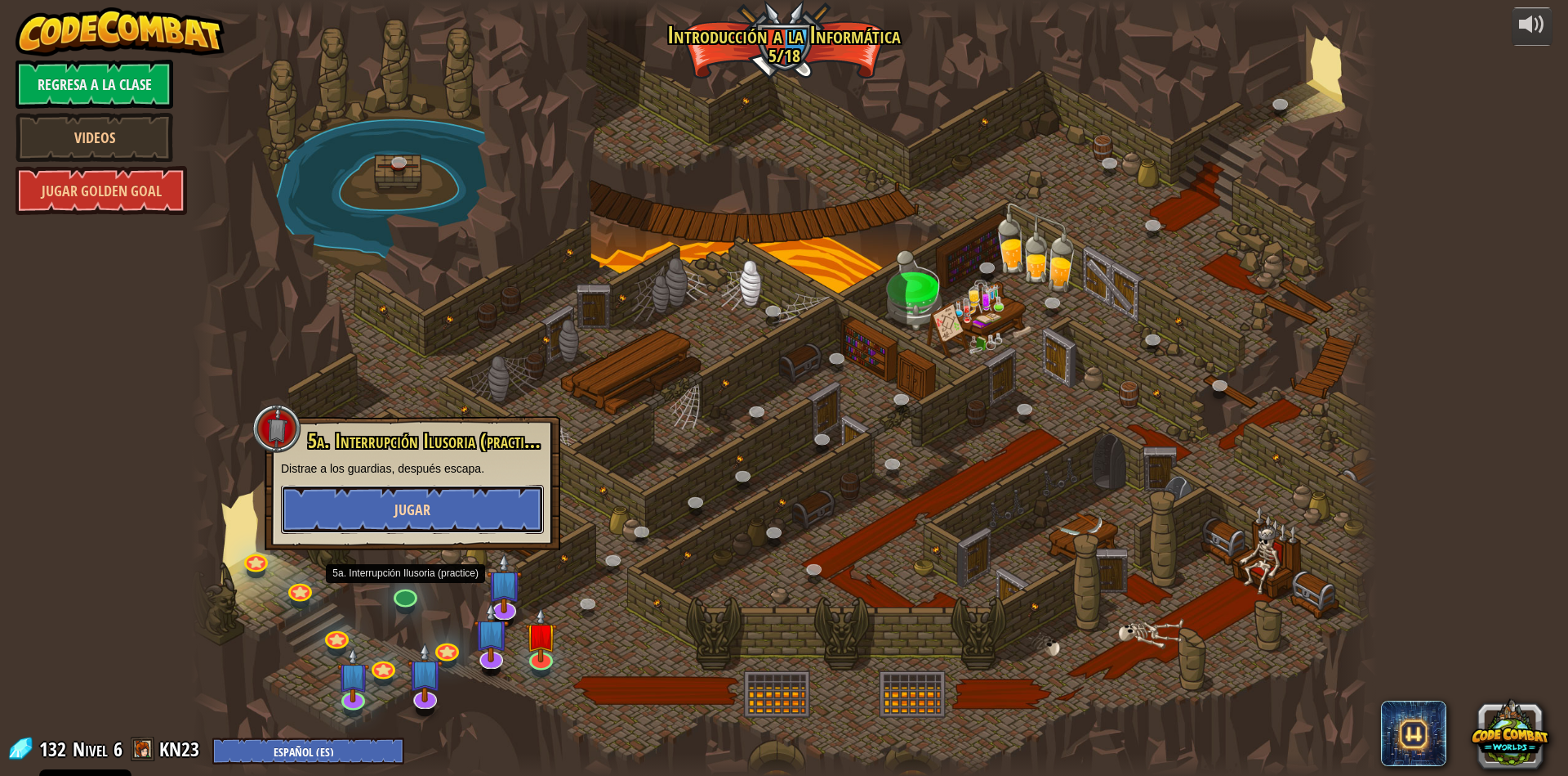
click at [419, 529] on button "Jugar" at bounding box center [412, 509] width 263 height 49
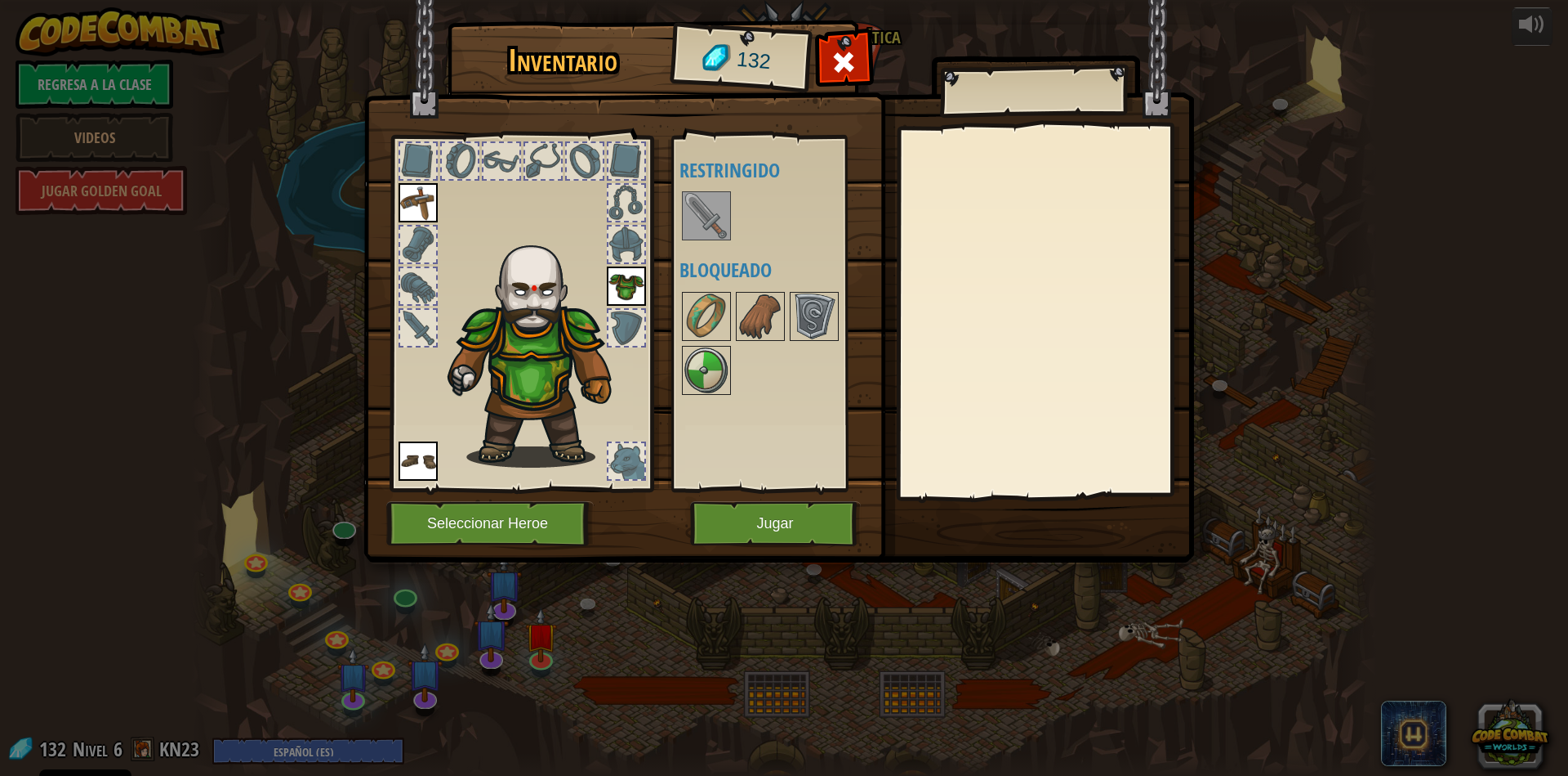
click at [711, 224] on img at bounding box center [706, 215] width 46 height 46
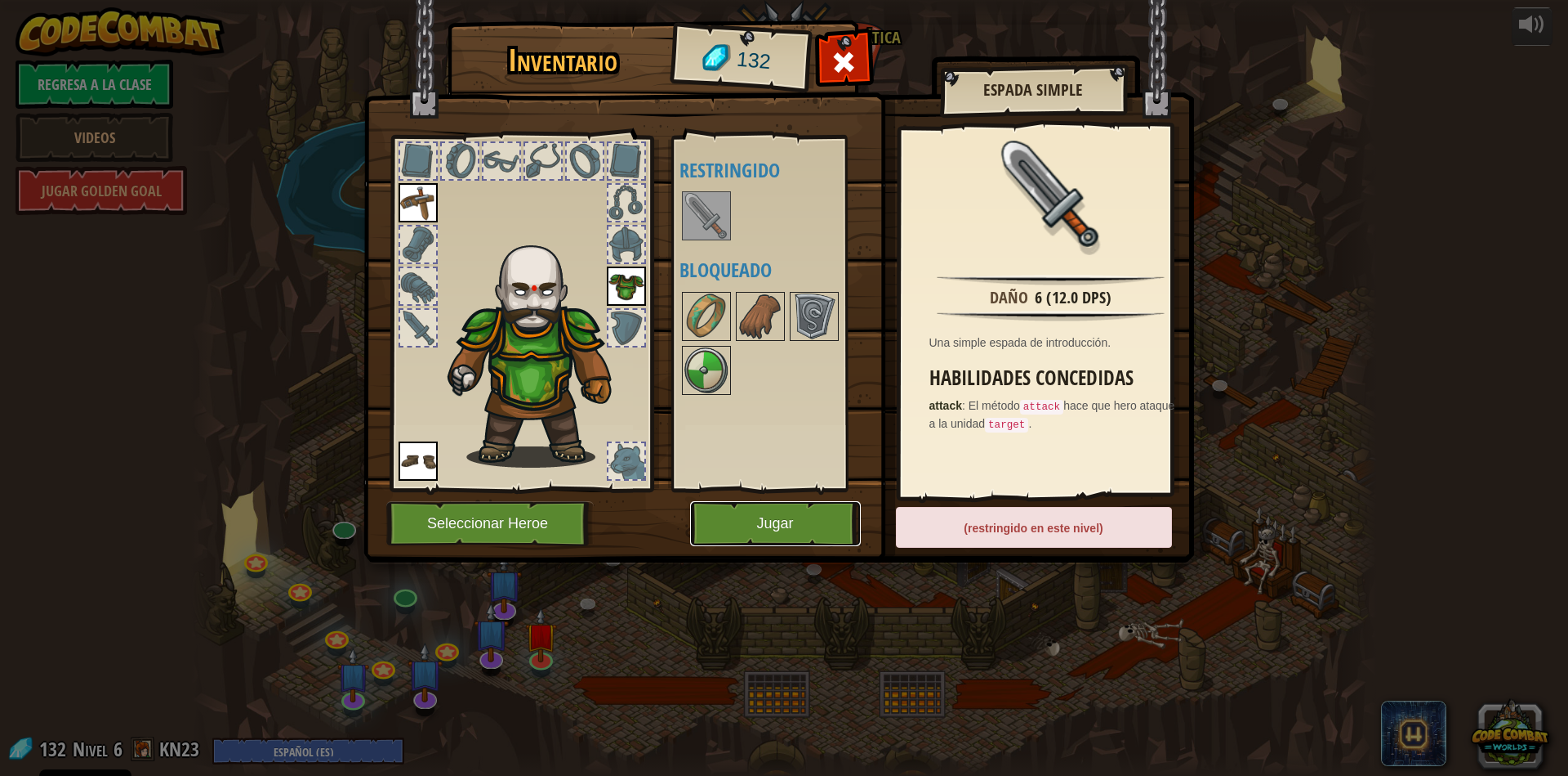
click at [745, 537] on button "Jugar" at bounding box center [776, 524] width 171 height 45
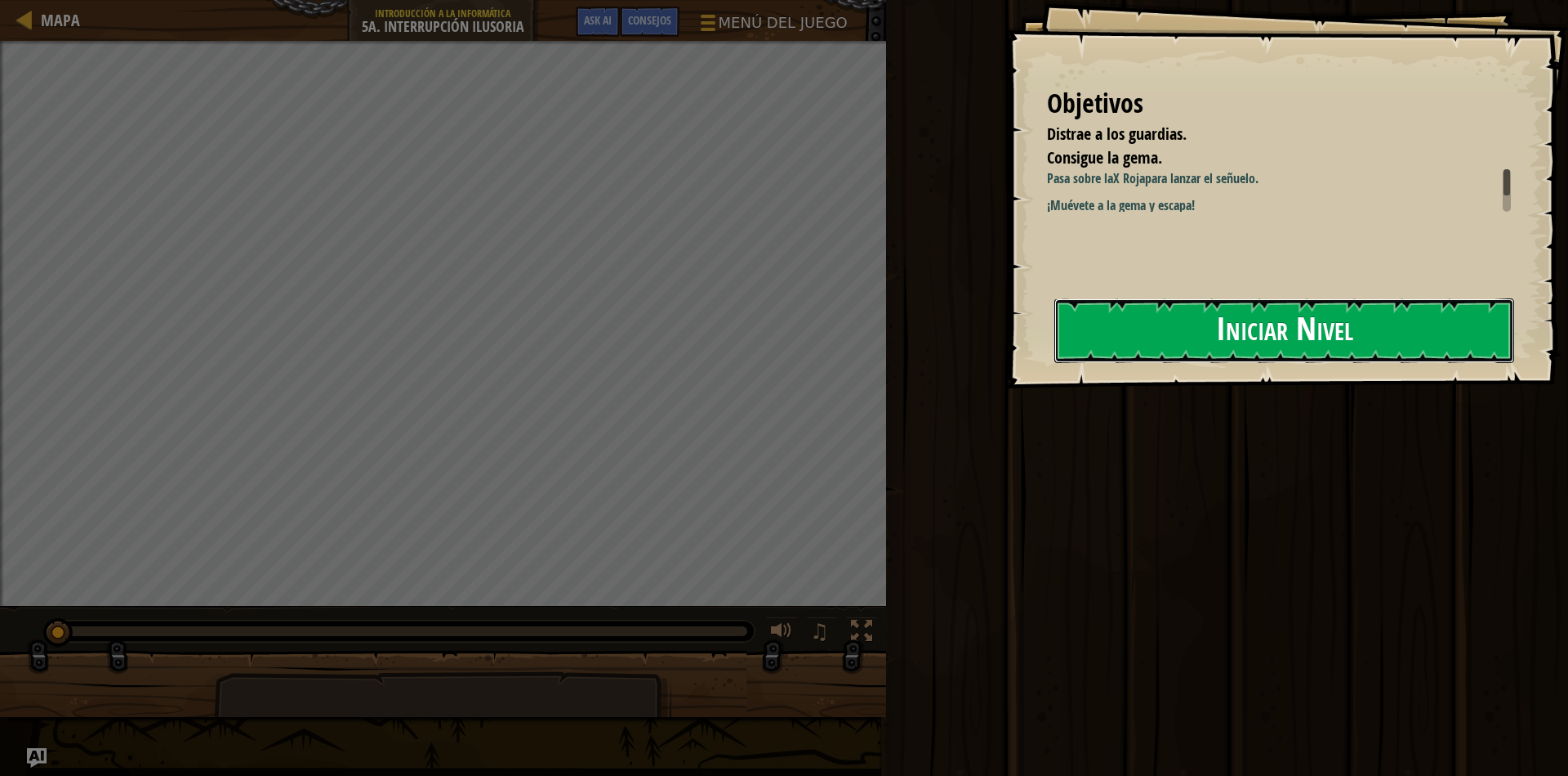
click at [1190, 328] on button "Iniciar Nivel" at bounding box center [1285, 330] width 460 height 65
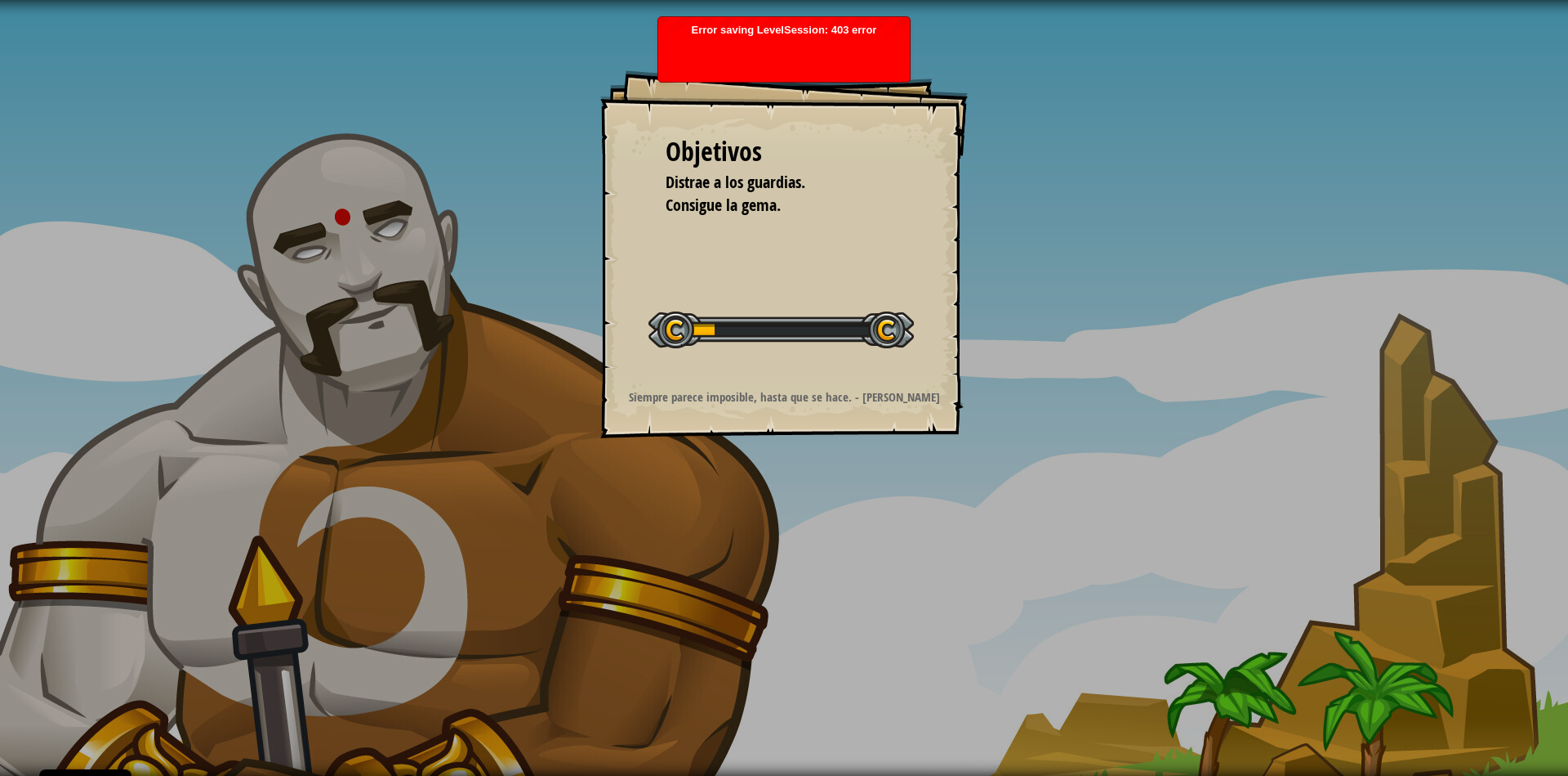
select select "es-ES"
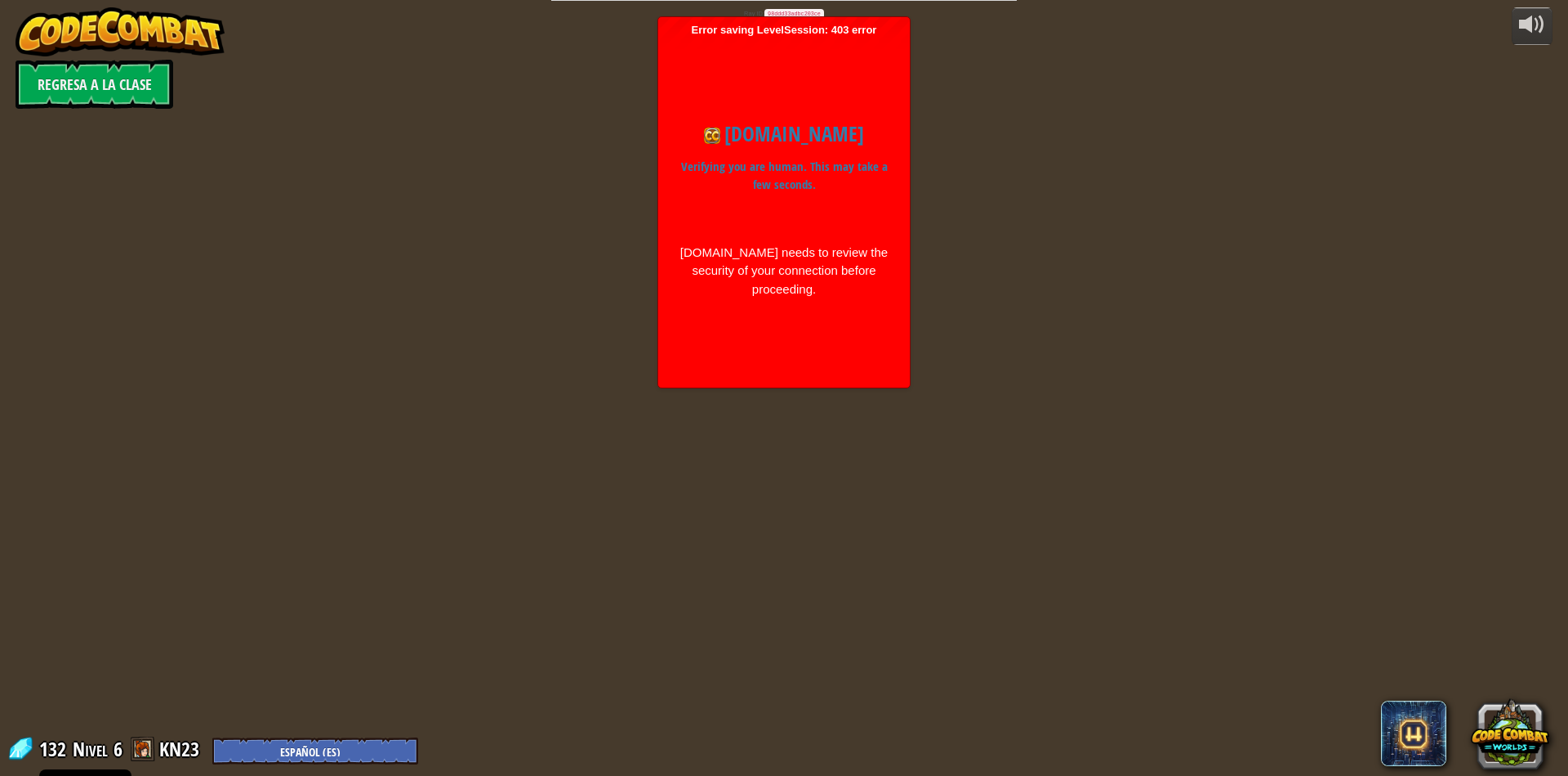
select select "es-ES"
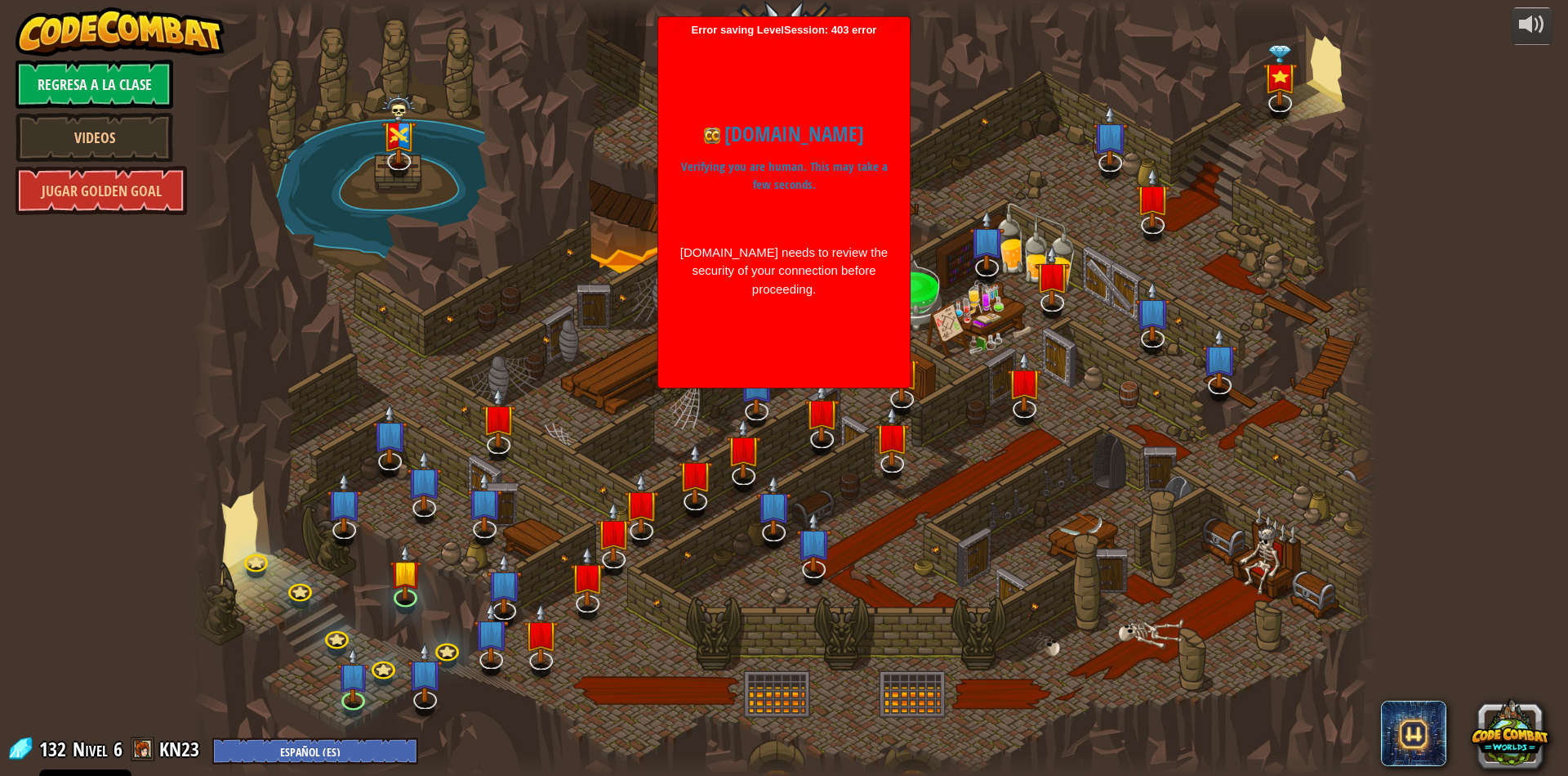
select select "es-ES"
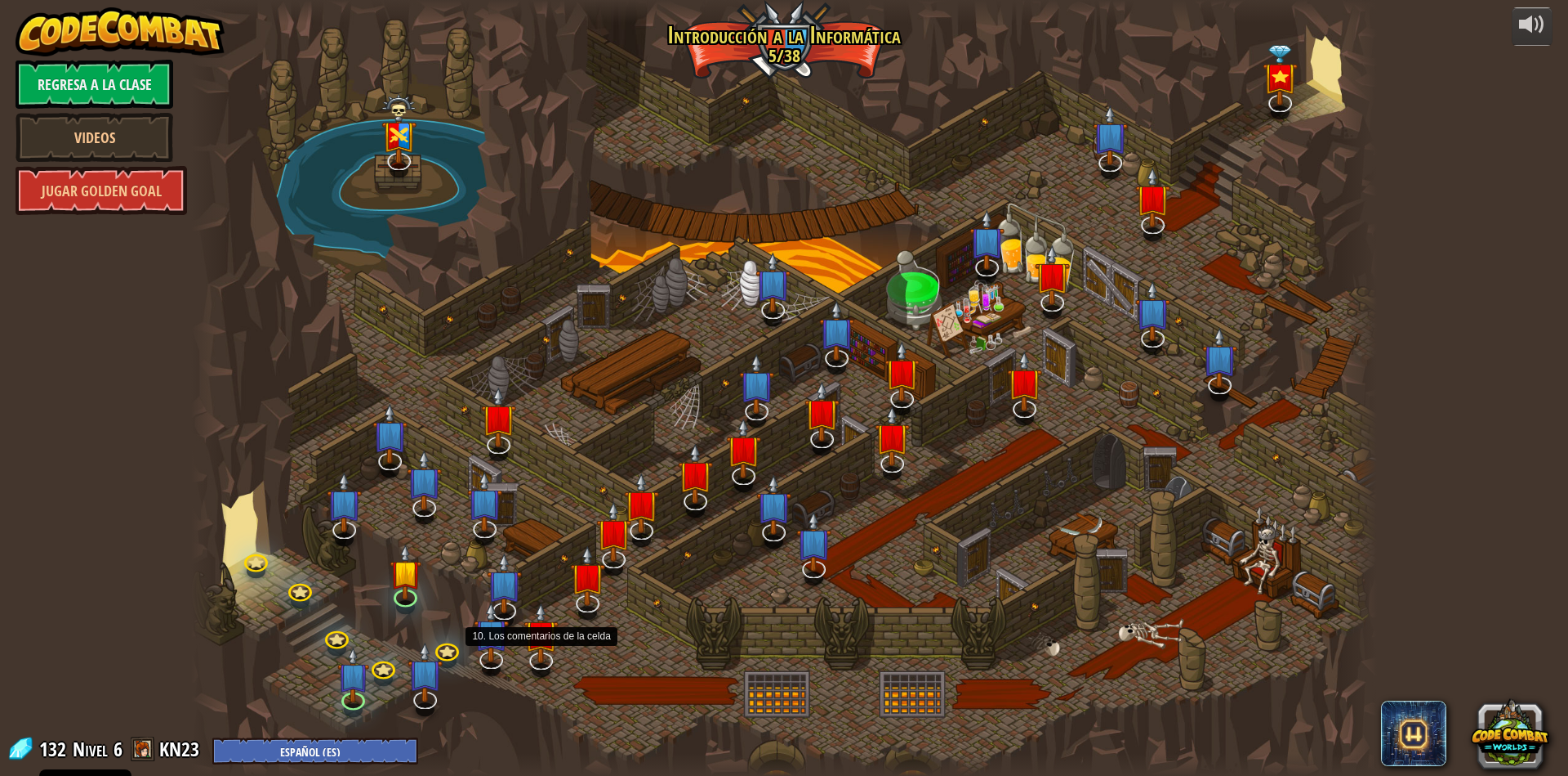
select select "es-ES"
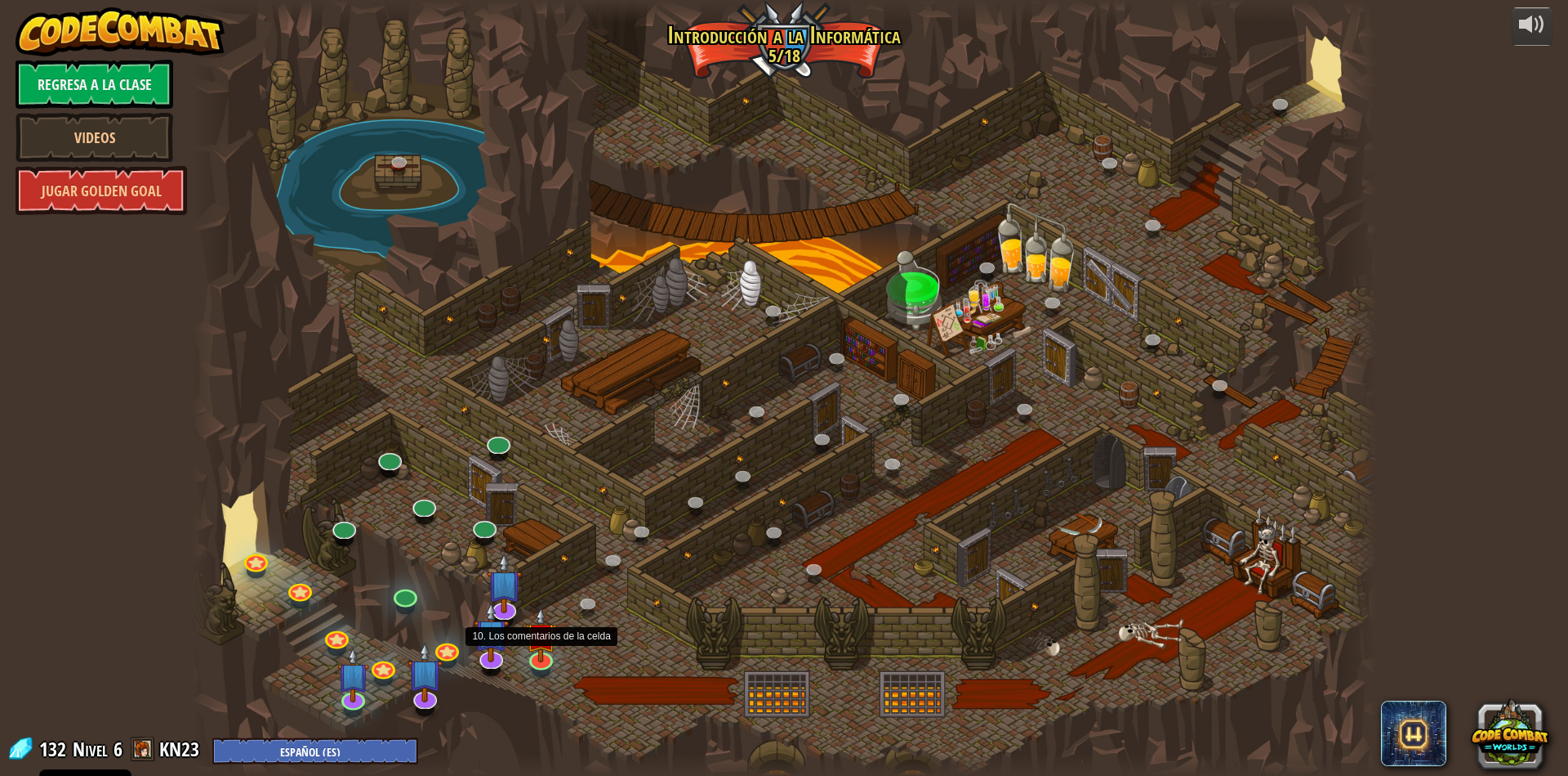
click at [551, 656] on img at bounding box center [541, 634] width 32 height 55
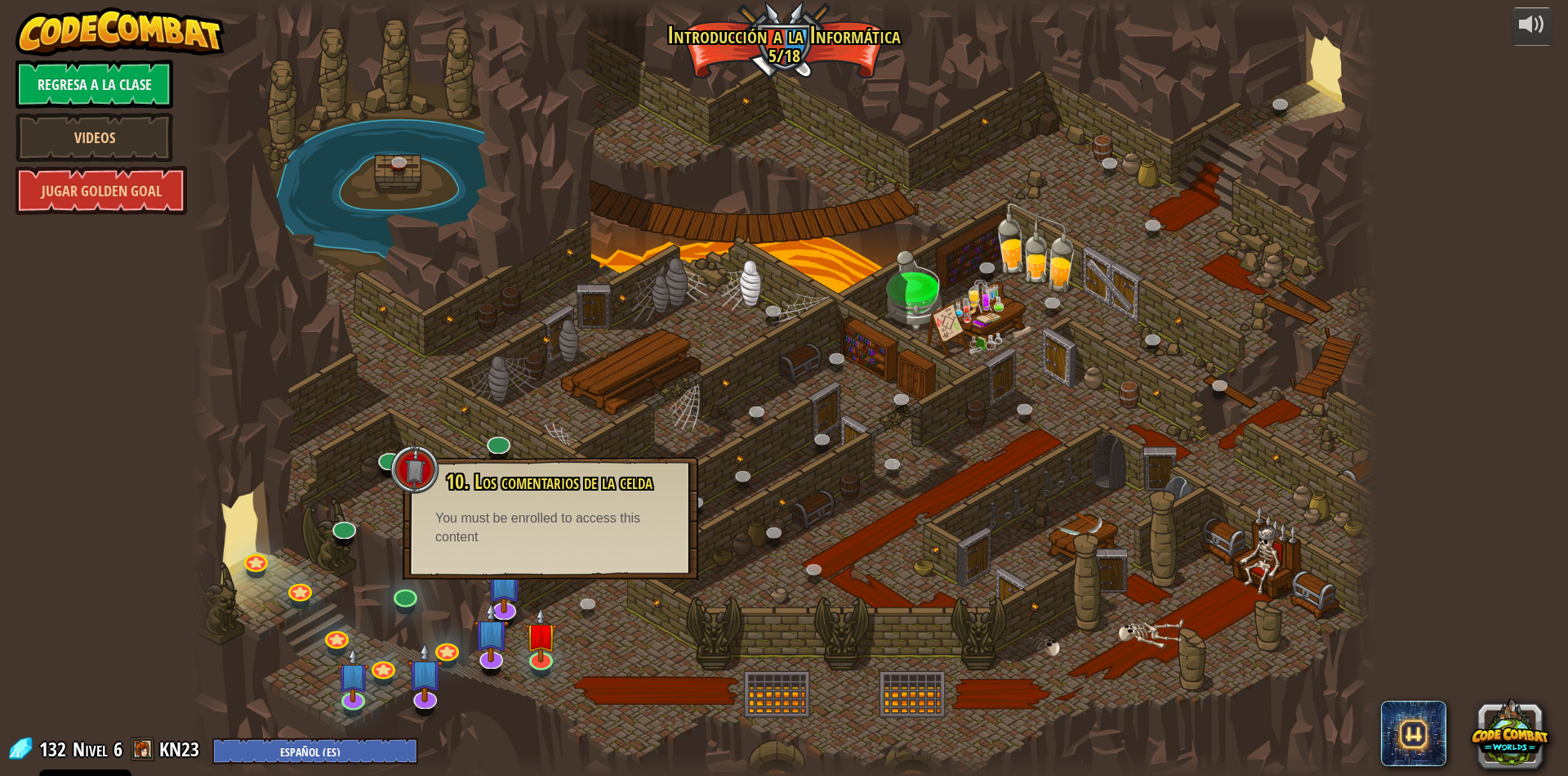
click at [601, 539] on div "You must be enrolled to access this content" at bounding box center [551, 528] width 231 height 37
click at [588, 672] on div at bounding box center [784, 388] width 1186 height 776
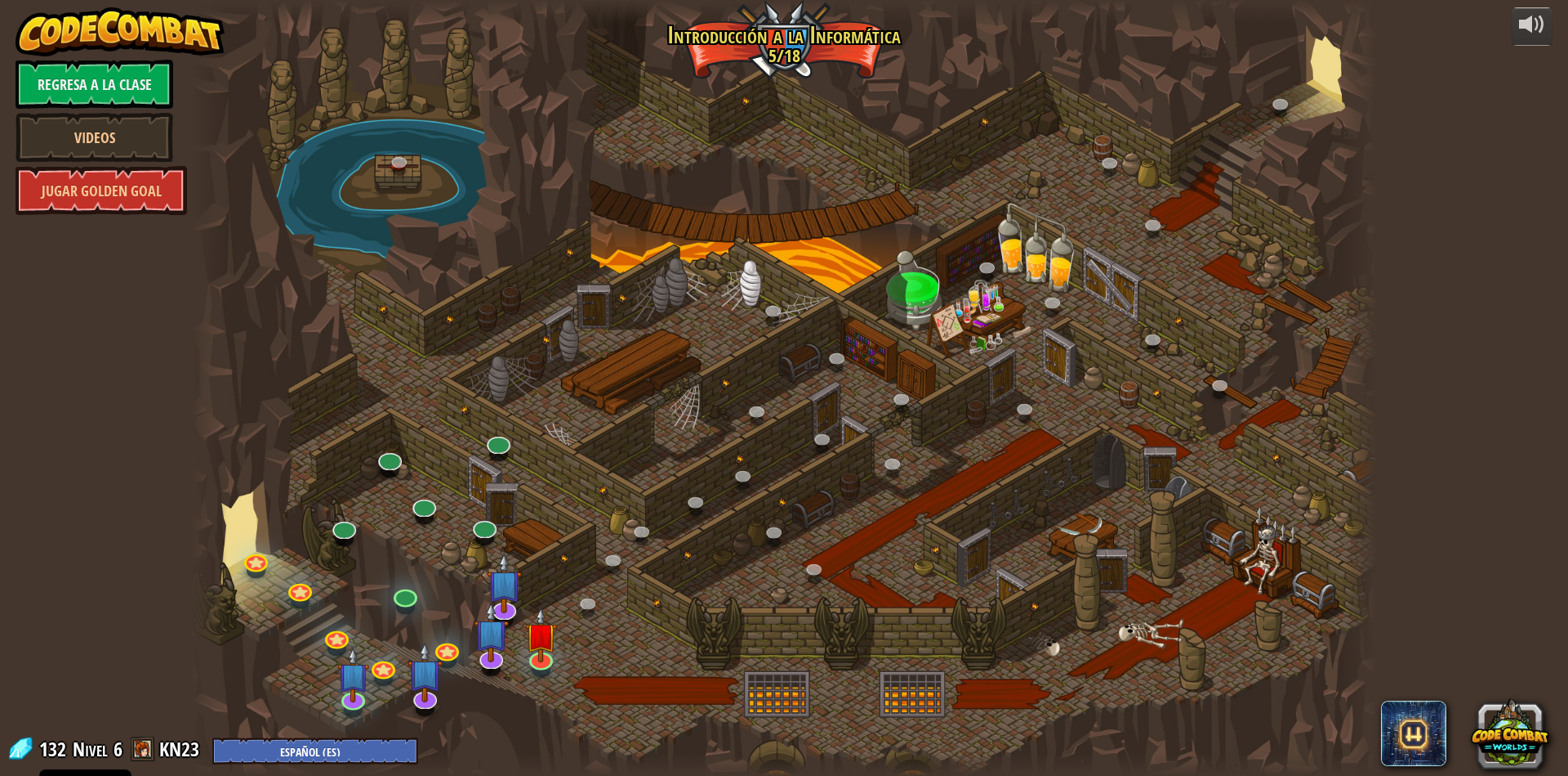
drag, startPoint x: 589, startPoint y: 655, endPoint x: 142, endPoint y: 746, distance: 456.2
click at [142, 746] on div "powered by Regresa a la clase Videos Jugar Golden Goal 25. Las puertas de Kithg…" at bounding box center [784, 388] width 1568 height 776
drag, startPoint x: 144, startPoint y: 745, endPoint x: 170, endPoint y: 753, distance: 27.2
click at [152, 745] on span at bounding box center [143, 748] width 24 height 24
click at [212, 737] on select "English (US) English (UK) 简体中文 繁體中文 русский español (ES) español (América Latin…" at bounding box center [315, 751] width 206 height 27
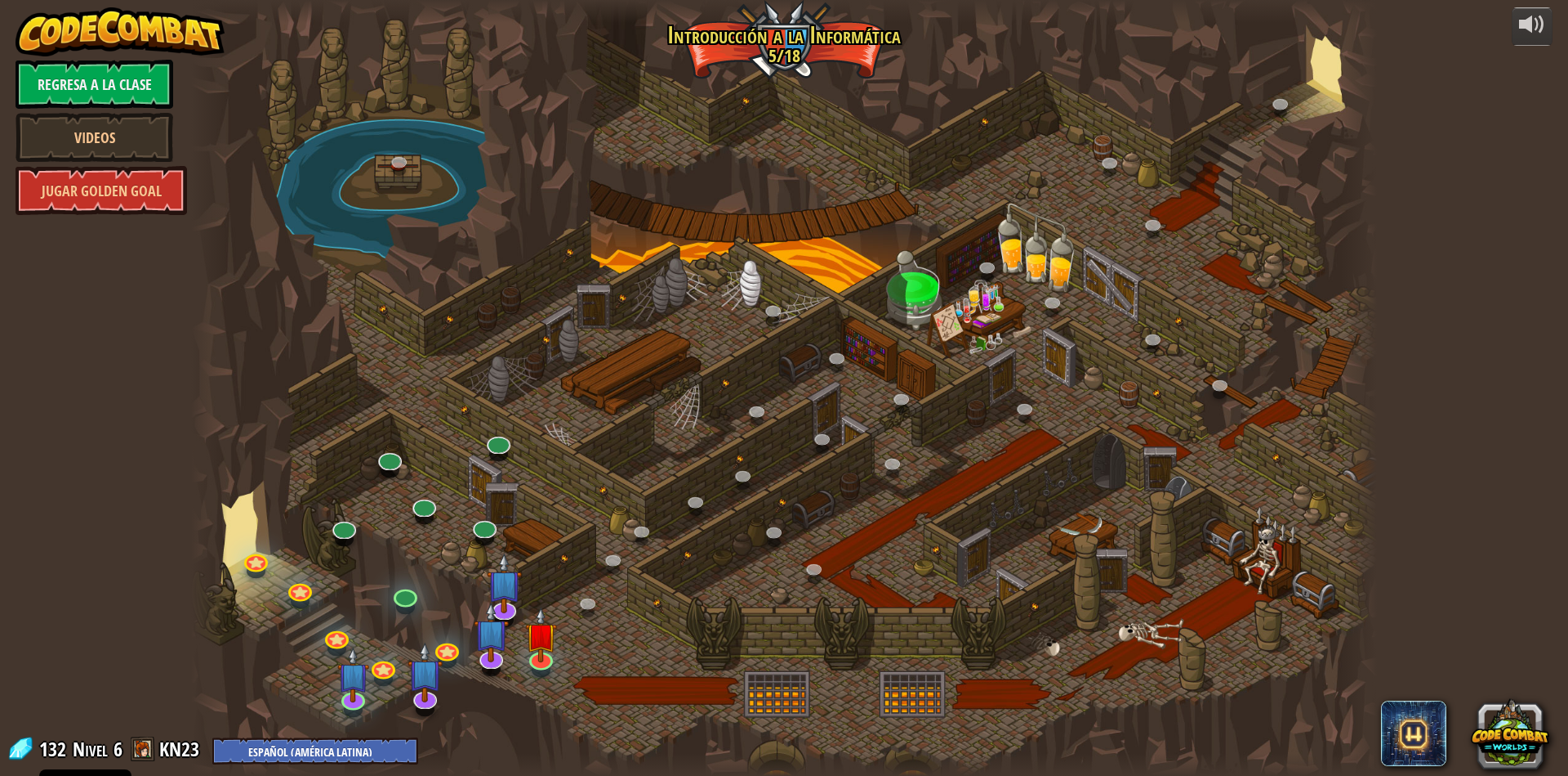
select select "es-419"
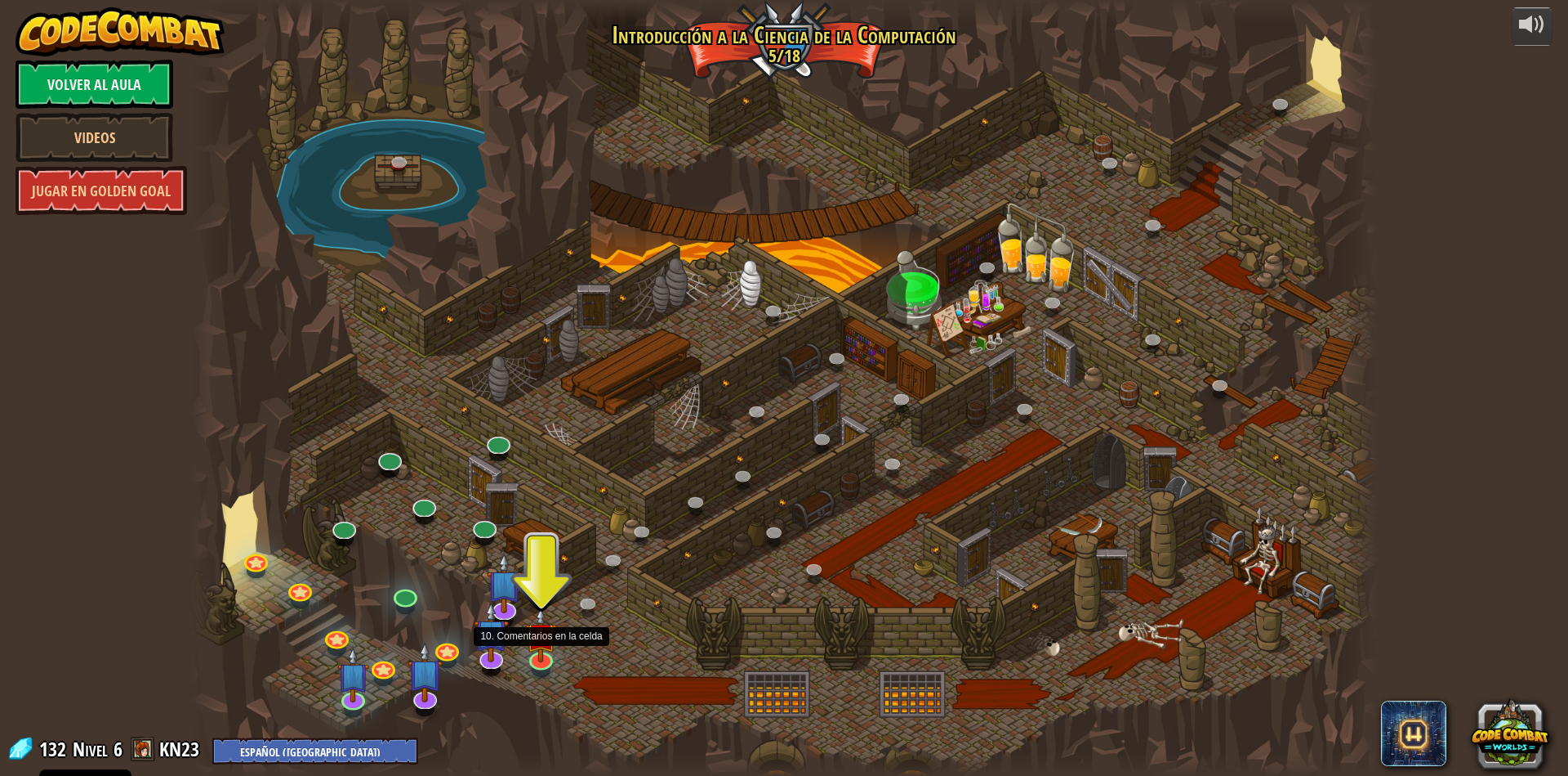
click at [541, 558] on div at bounding box center [784, 388] width 1186 height 776
click at [558, 520] on div at bounding box center [784, 388] width 1186 height 776
click at [545, 647] on img at bounding box center [541, 622] width 32 height 73
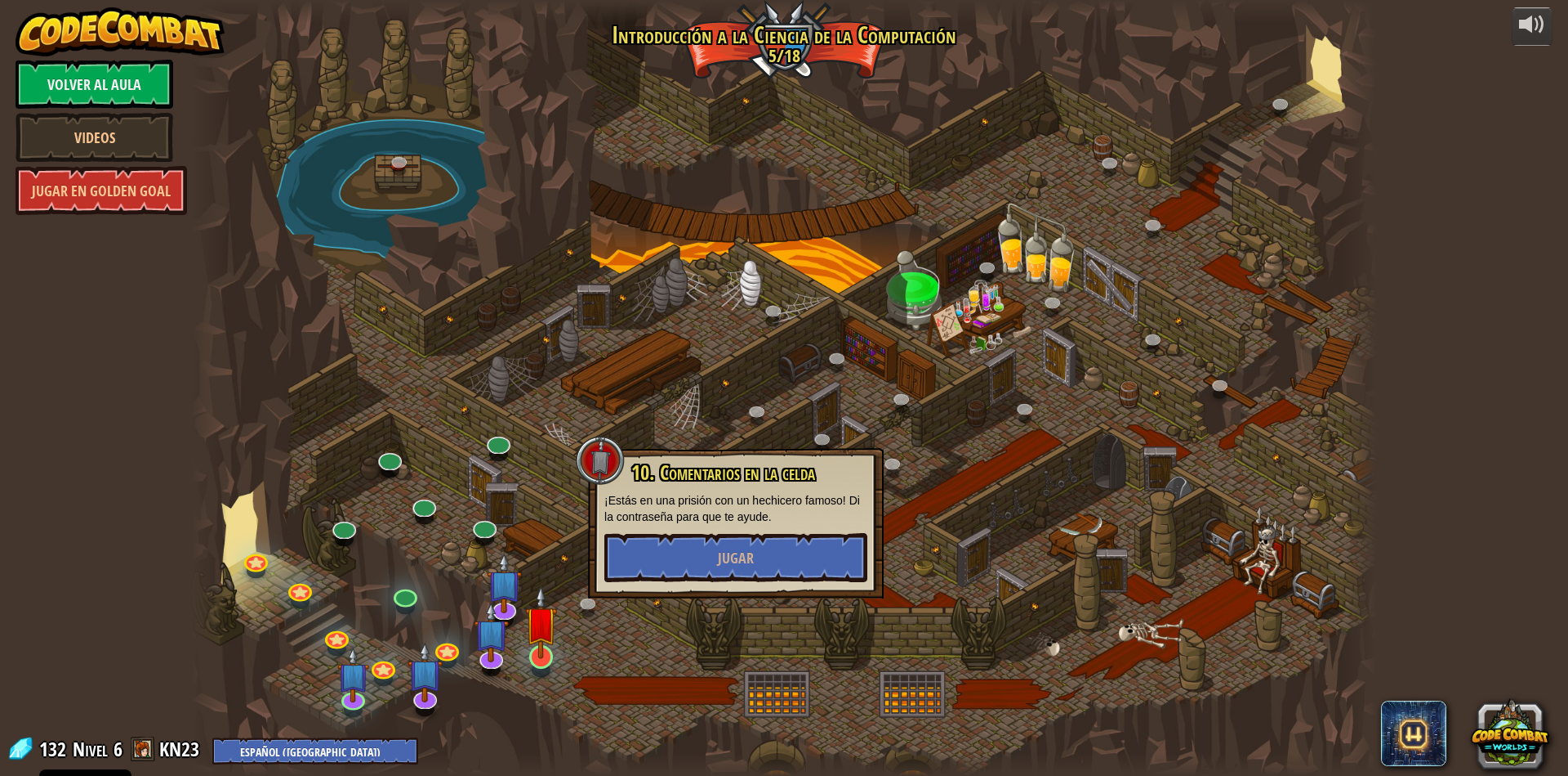
drag, startPoint x: 556, startPoint y: 577, endPoint x: 550, endPoint y: 624, distance: 47.4
click at [556, 578] on div at bounding box center [784, 388] width 1186 height 776
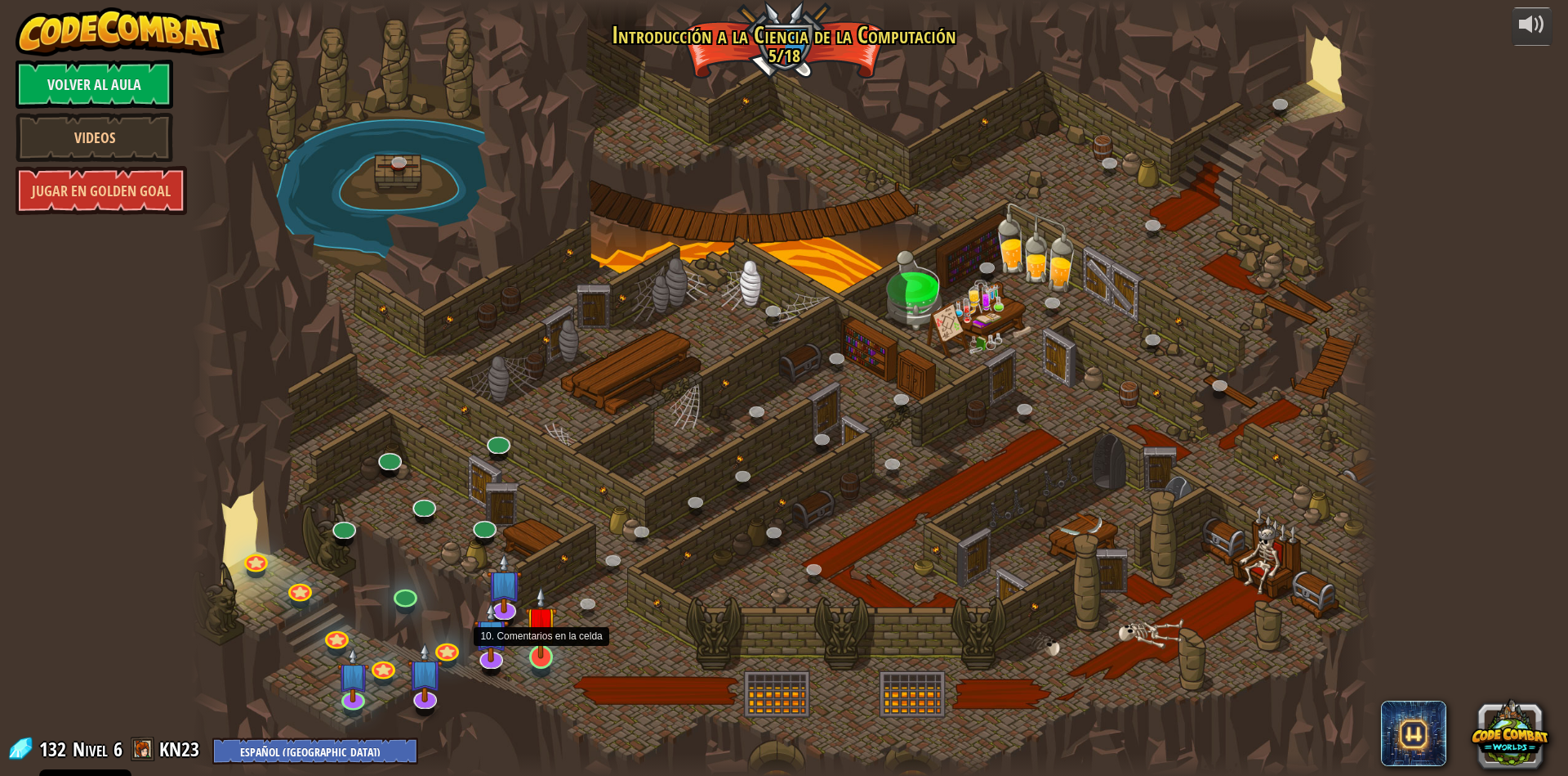
click at [554, 642] on img at bounding box center [541, 622] width 32 height 73
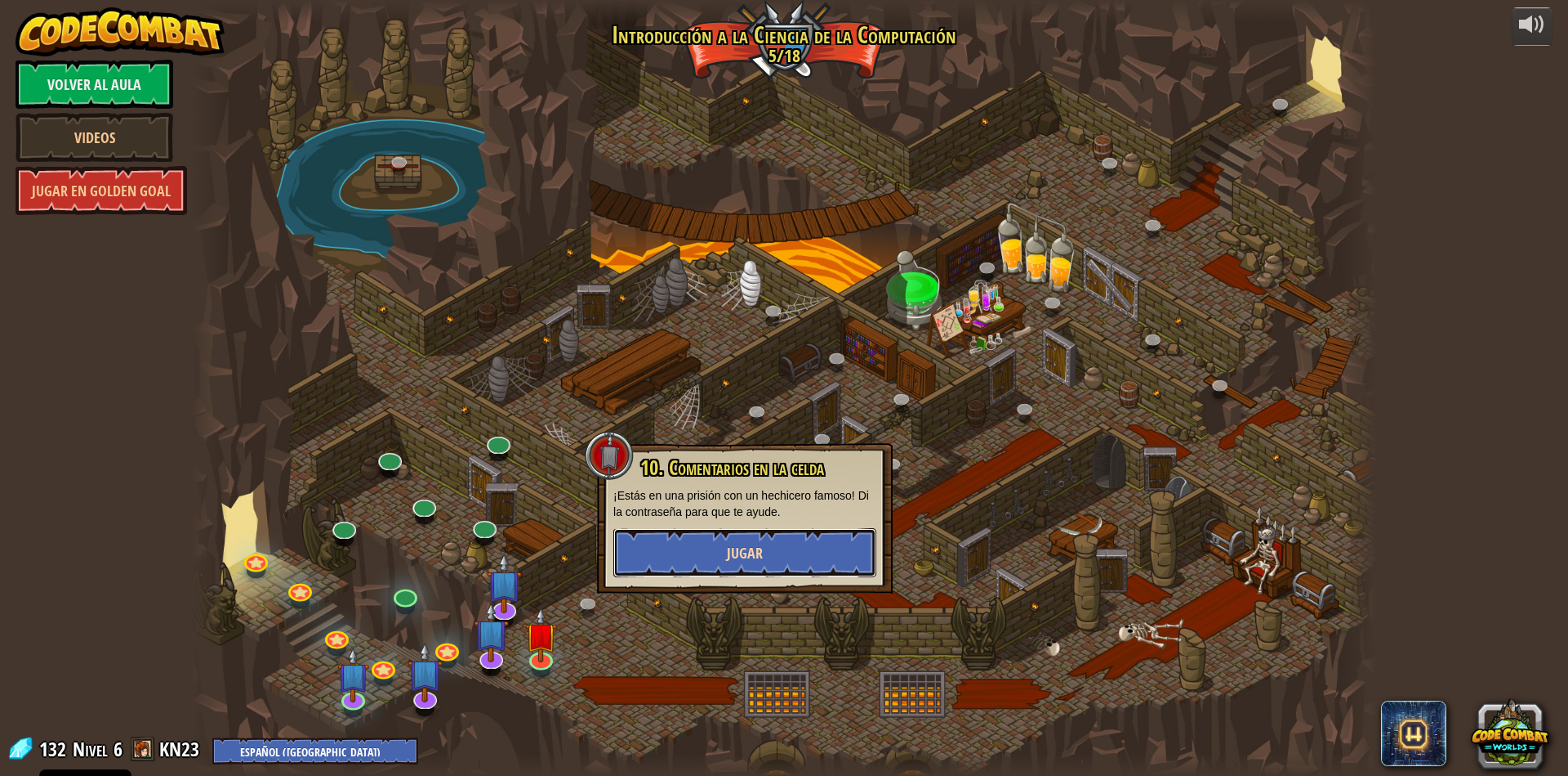
click at [710, 541] on button "Jugar" at bounding box center [744, 552] width 263 height 49
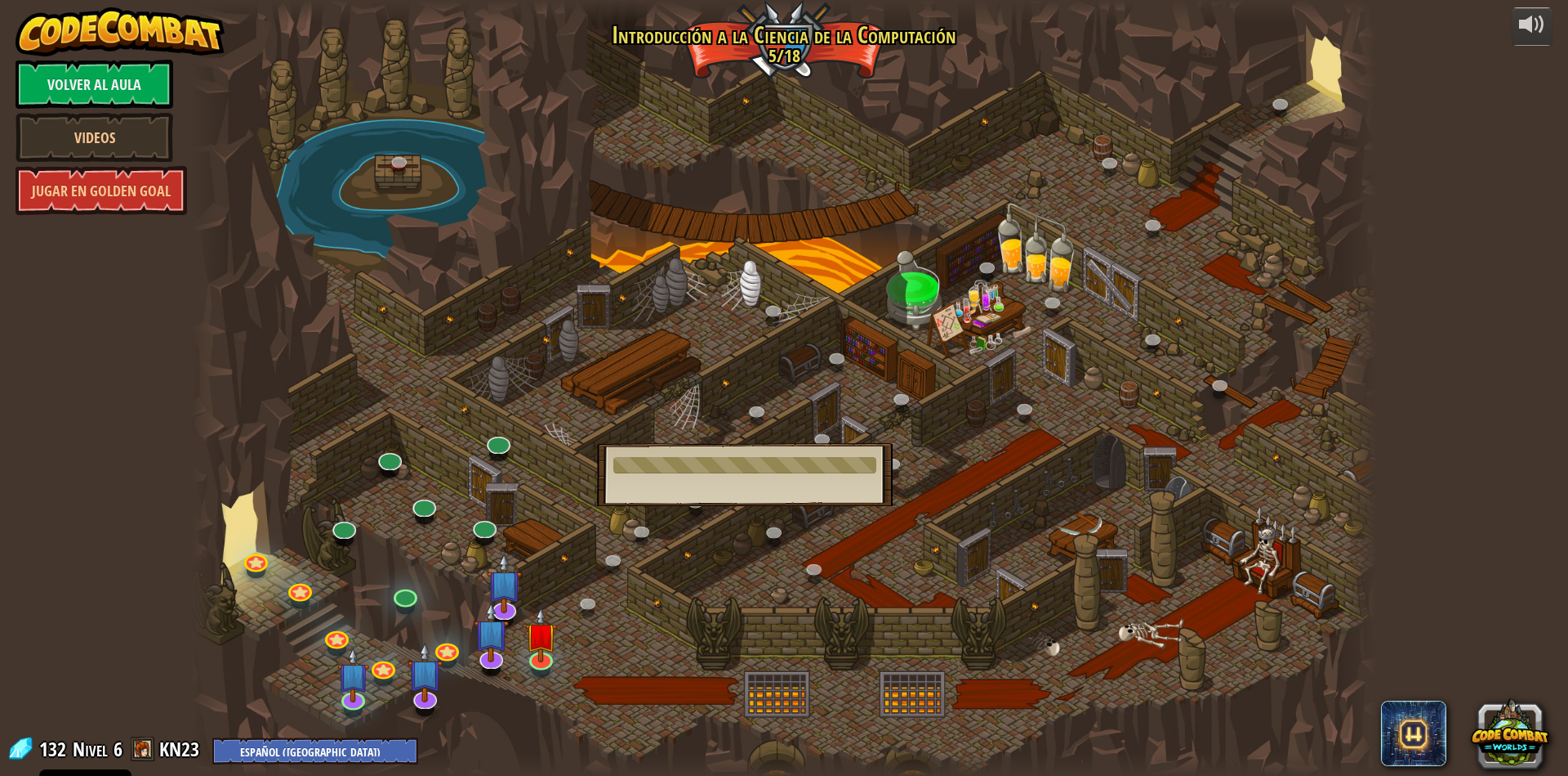
drag, startPoint x: 614, startPoint y: 580, endPoint x: 601, endPoint y: 500, distance: 81.0
click at [621, 575] on div at bounding box center [784, 388] width 1186 height 776
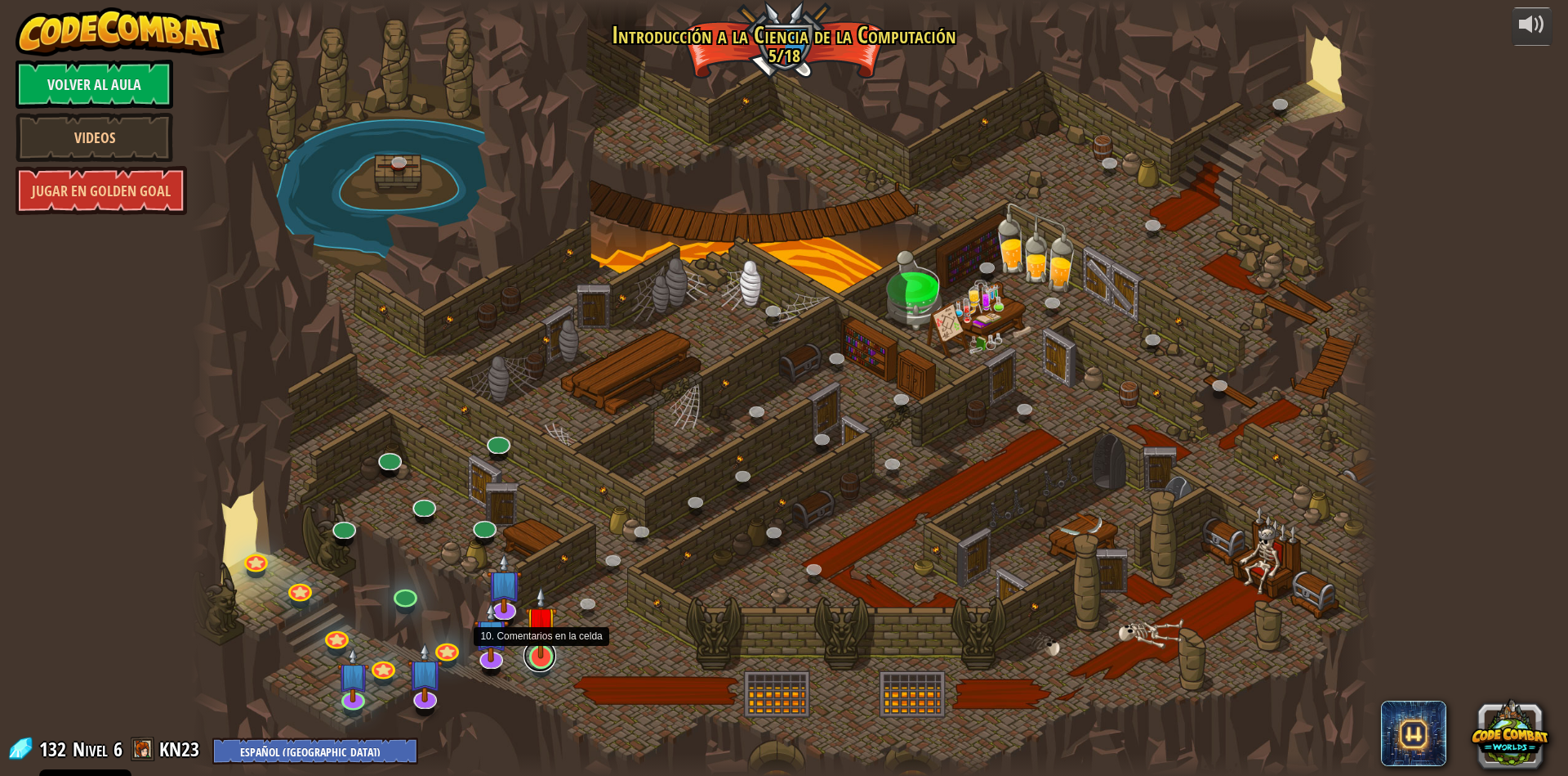
click at [546, 663] on link at bounding box center [539, 655] width 32 height 32
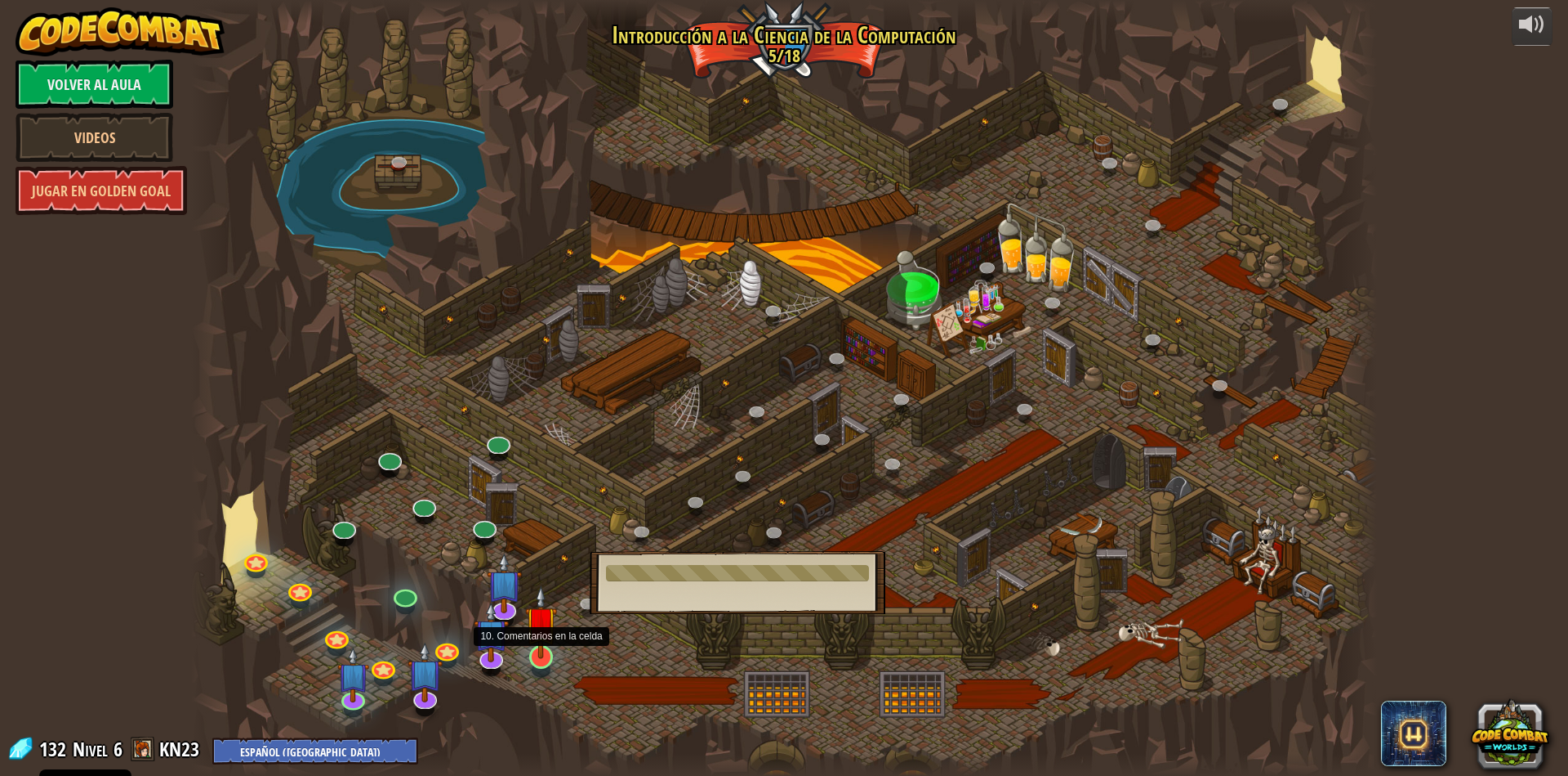
click at [546, 648] on img at bounding box center [541, 622] width 32 height 73
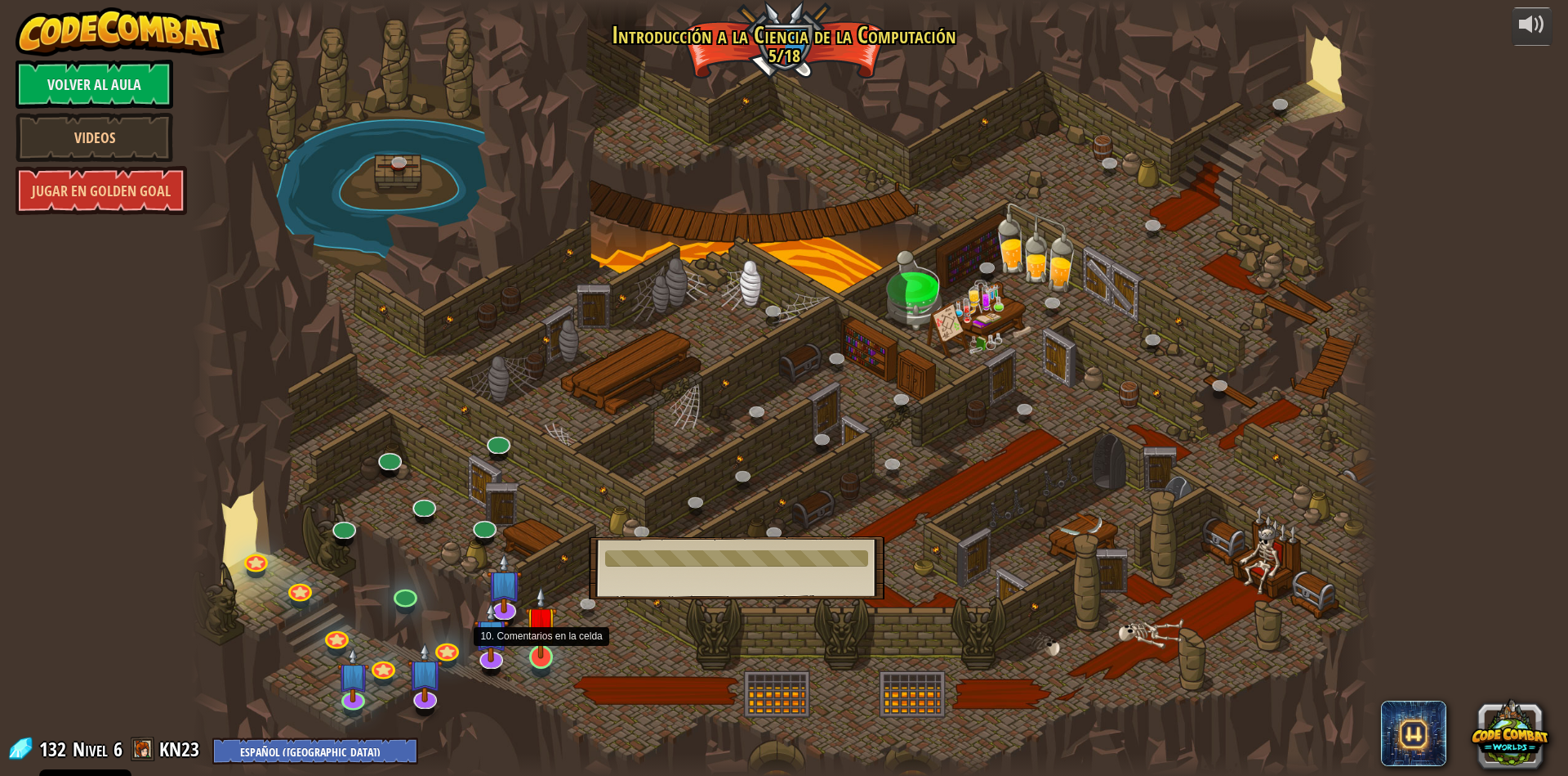
click at [546, 648] on img at bounding box center [541, 622] width 32 height 73
click at [505, 624] on img at bounding box center [492, 619] width 35 height 80
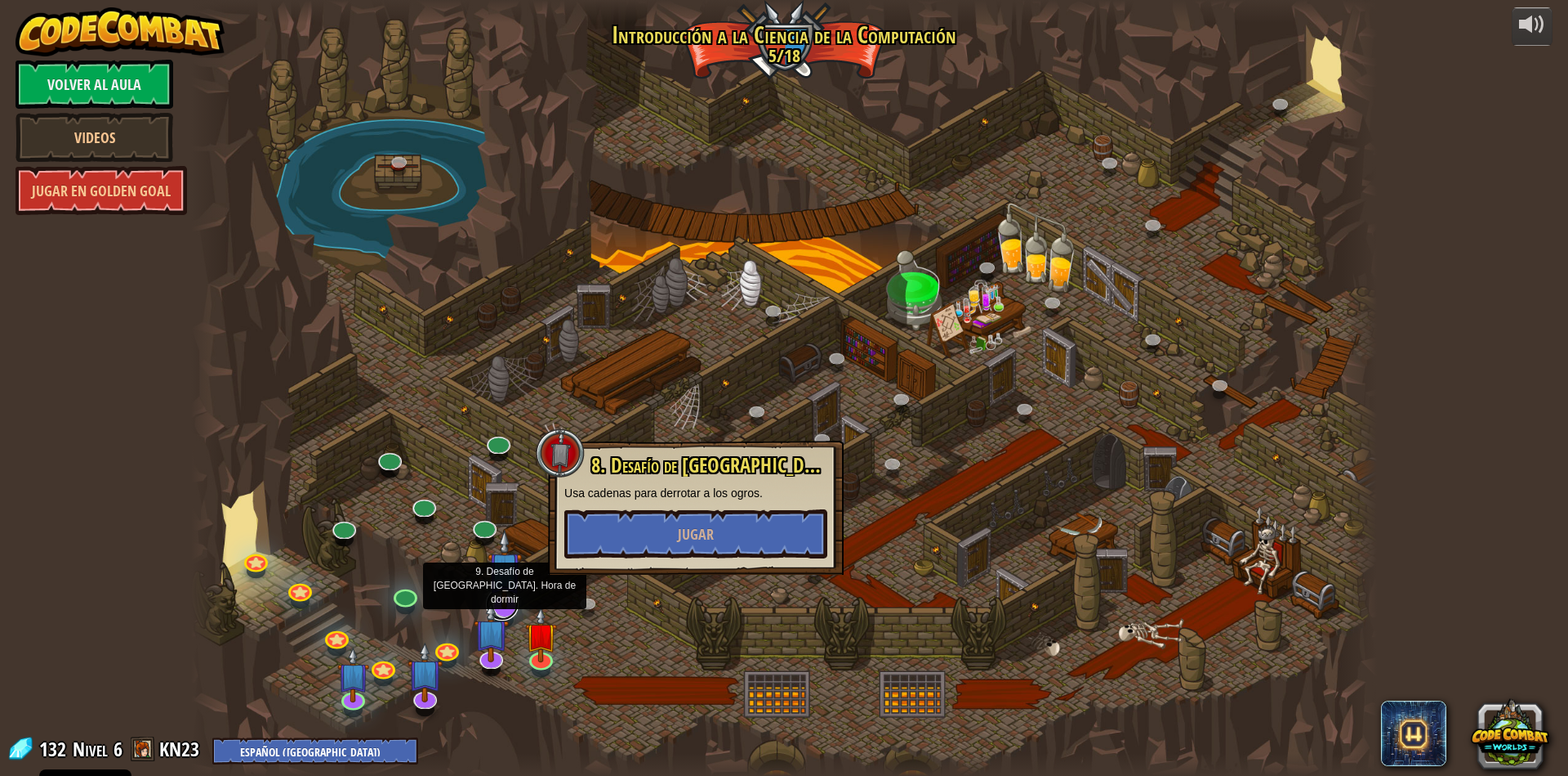
click at [516, 611] on link at bounding box center [502, 603] width 32 height 32
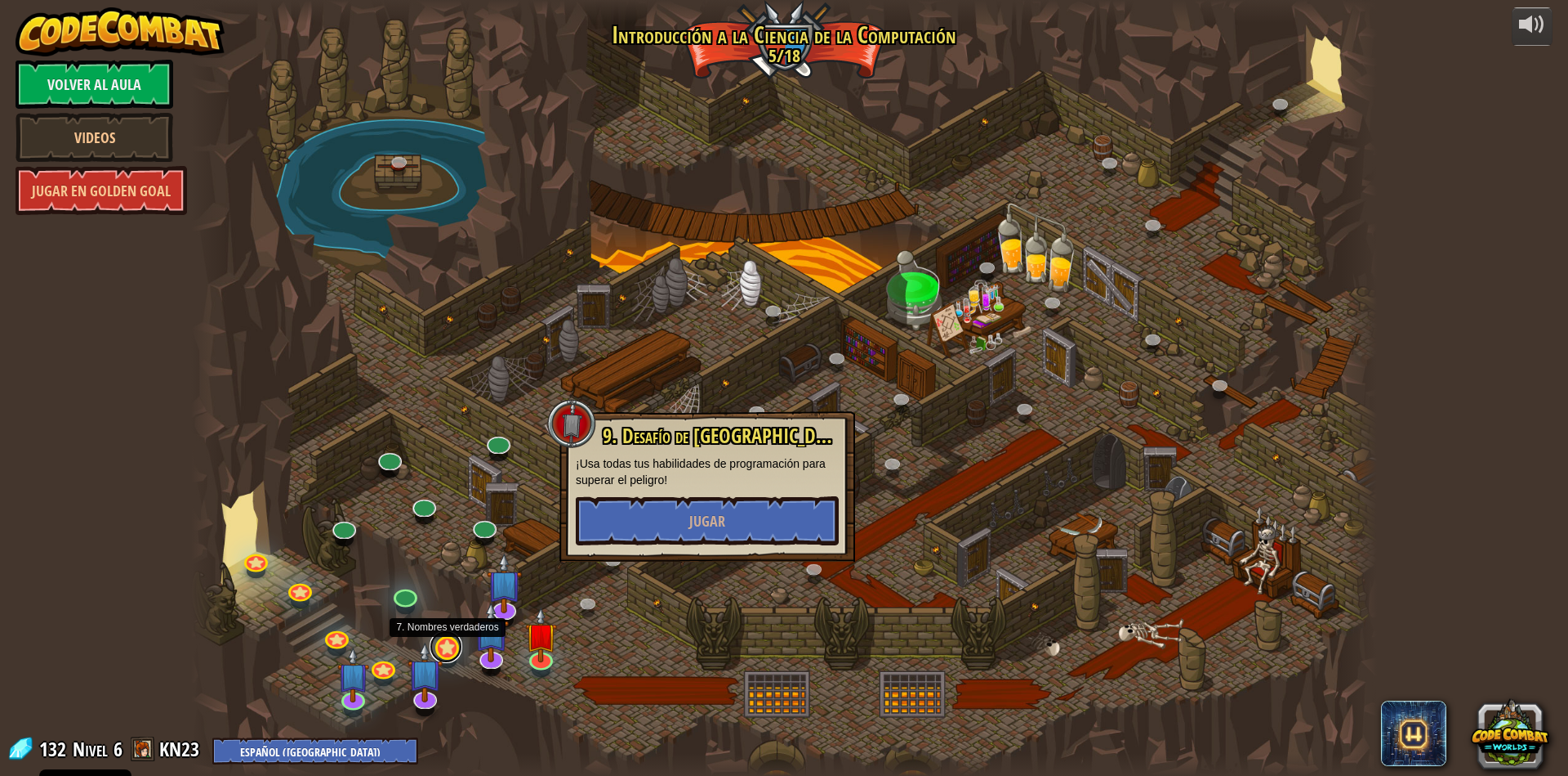
click at [457, 646] on link at bounding box center [445, 646] width 32 height 32
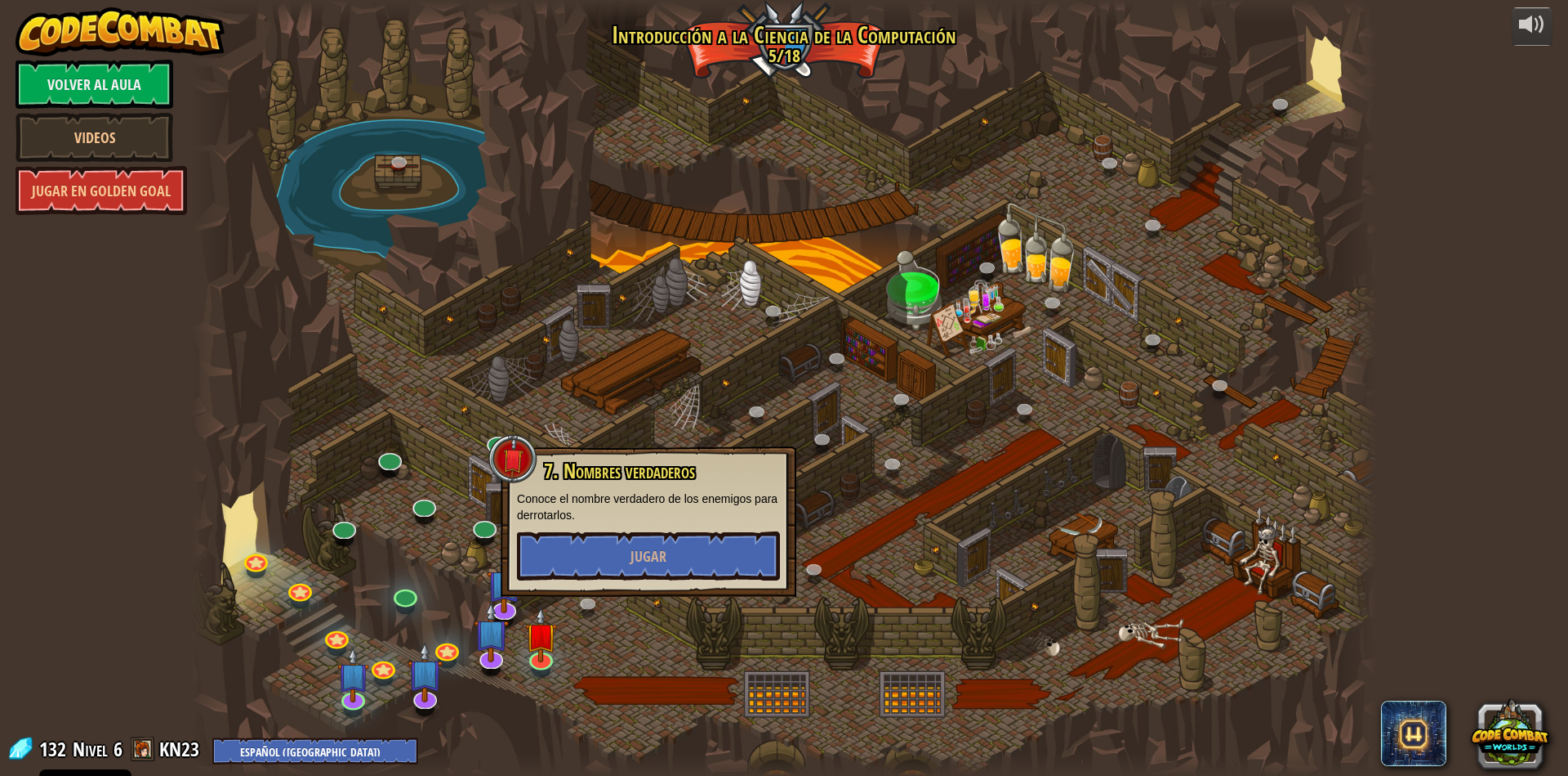
click at [490, 671] on div at bounding box center [490, 668] width 19 height 14
click at [615, 674] on div at bounding box center [784, 388] width 1186 height 776
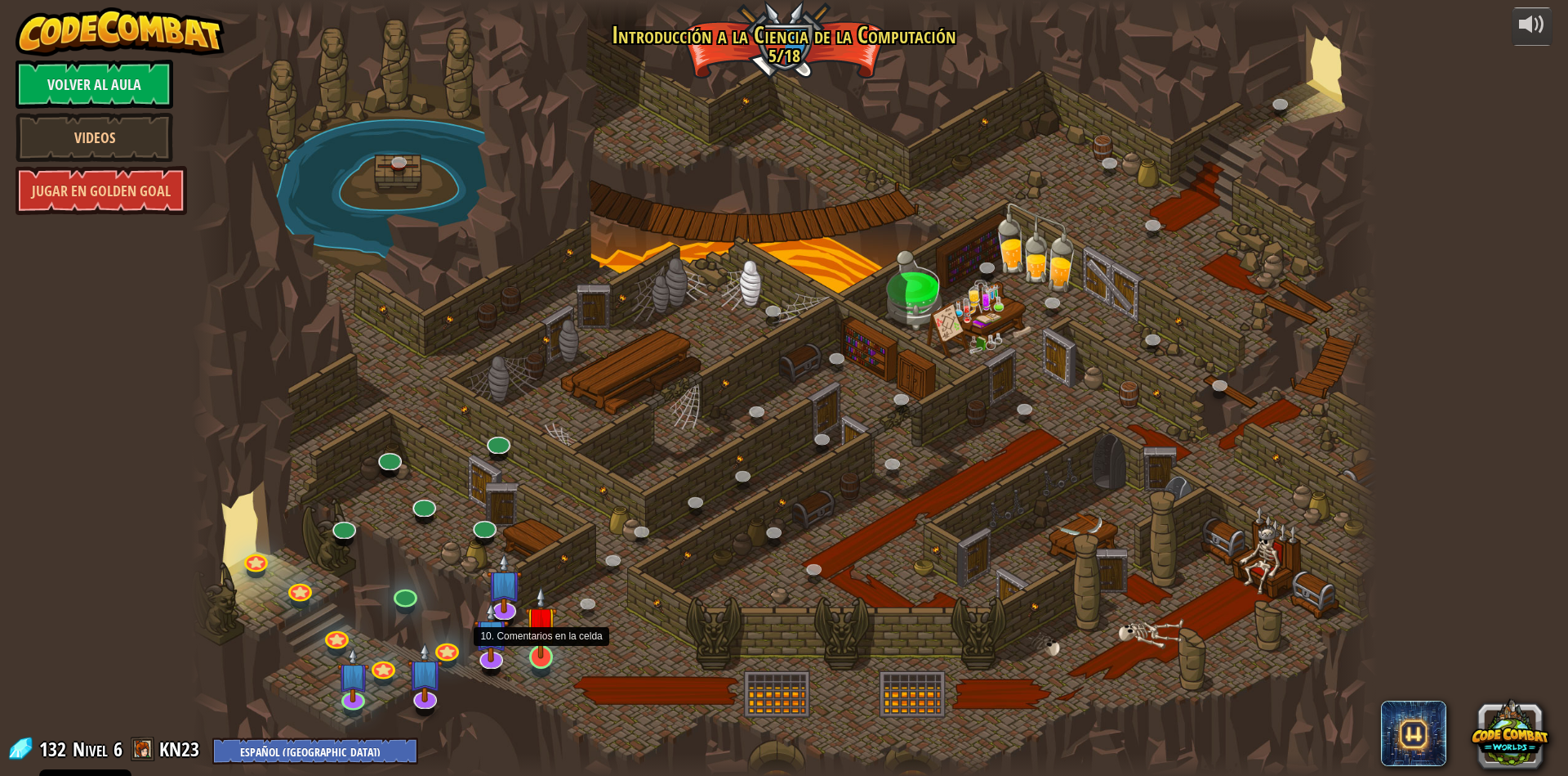
click at [554, 641] on img at bounding box center [541, 622] width 32 height 73
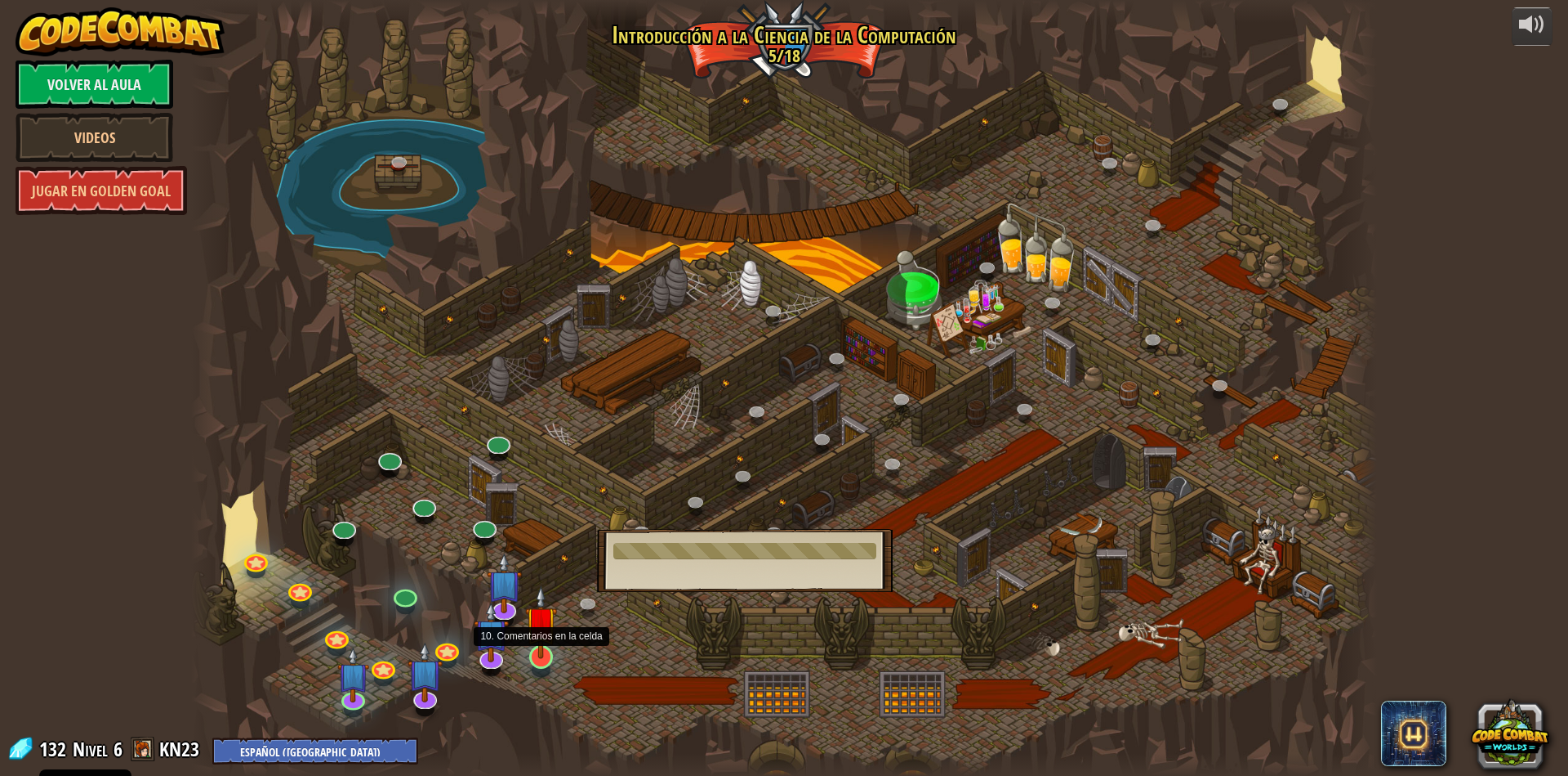
click at [553, 646] on img at bounding box center [541, 622] width 32 height 73
click at [551, 650] on img at bounding box center [541, 622] width 32 height 73
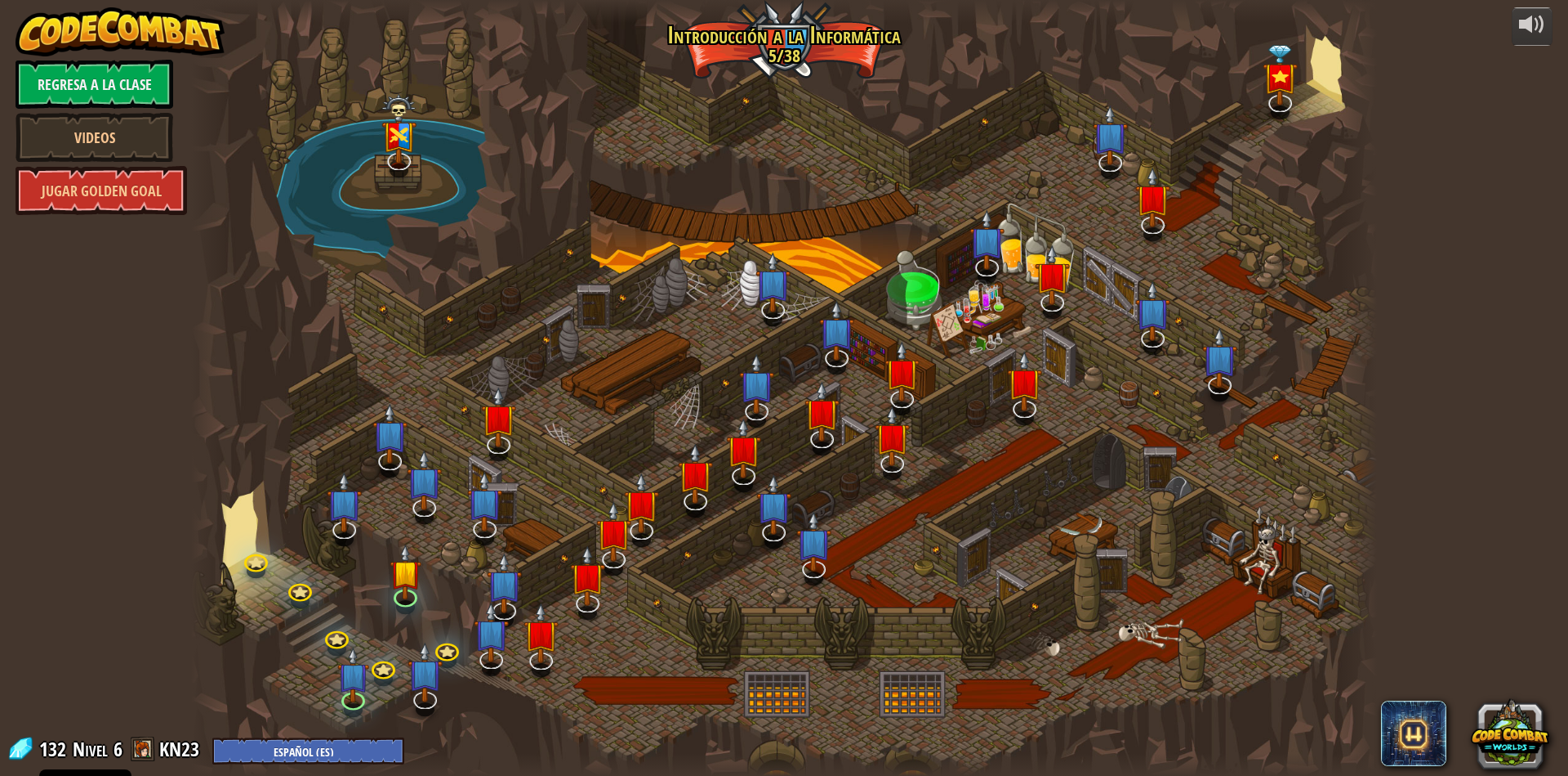
select select "es-ES"
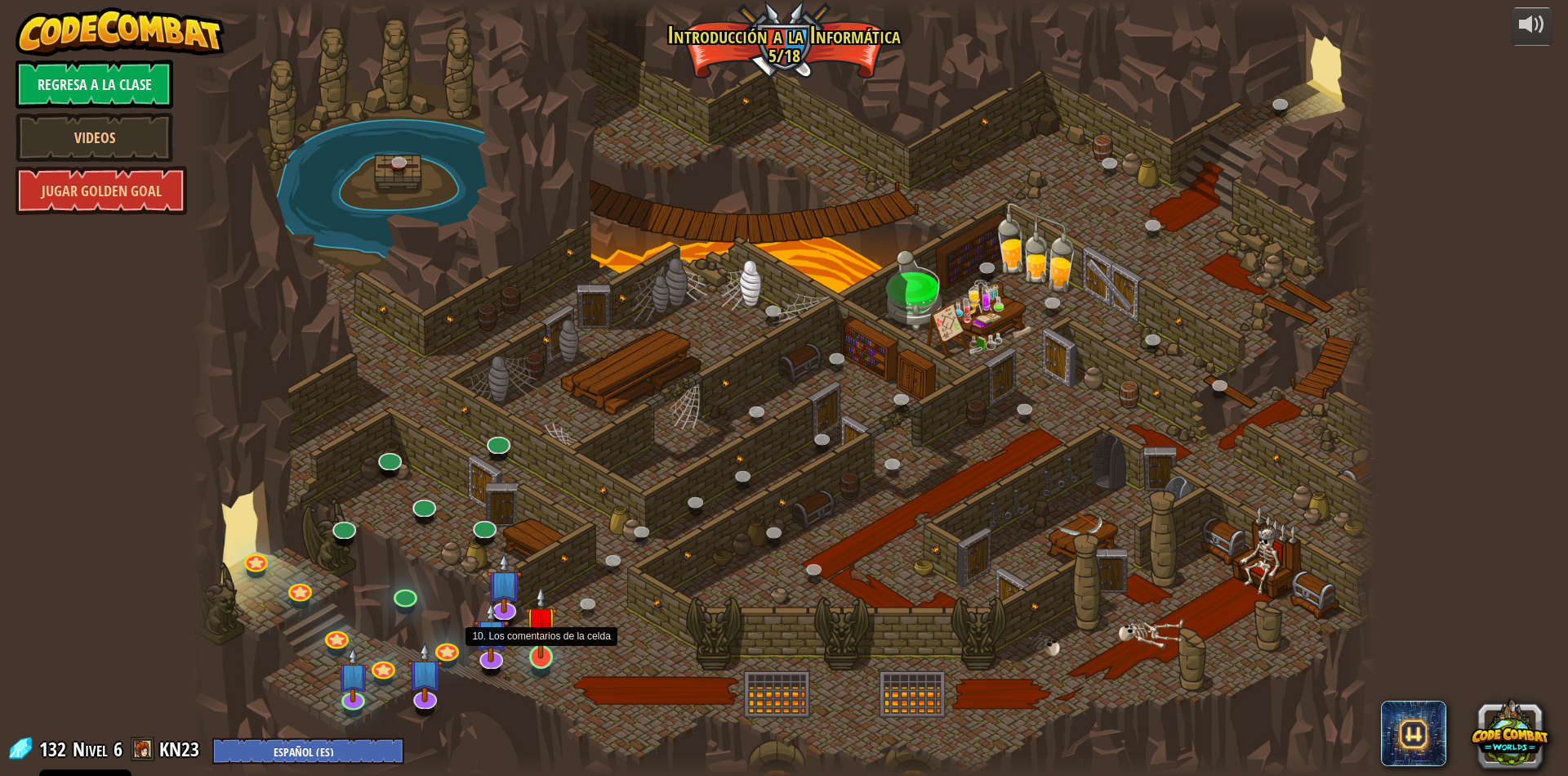
click at [542, 645] on img at bounding box center [541, 622] width 32 height 73
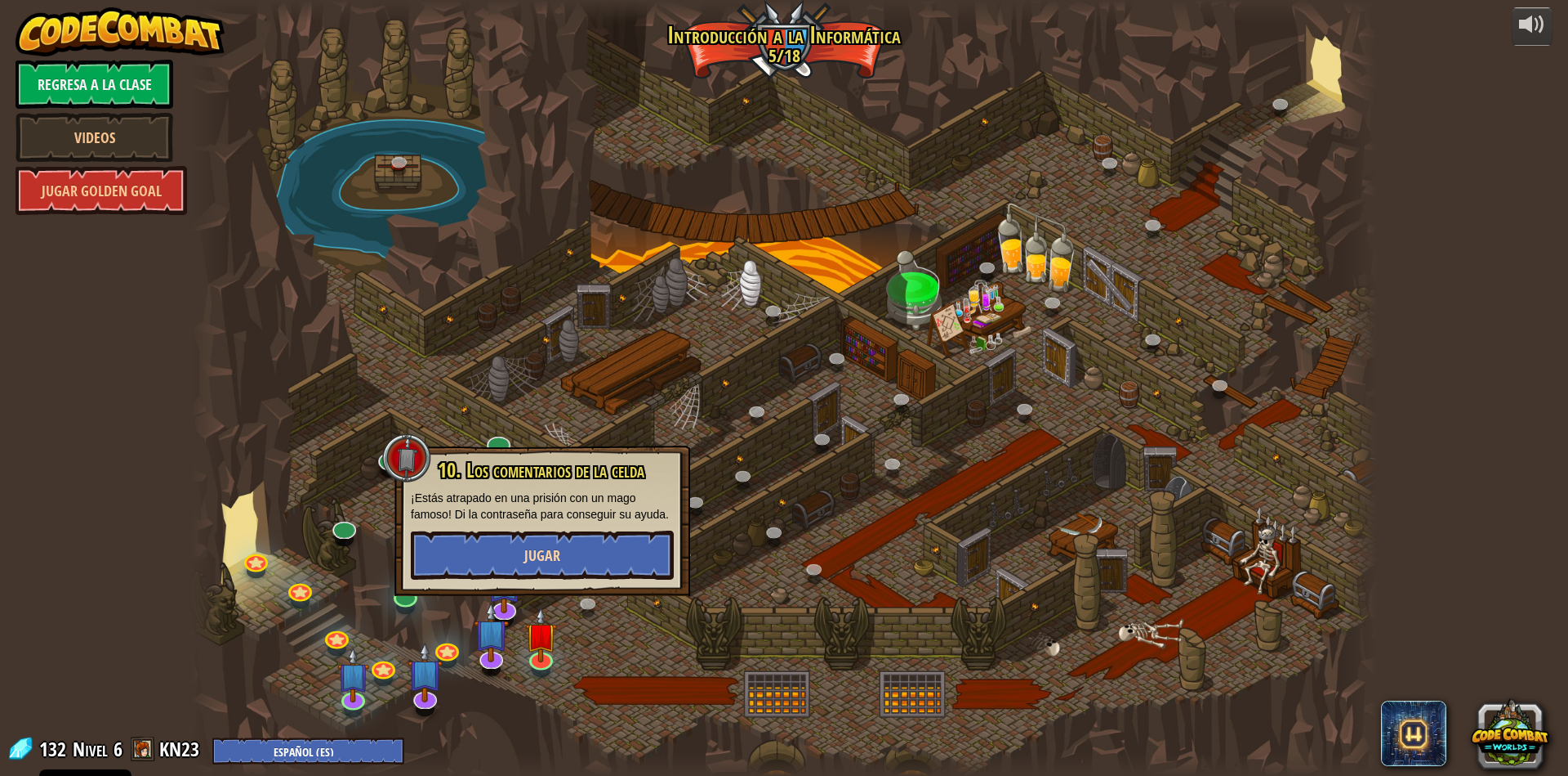
select select "es-ES"
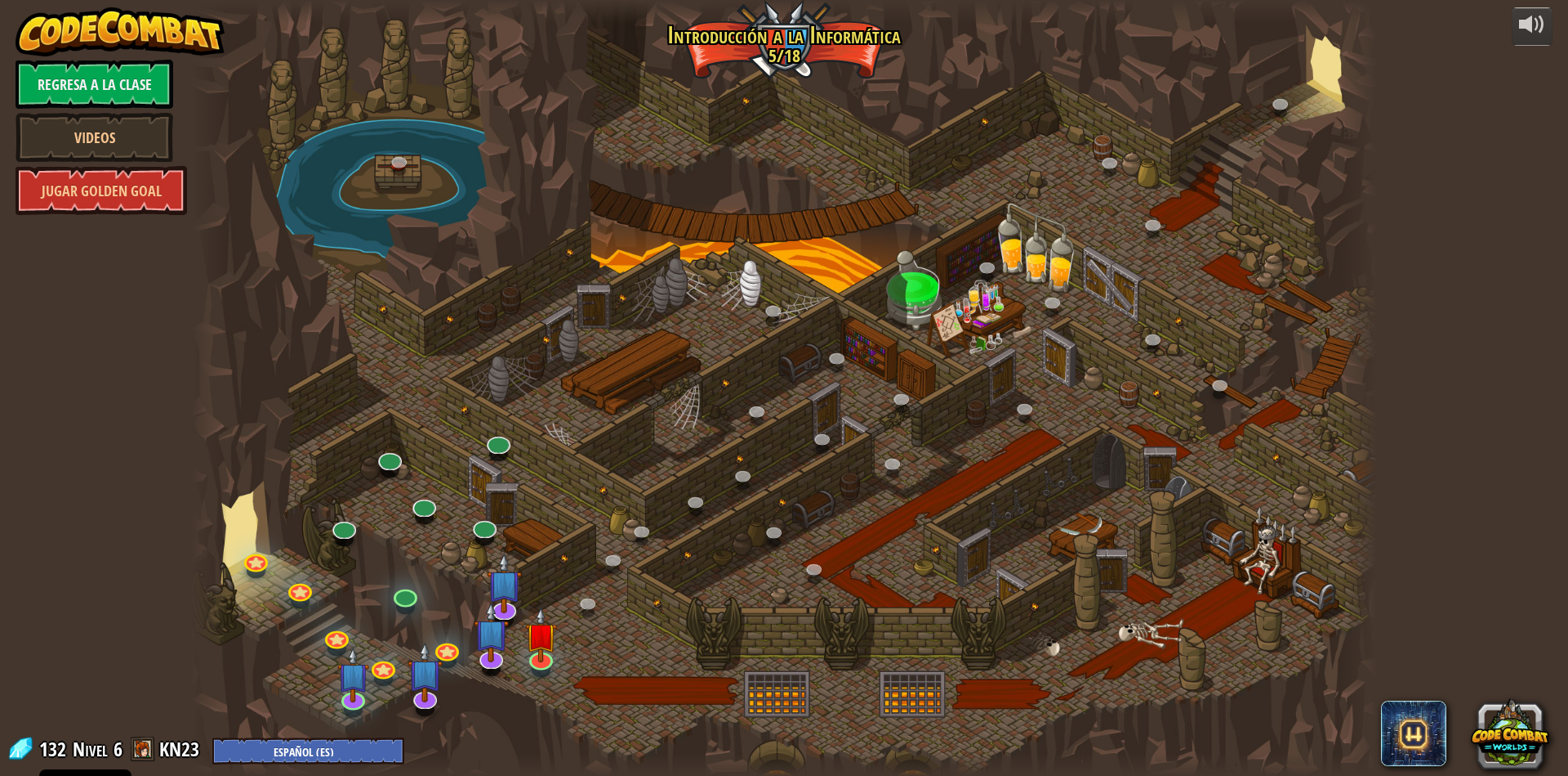
click at [549, 546] on div at bounding box center [784, 388] width 1186 height 776
click at [561, 652] on div at bounding box center [784, 388] width 1186 height 776
click at [547, 662] on div at bounding box center [541, 657] width 23 height 23
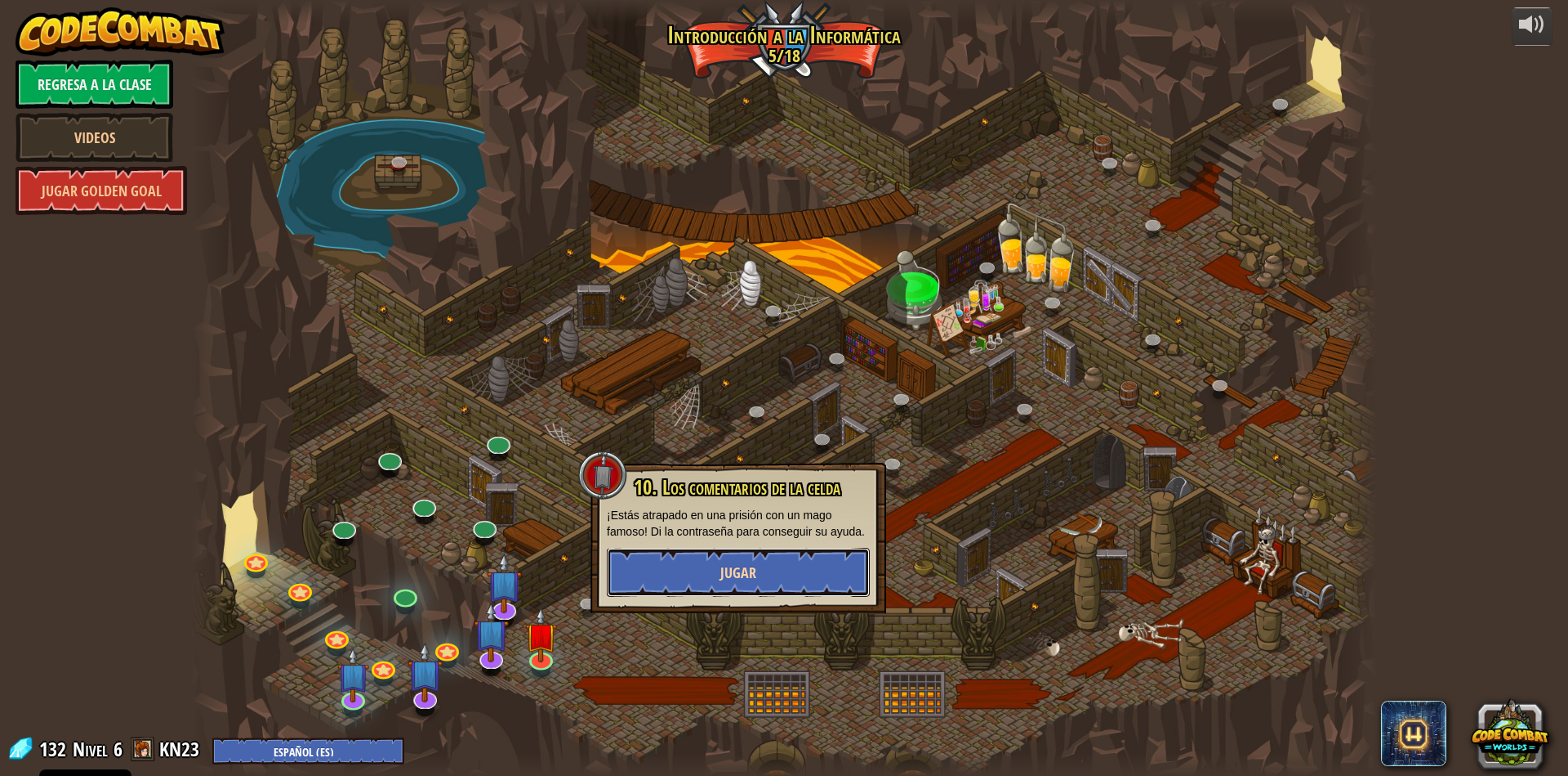
click at [673, 563] on button "Jugar" at bounding box center [738, 572] width 263 height 49
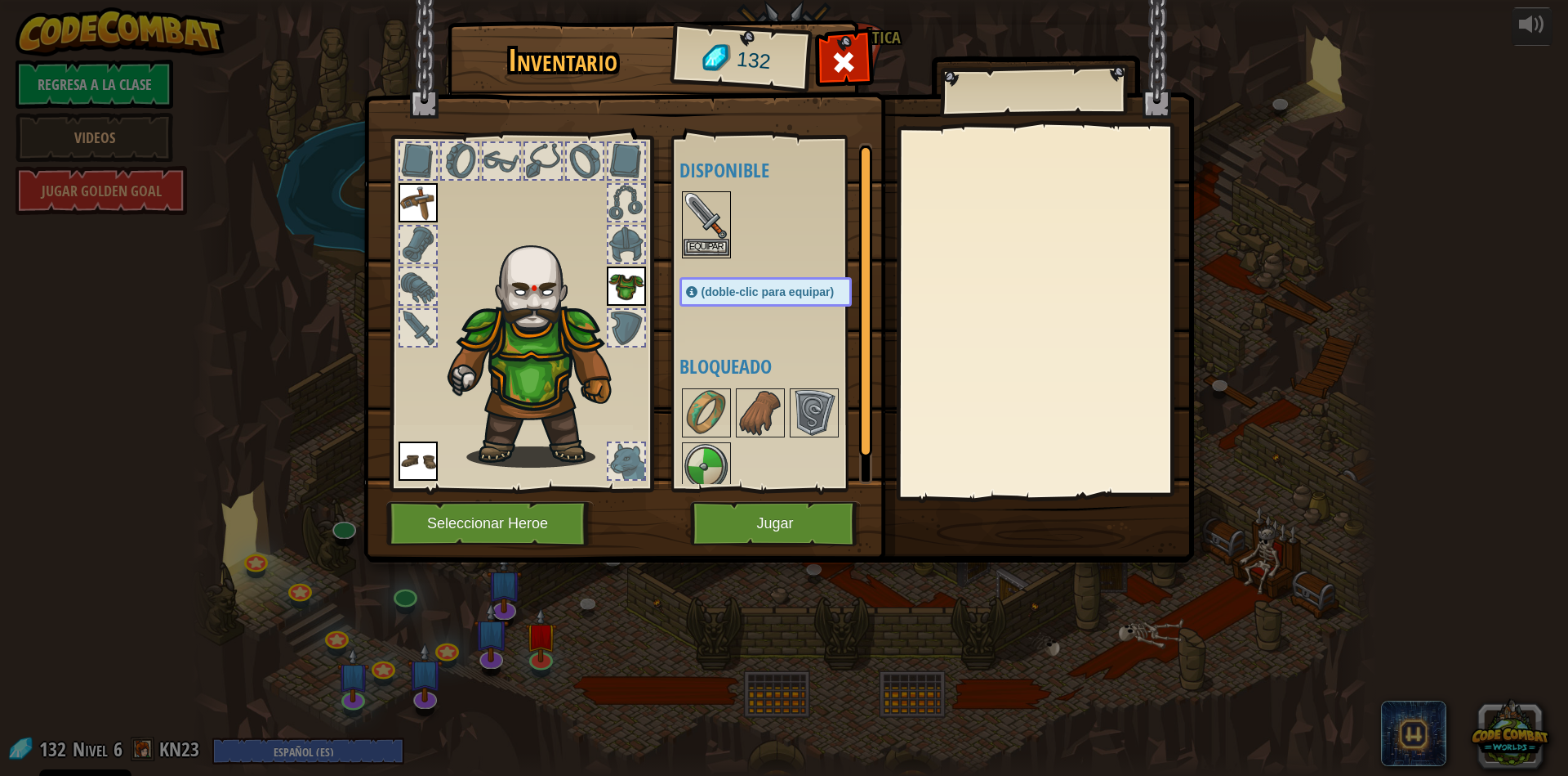
click at [721, 224] on img at bounding box center [706, 215] width 46 height 46
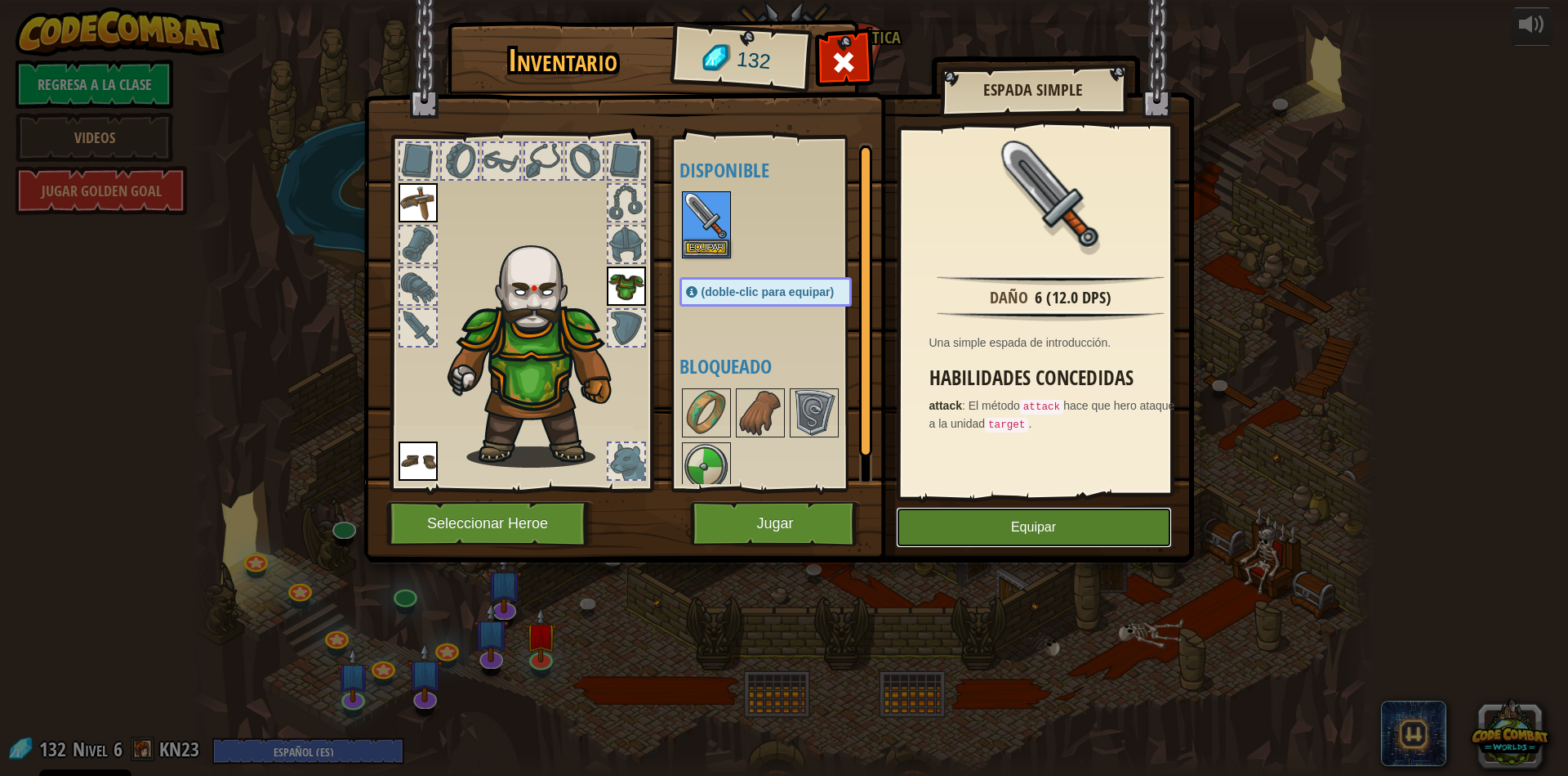
click at [1004, 542] on button "Equipar" at bounding box center [1034, 527] width 276 height 41
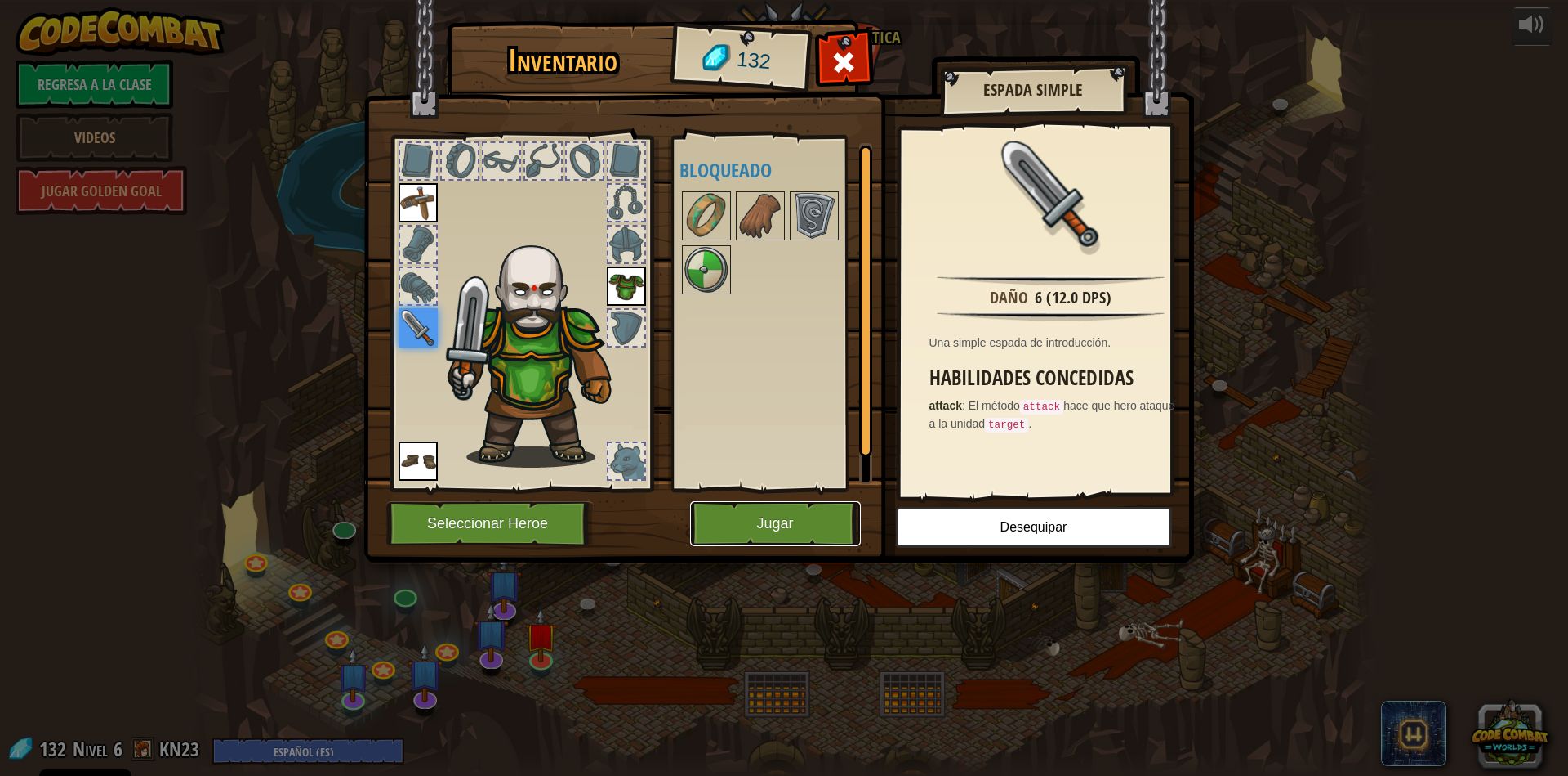
click at [807, 522] on button "Jugar" at bounding box center [776, 524] width 171 height 45
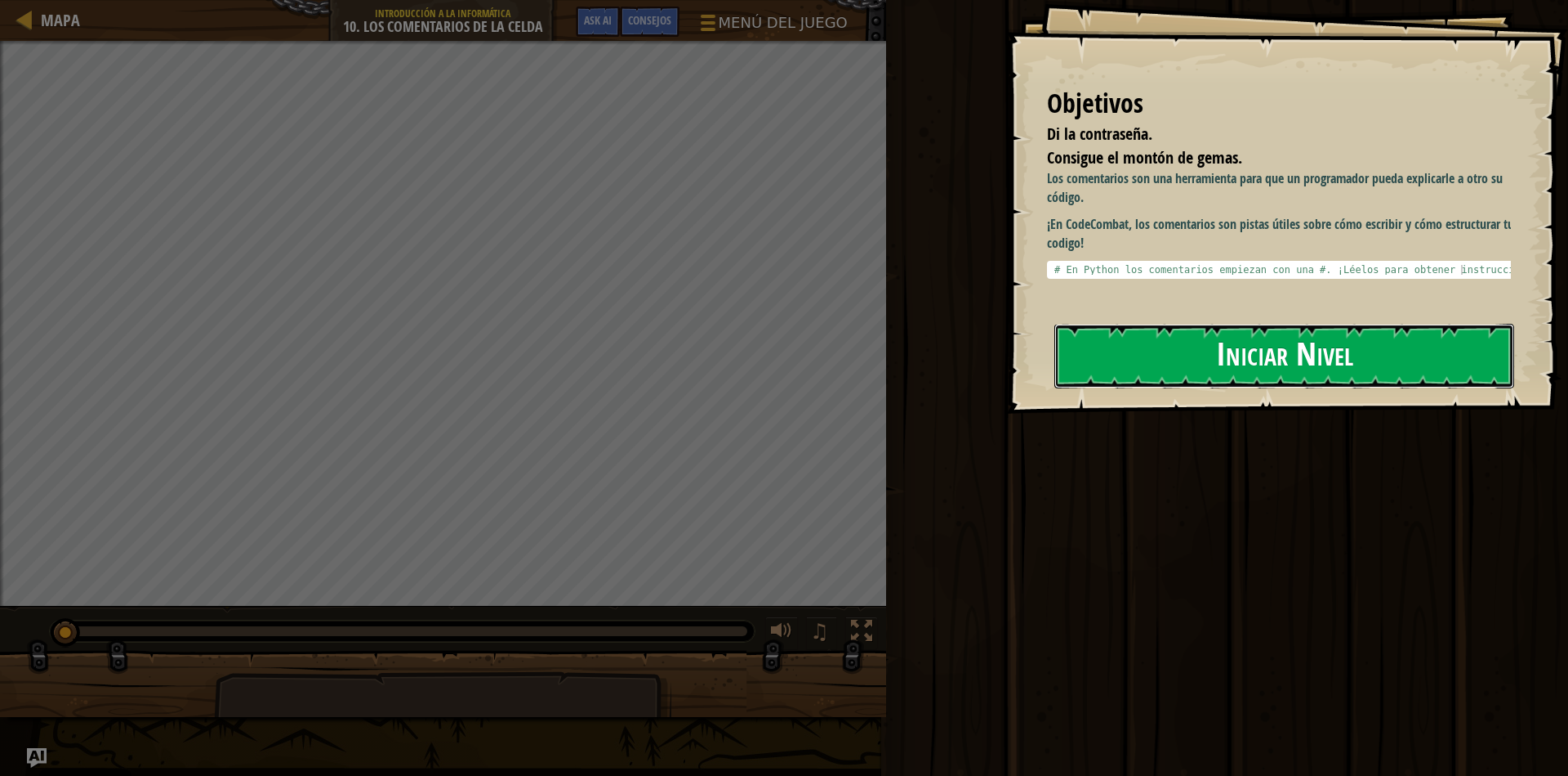
click at [1252, 347] on button "Iniciar Nivel" at bounding box center [1285, 356] width 460 height 65
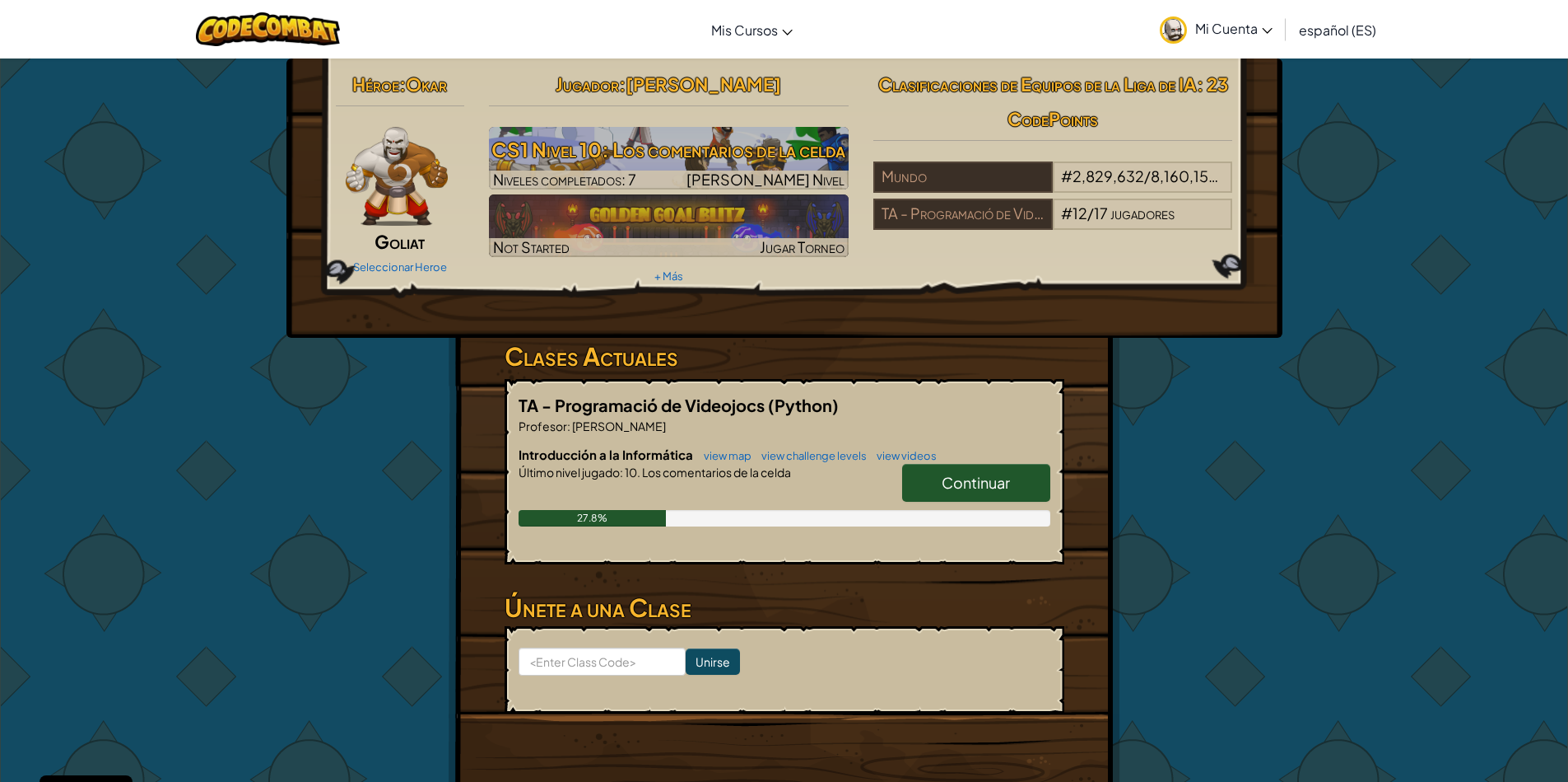
click at [1293, 533] on div "Héroe : Okar Goliat Seleccionar Heroe Jugador : [PERSON_NAME] CS1 Nivel 10: Los…" at bounding box center [784, 431] width 1568 height 747
click at [1301, 518] on div "Héroe : Okar Goliat Seleccionar Heroe Jugador : [PERSON_NAME] CS1 Nivel 10: Los…" at bounding box center [784, 431] width 1568 height 747
click at [917, 488] on link "Continuar" at bounding box center [975, 483] width 149 height 37
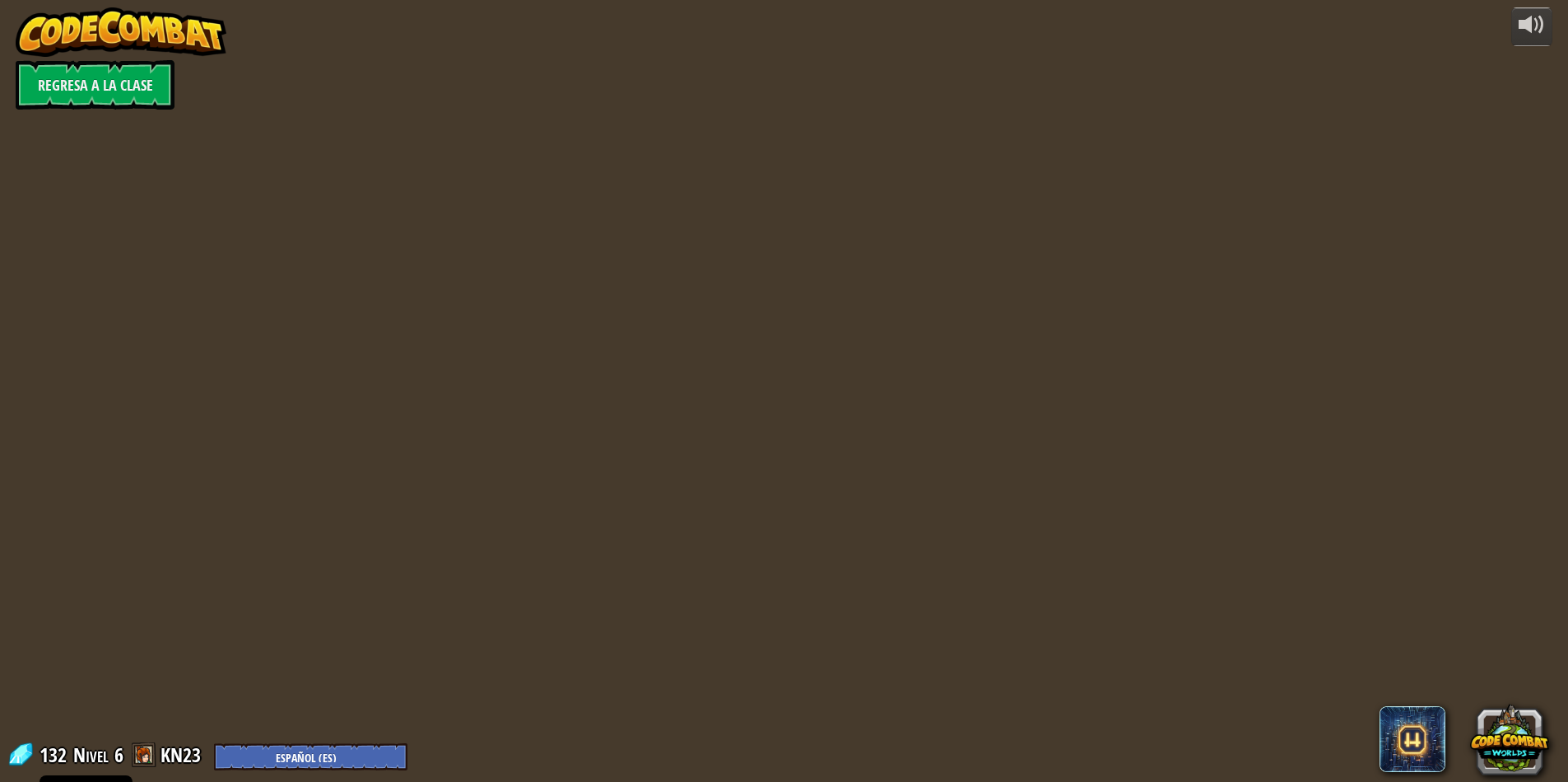
select select "es-ES"
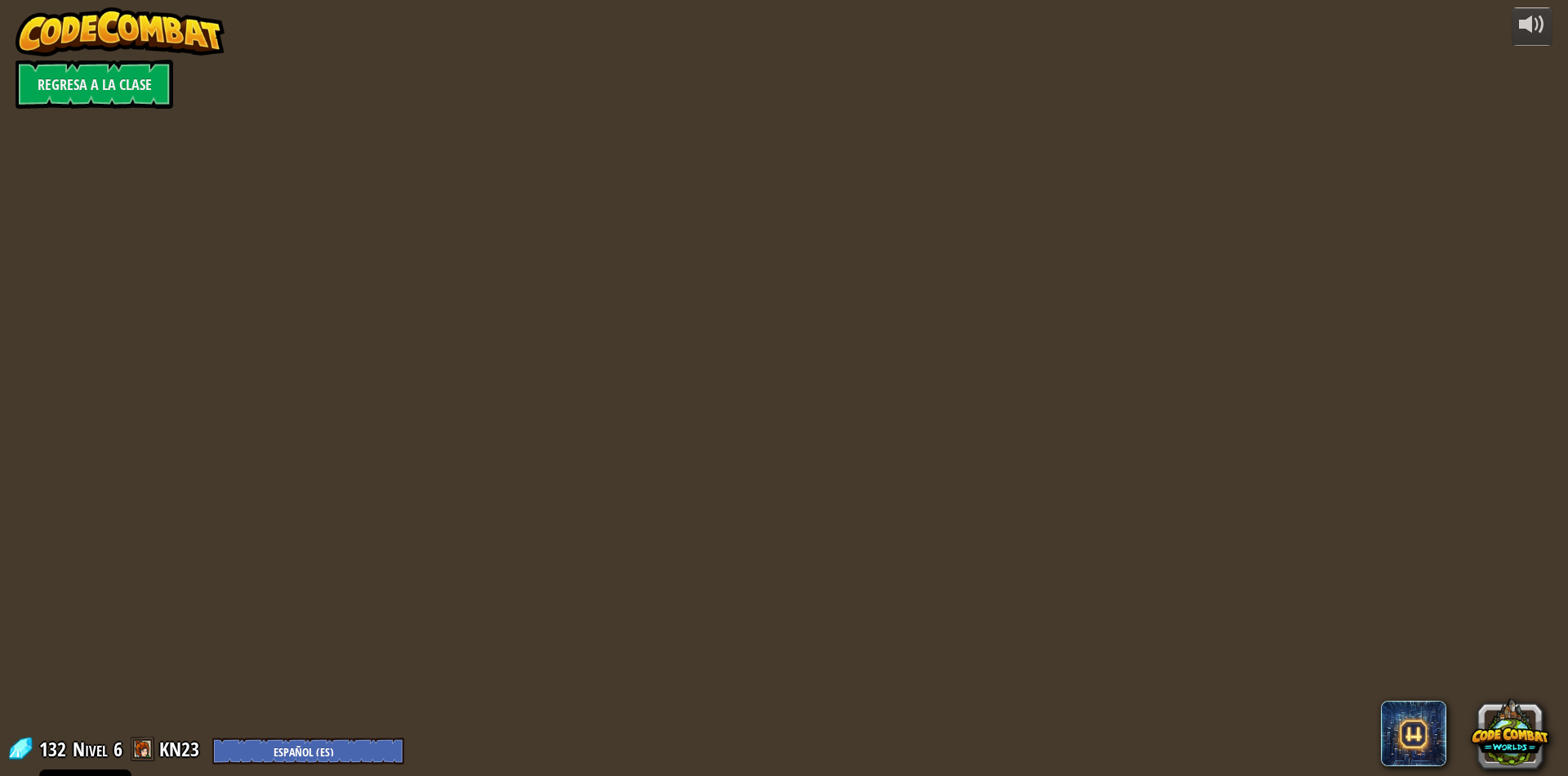
select select "es-ES"
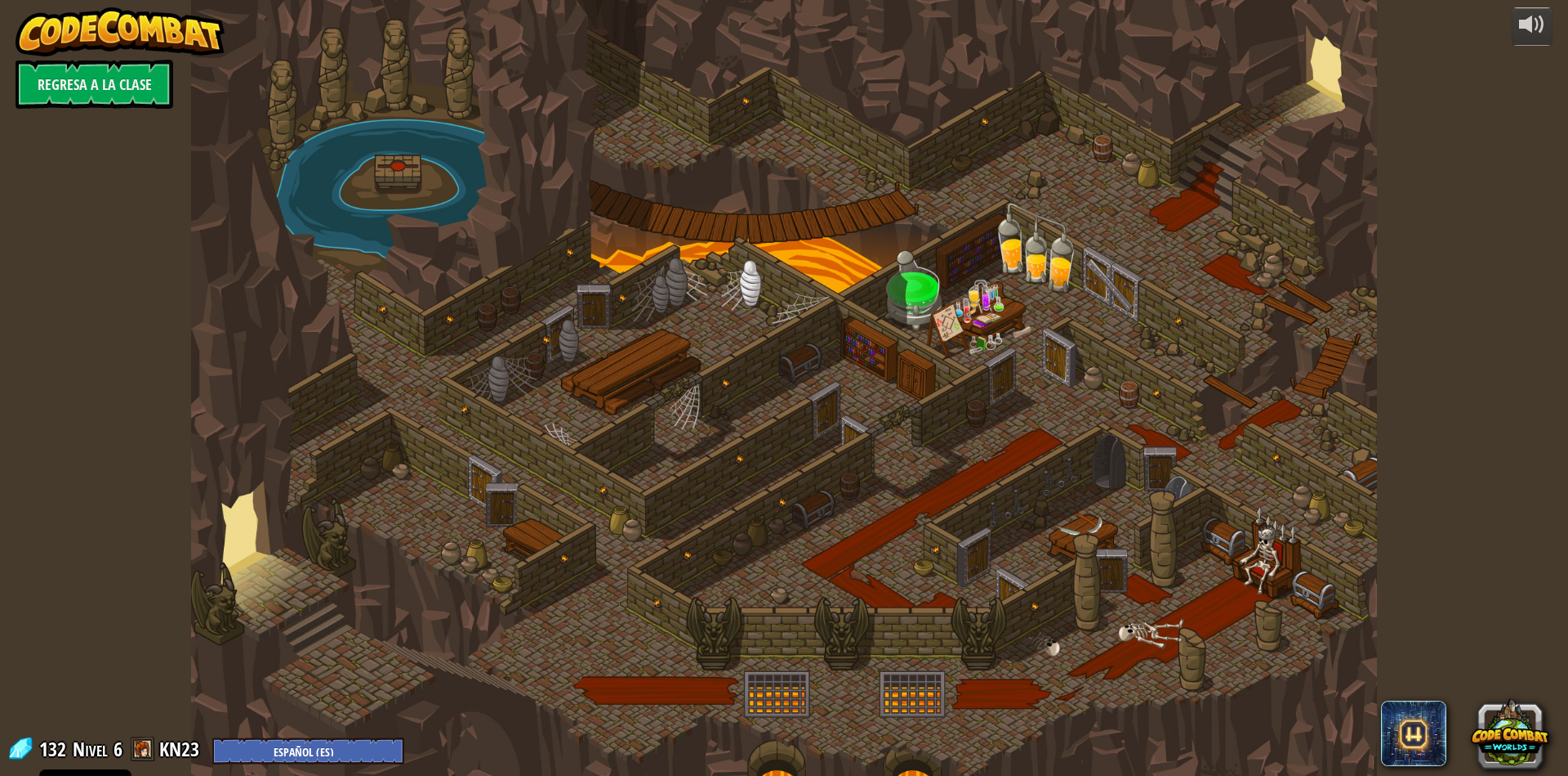
select select "es-ES"
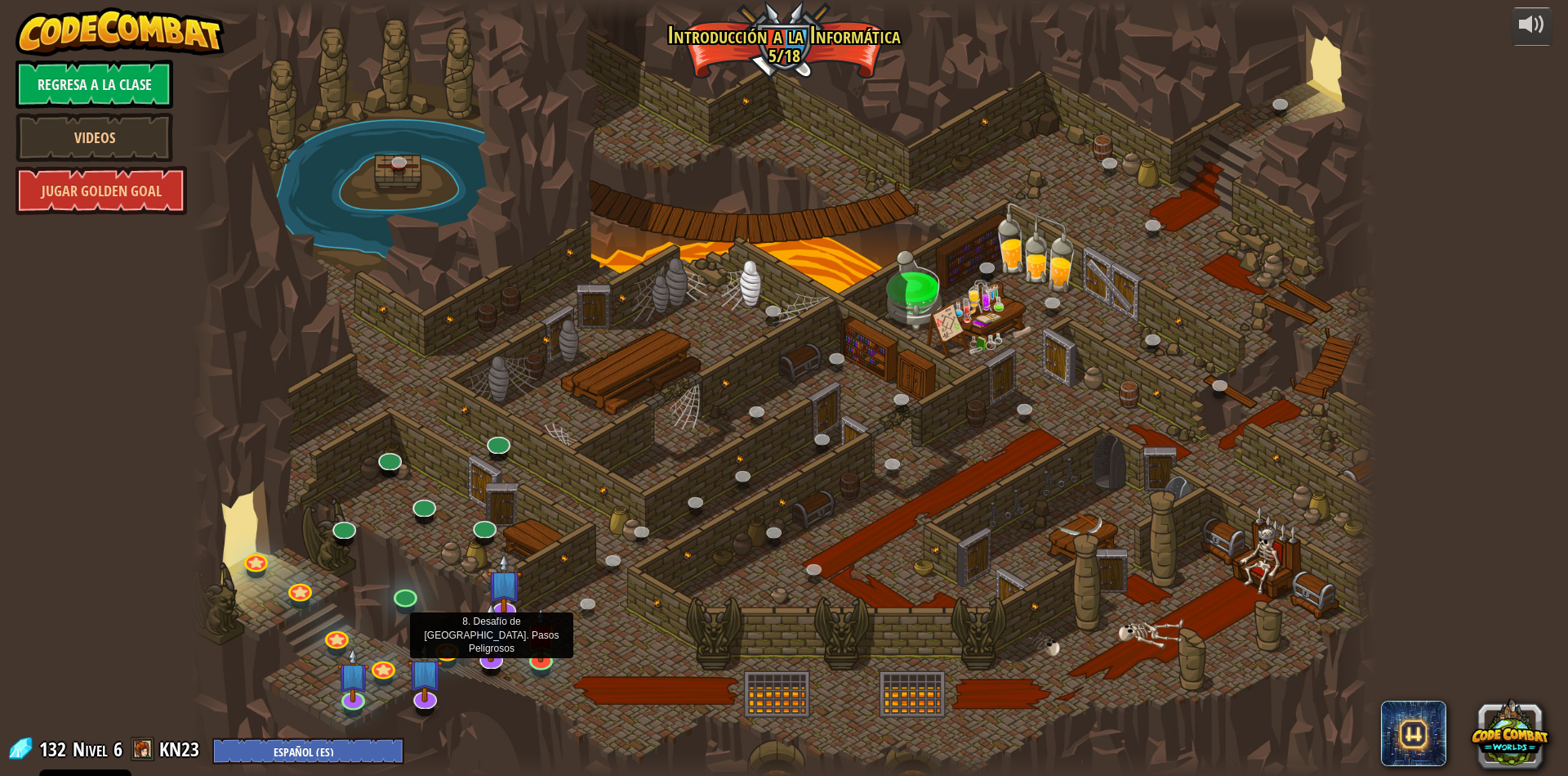
select select "es-ES"
click at [540, 672] on div at bounding box center [540, 669] width 19 height 14
click at [546, 664] on link at bounding box center [539, 655] width 32 height 32
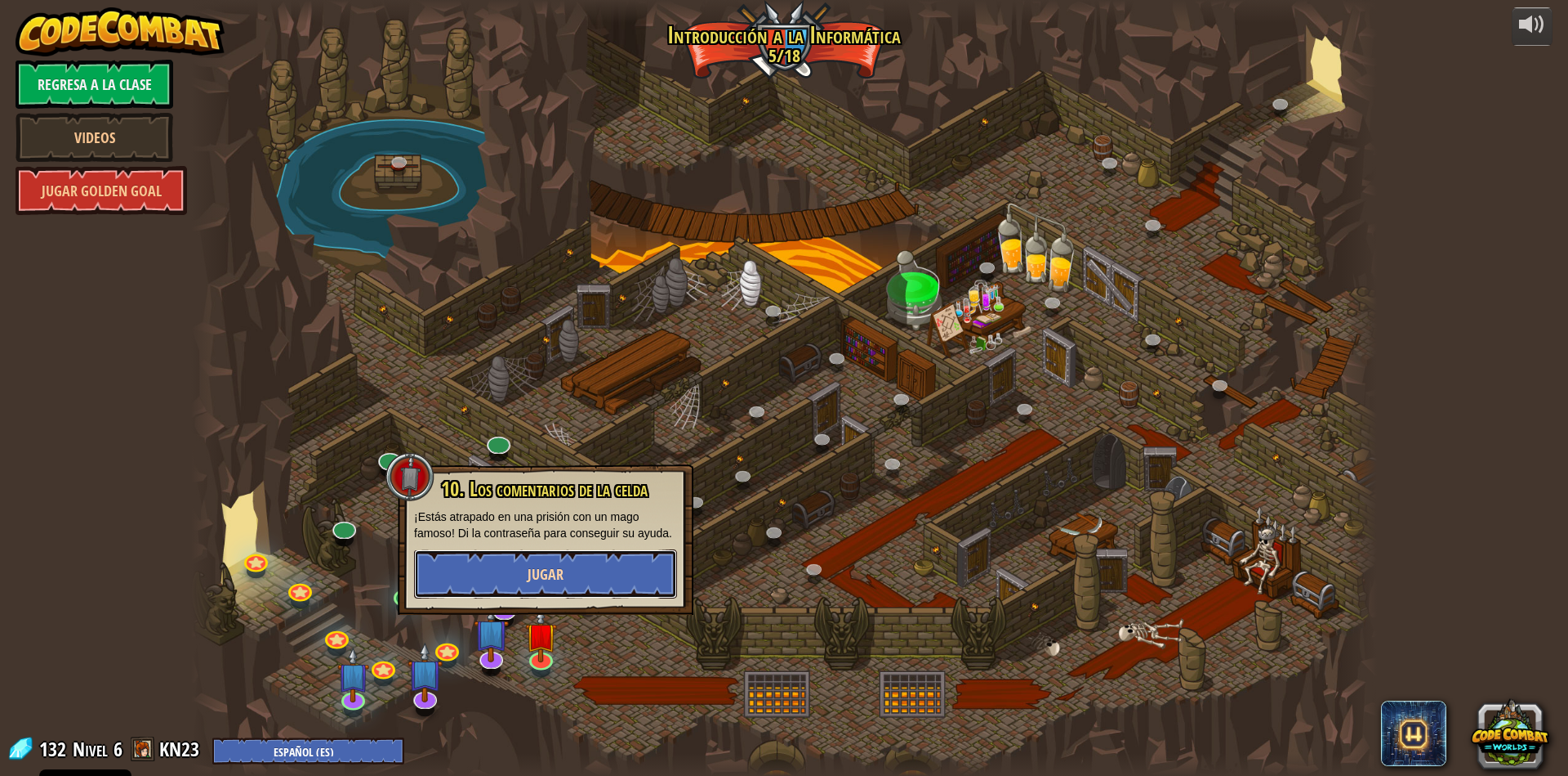
click at [569, 573] on button "Jugar" at bounding box center [545, 574] width 263 height 49
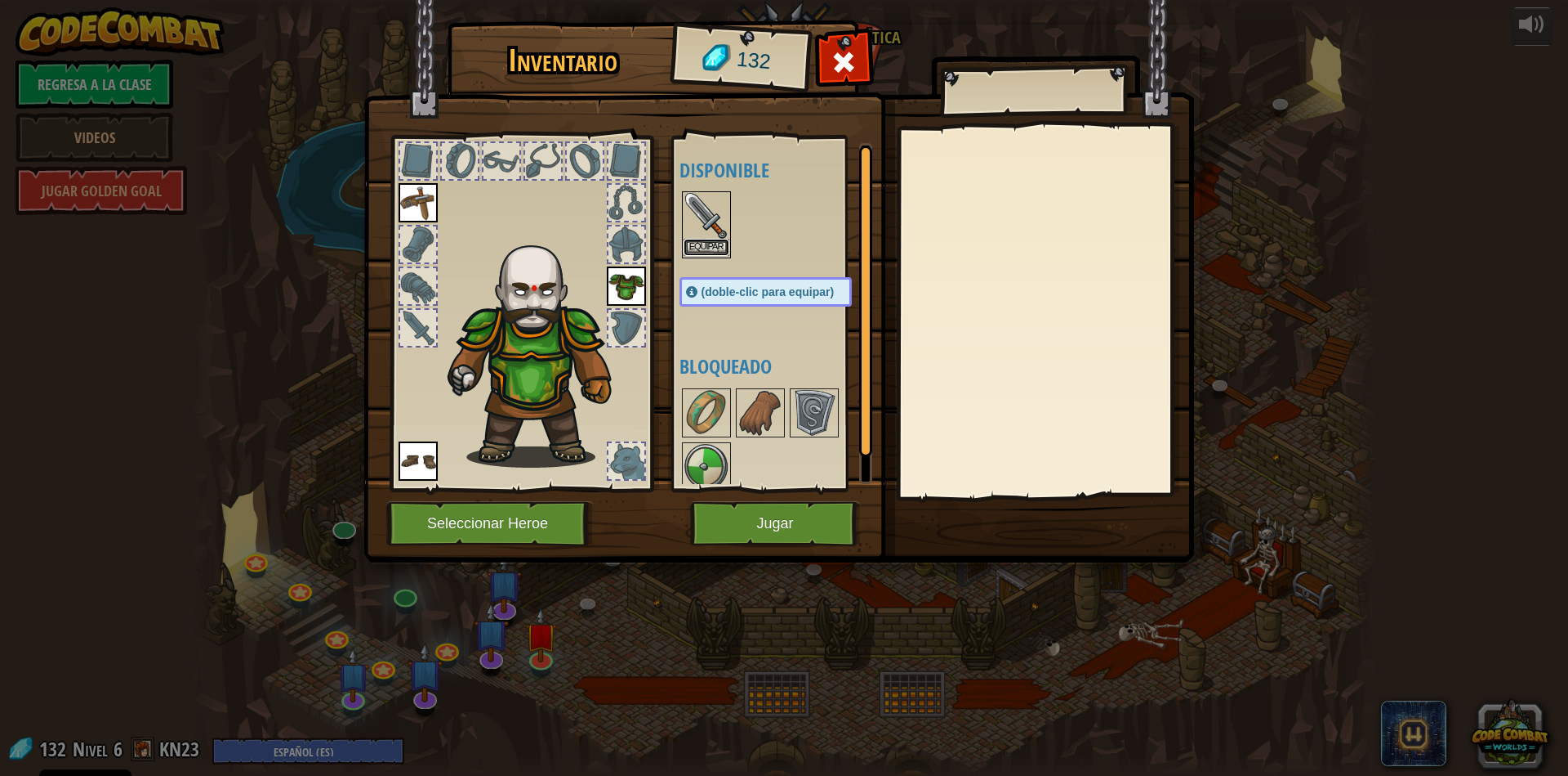
click at [700, 252] on button "Equipar" at bounding box center [706, 247] width 46 height 18
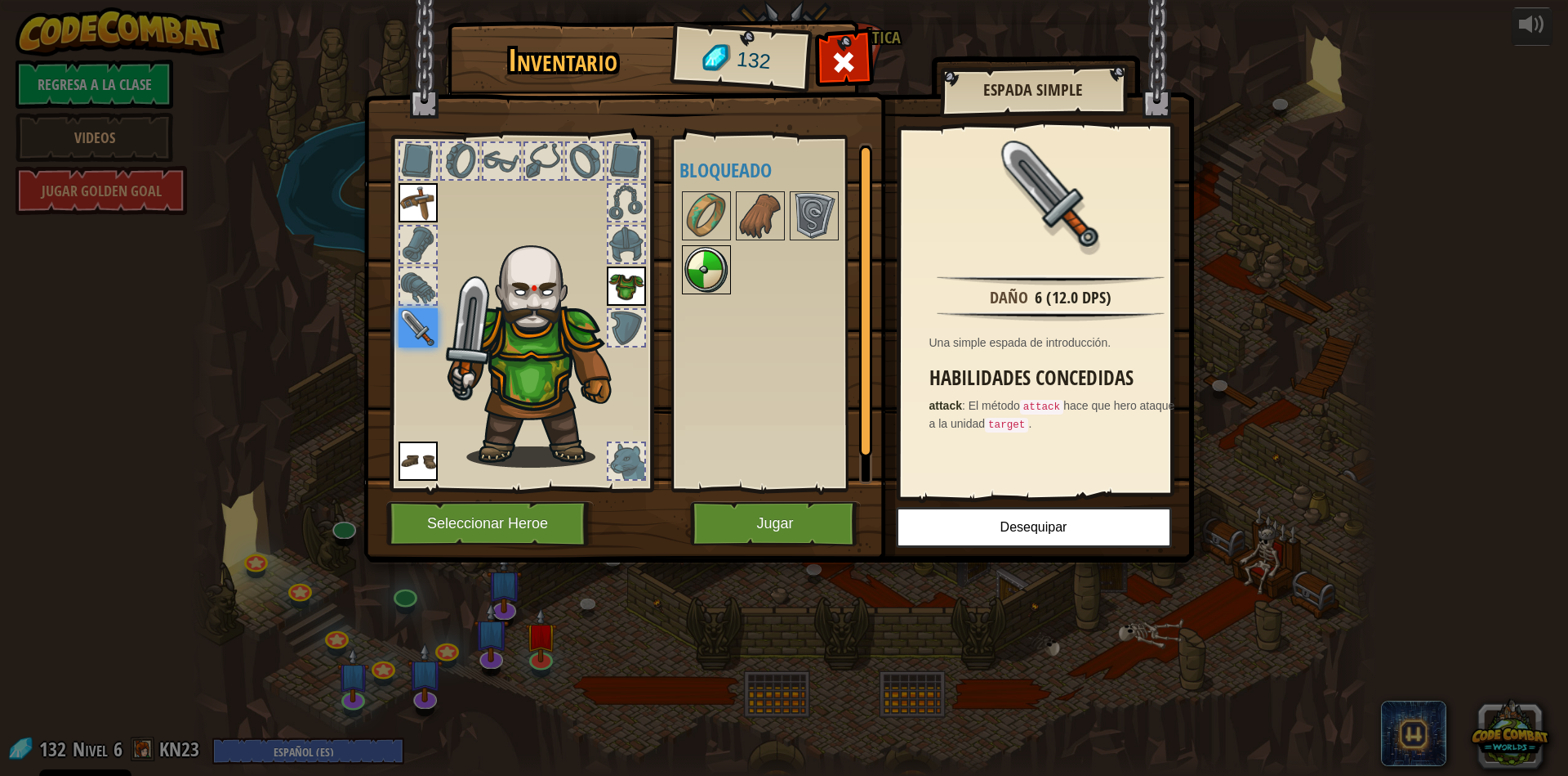
click at [682, 250] on div at bounding box center [706, 270] width 49 height 49
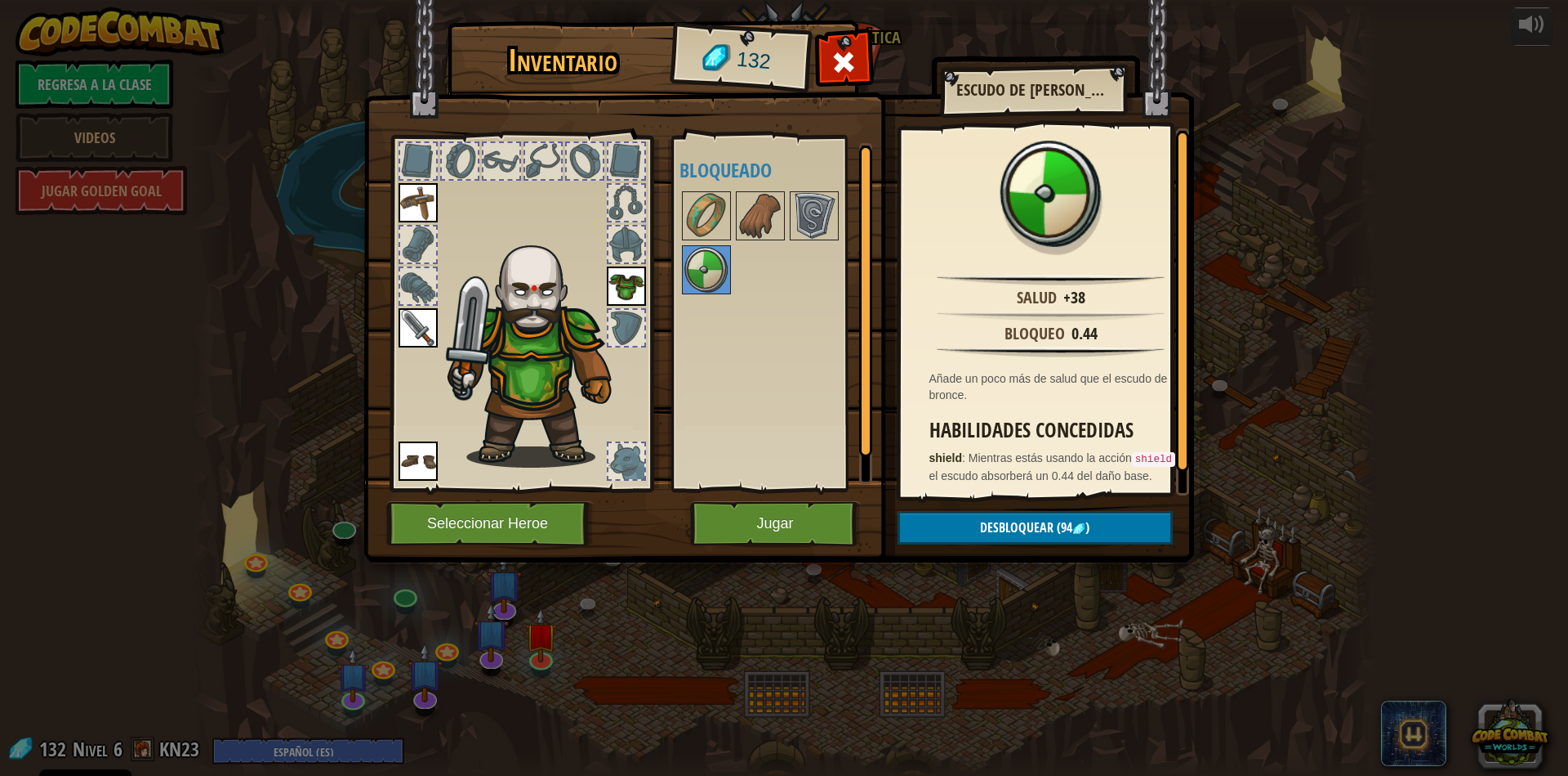
scroll to position [22, 0]
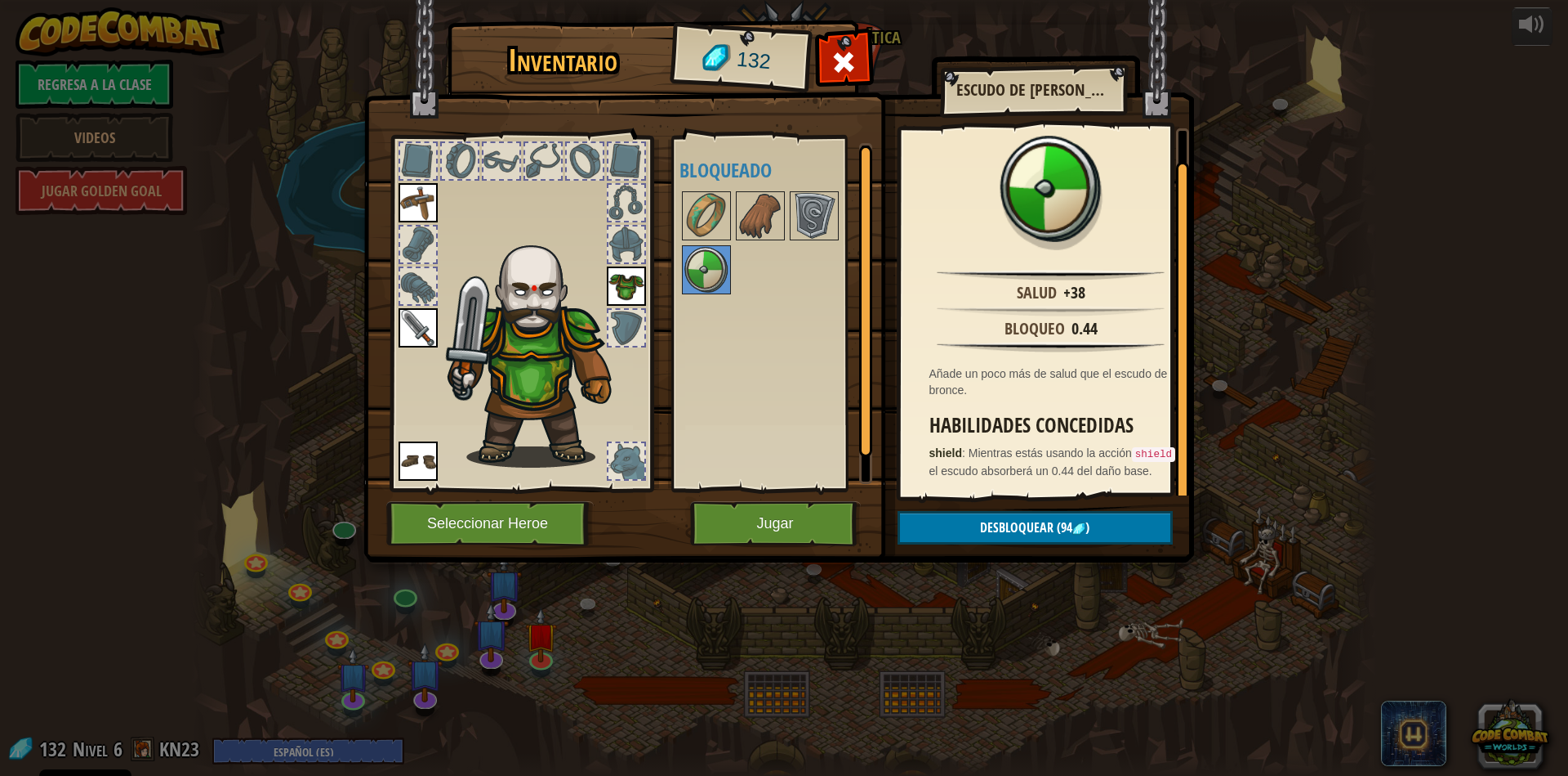
click at [829, 189] on div at bounding box center [783, 242] width 205 height 108
click at [824, 193] on img at bounding box center [814, 215] width 46 height 46
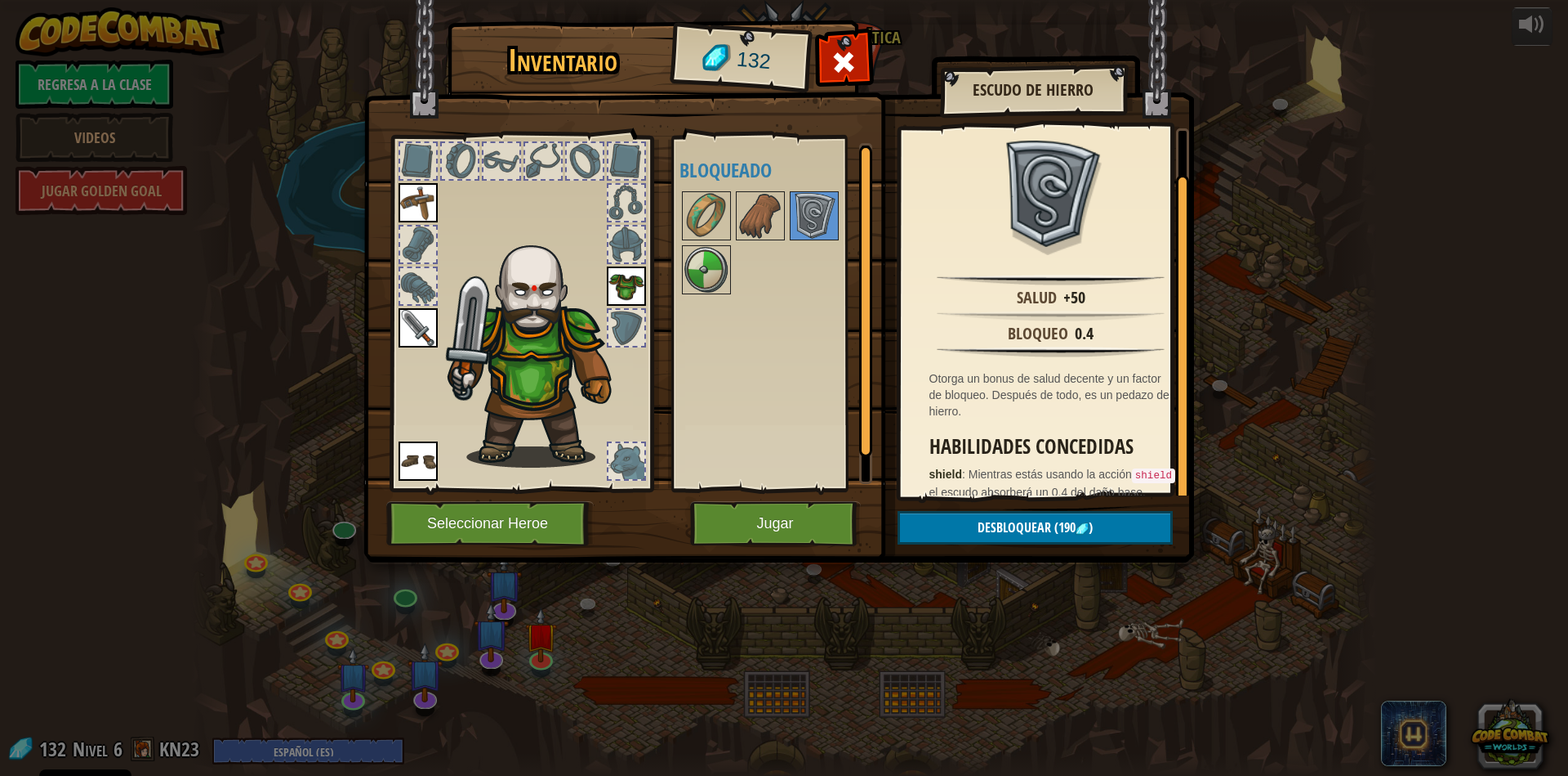
scroll to position [37, 0]
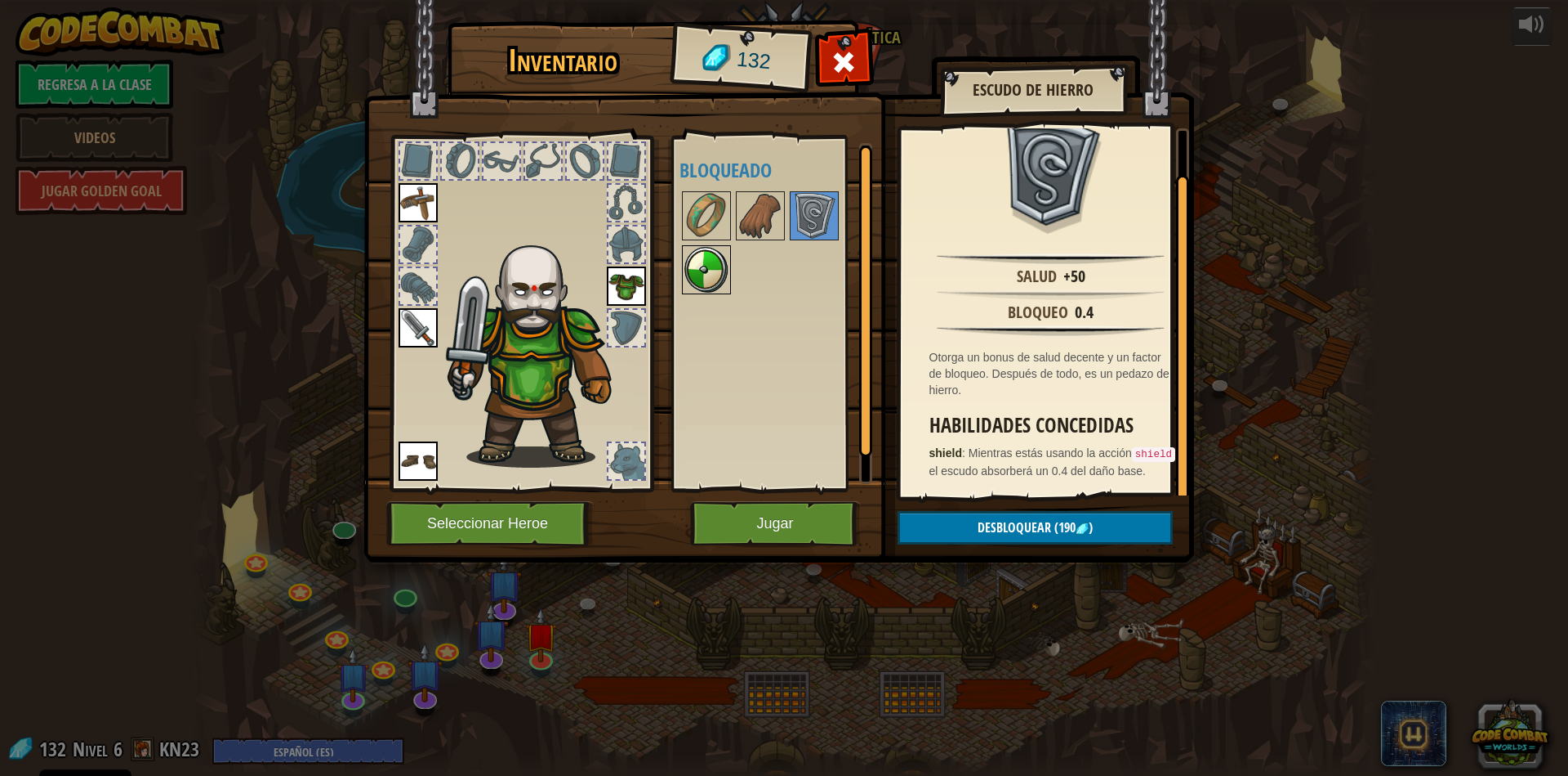
click at [715, 281] on img at bounding box center [706, 270] width 46 height 46
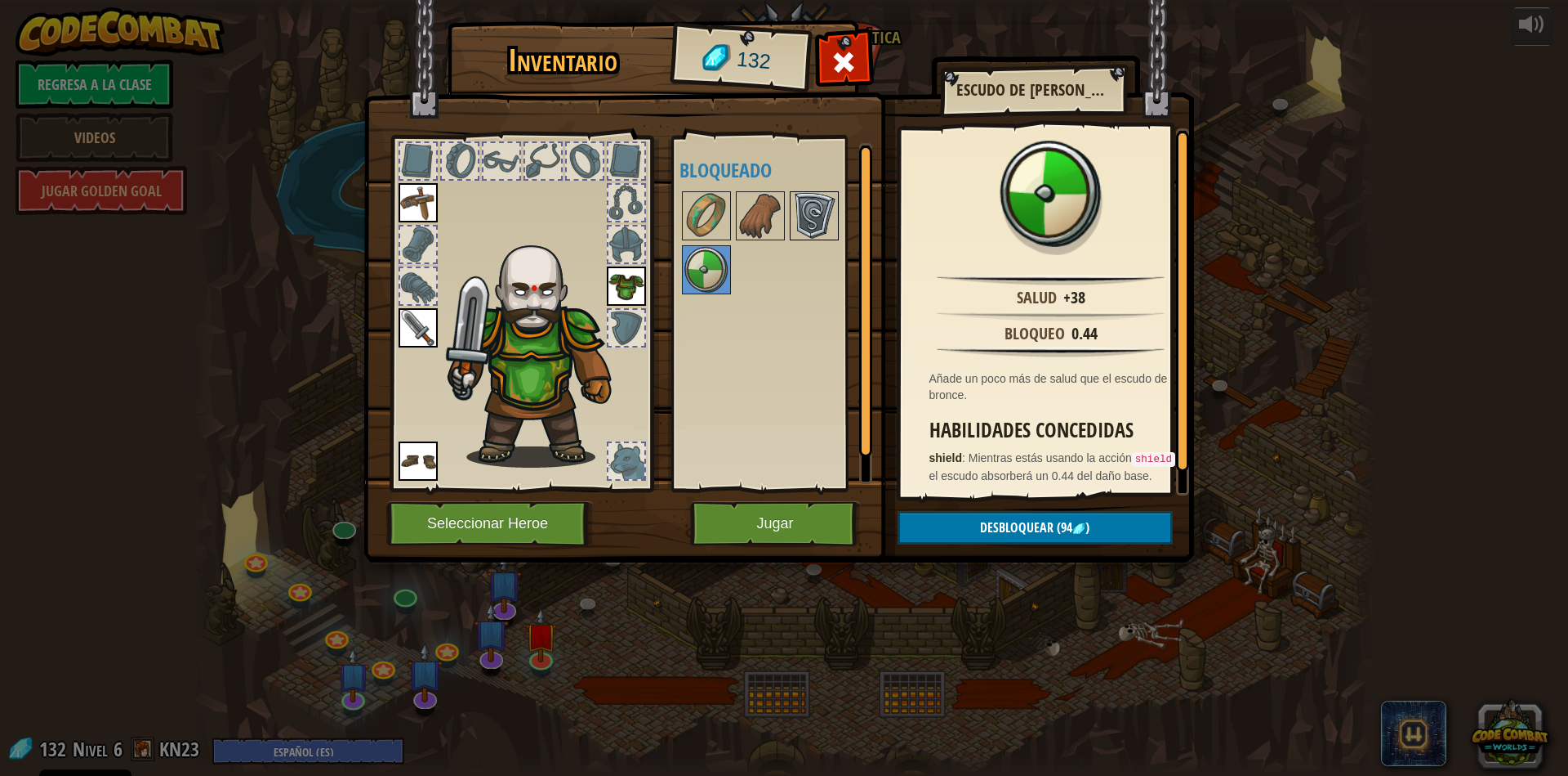
click at [826, 222] on img at bounding box center [814, 215] width 46 height 46
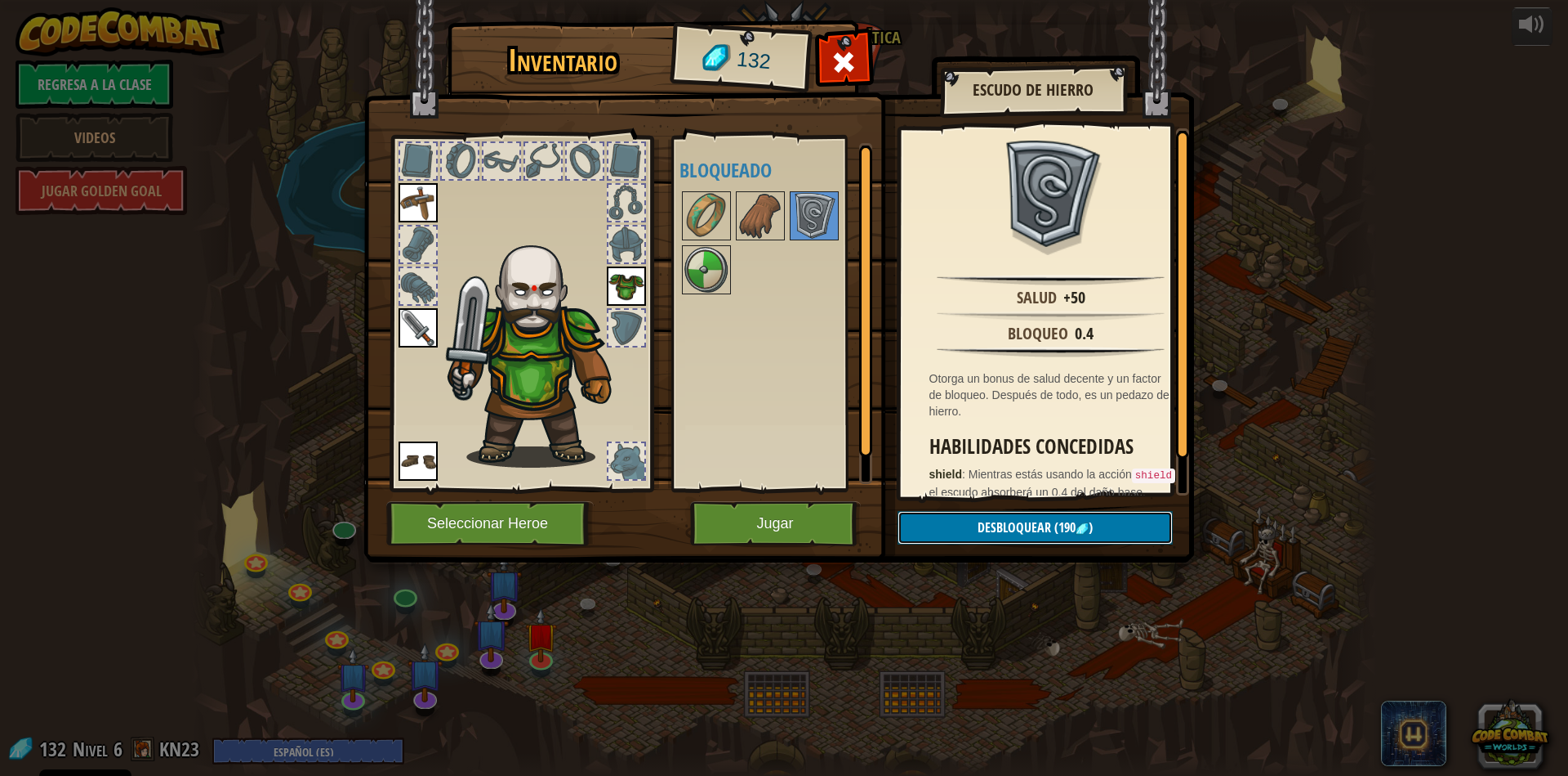
click at [973, 527] on button "Desbloquear (190 )" at bounding box center [1036, 528] width 275 height 33
click at [978, 528] on span "Desbloquear" at bounding box center [1014, 527] width 73 height 18
click at [803, 529] on button "Jugar" at bounding box center [776, 524] width 171 height 45
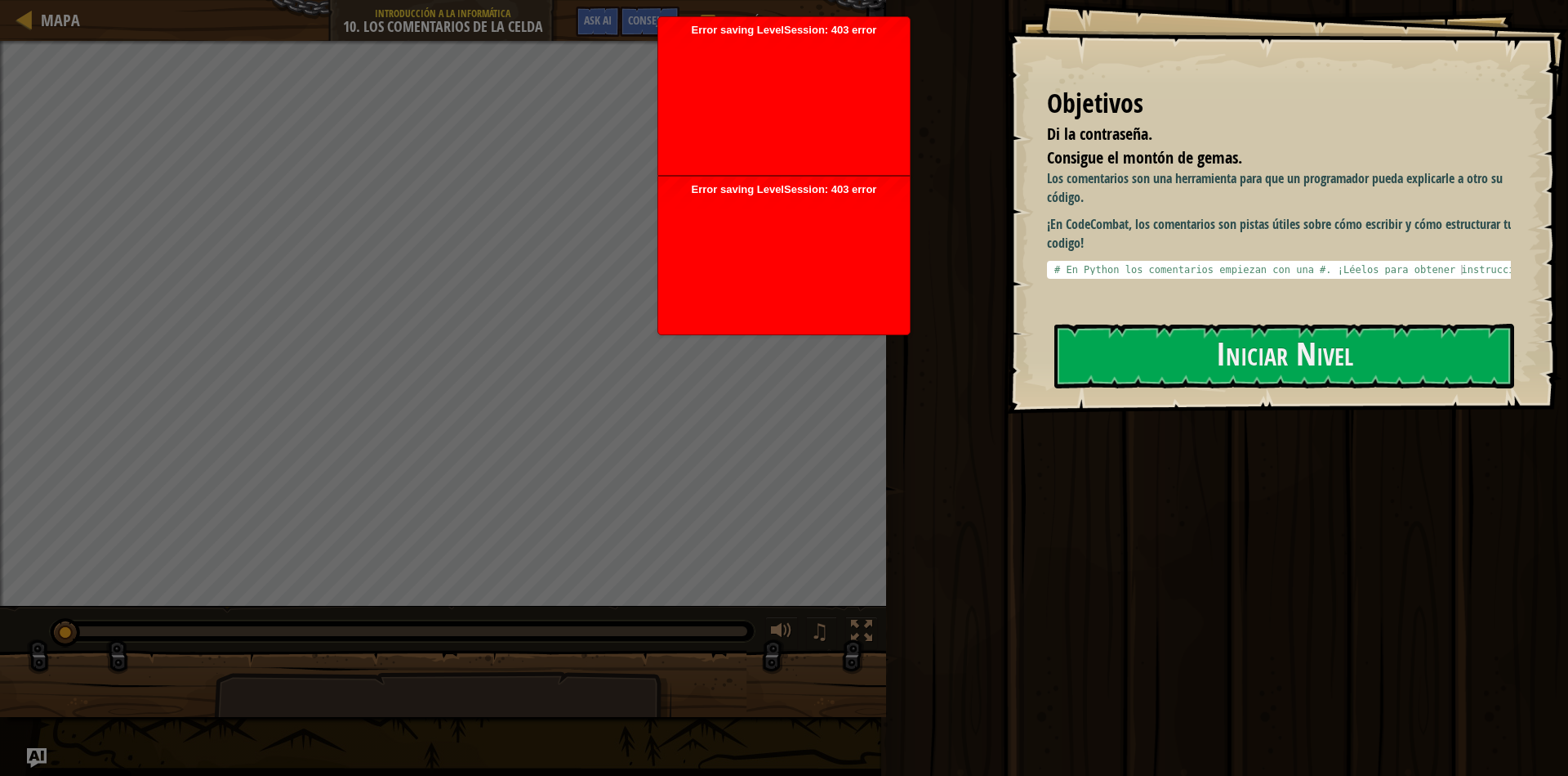
drag, startPoint x: 816, startPoint y: 287, endPoint x: 769, endPoint y: 277, distance: 48.1
click at [814, 287] on div at bounding box center [784, 262] width 235 height 131
drag, startPoint x: 769, startPoint y: 277, endPoint x: 771, endPoint y: 257, distance: 20.1
click at [769, 274] on div at bounding box center [784, 262] width 235 height 131
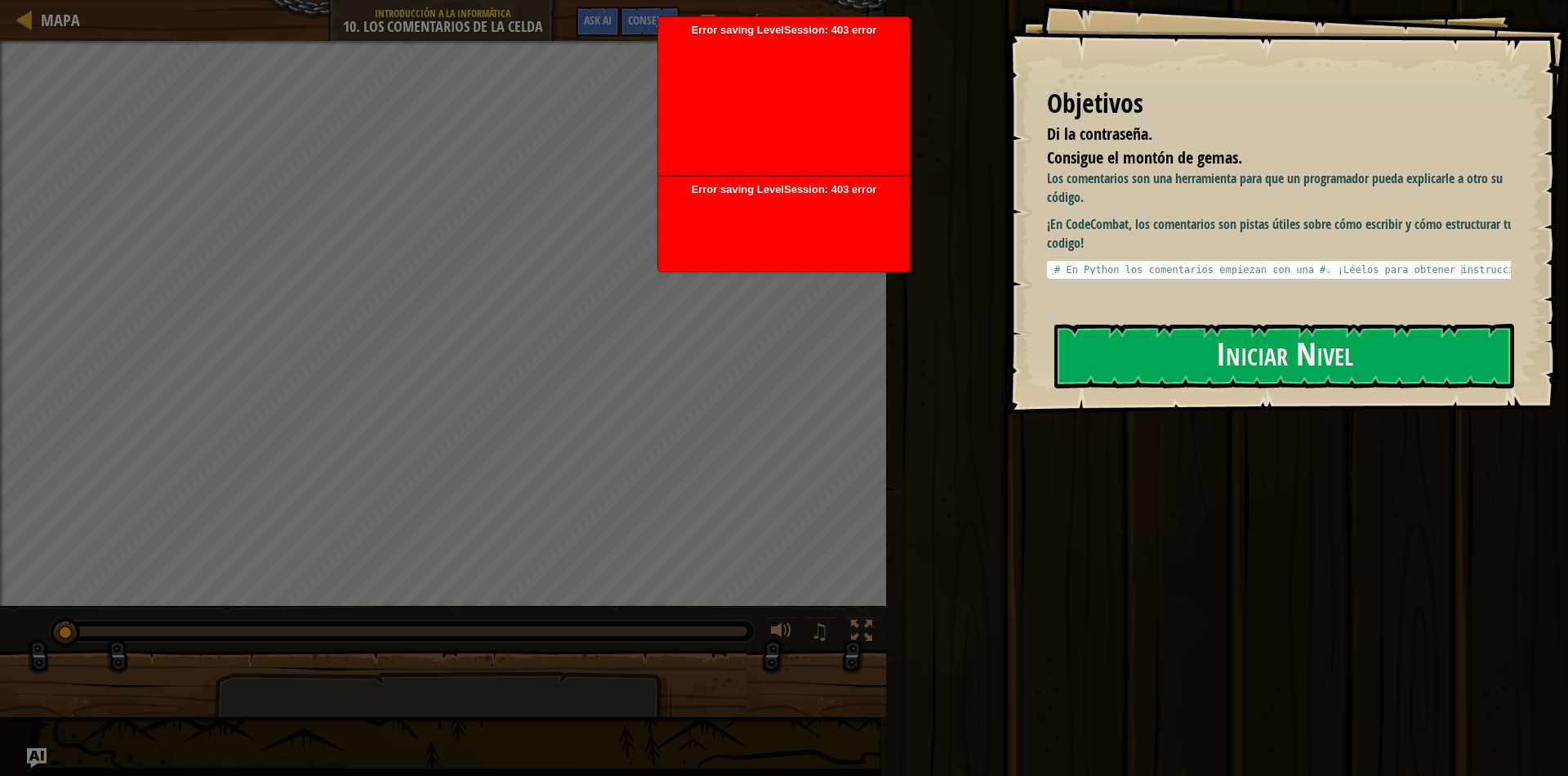
click at [779, 209] on body "Cookie Policy CodeCombat [GEOGRAPHIC_DATA] algunas cookies esenciales y no esen…" at bounding box center [784, 388] width 1568 height 776
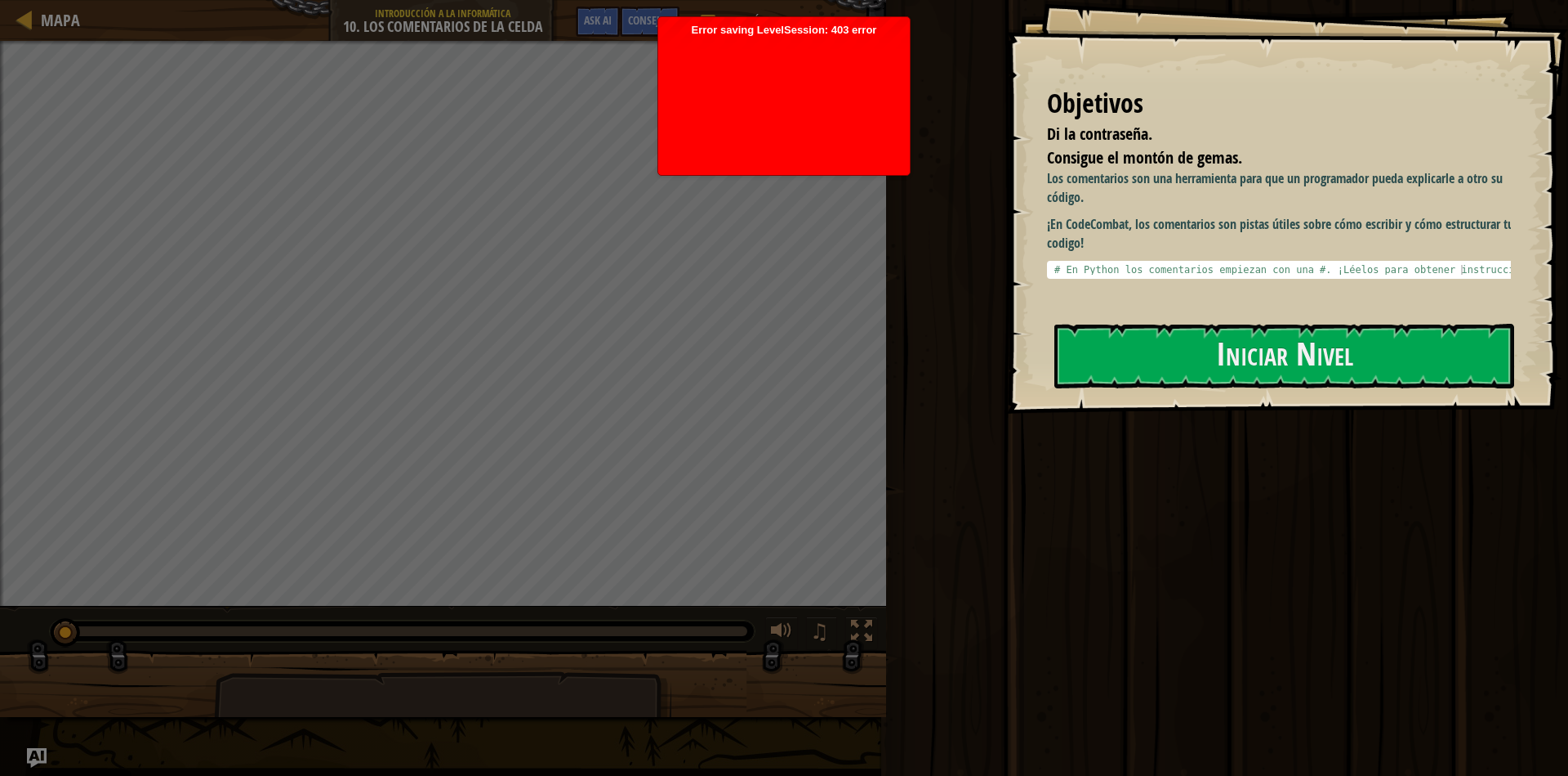
click at [784, 90] on div at bounding box center [784, 103] width 235 height 131
drag, startPoint x: 784, startPoint y: 90, endPoint x: 780, endPoint y: 100, distance: 10.8
click at [782, 93] on div at bounding box center [784, 103] width 235 height 131
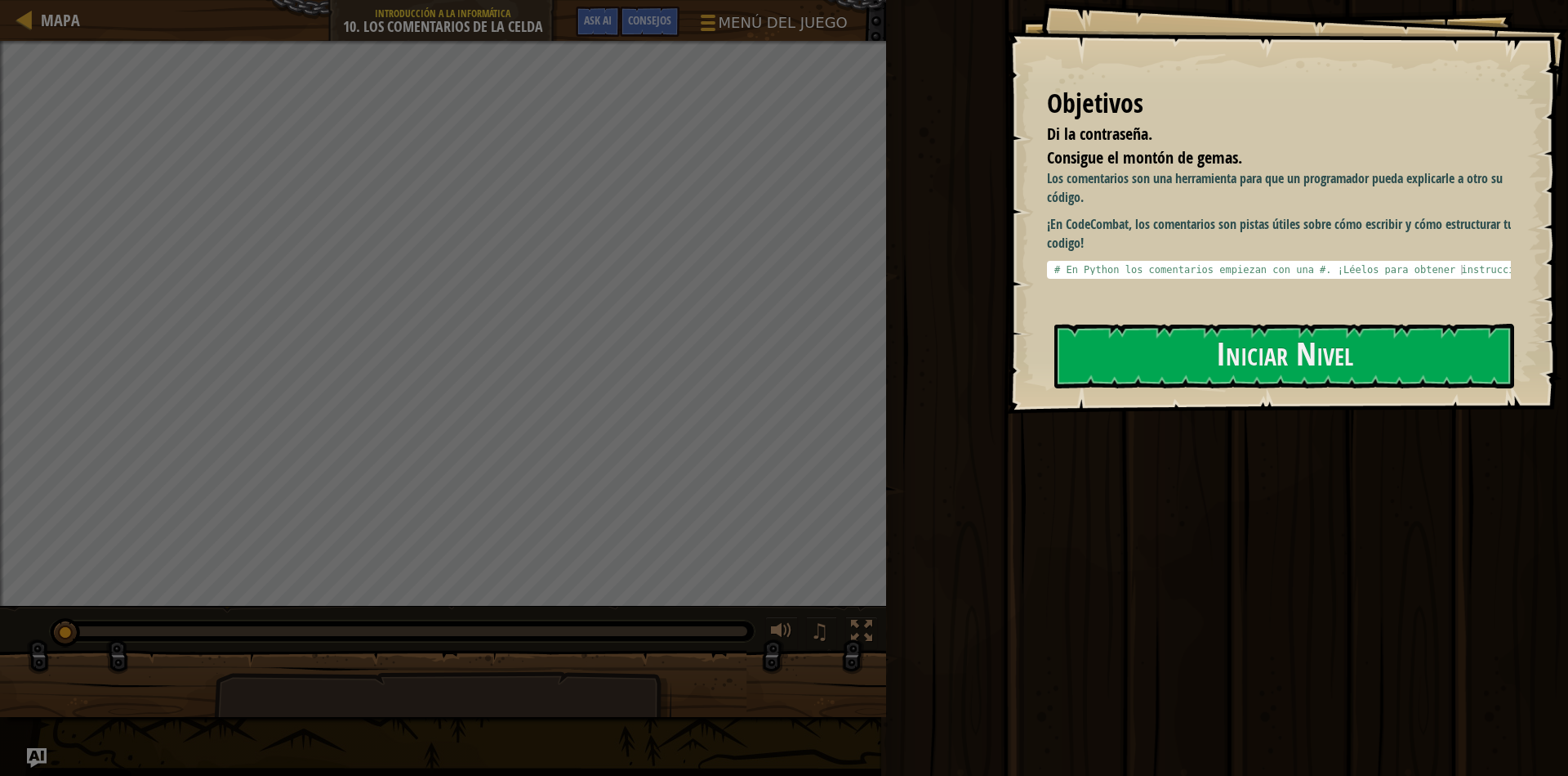
click at [1100, 306] on div "Los comentarios son una herramienta para que un programador pueda explicarle a …" at bounding box center [1285, 237] width 476 height 138
click at [1102, 323] on button "Iniciar Nivel" at bounding box center [1285, 356] width 460 height 65
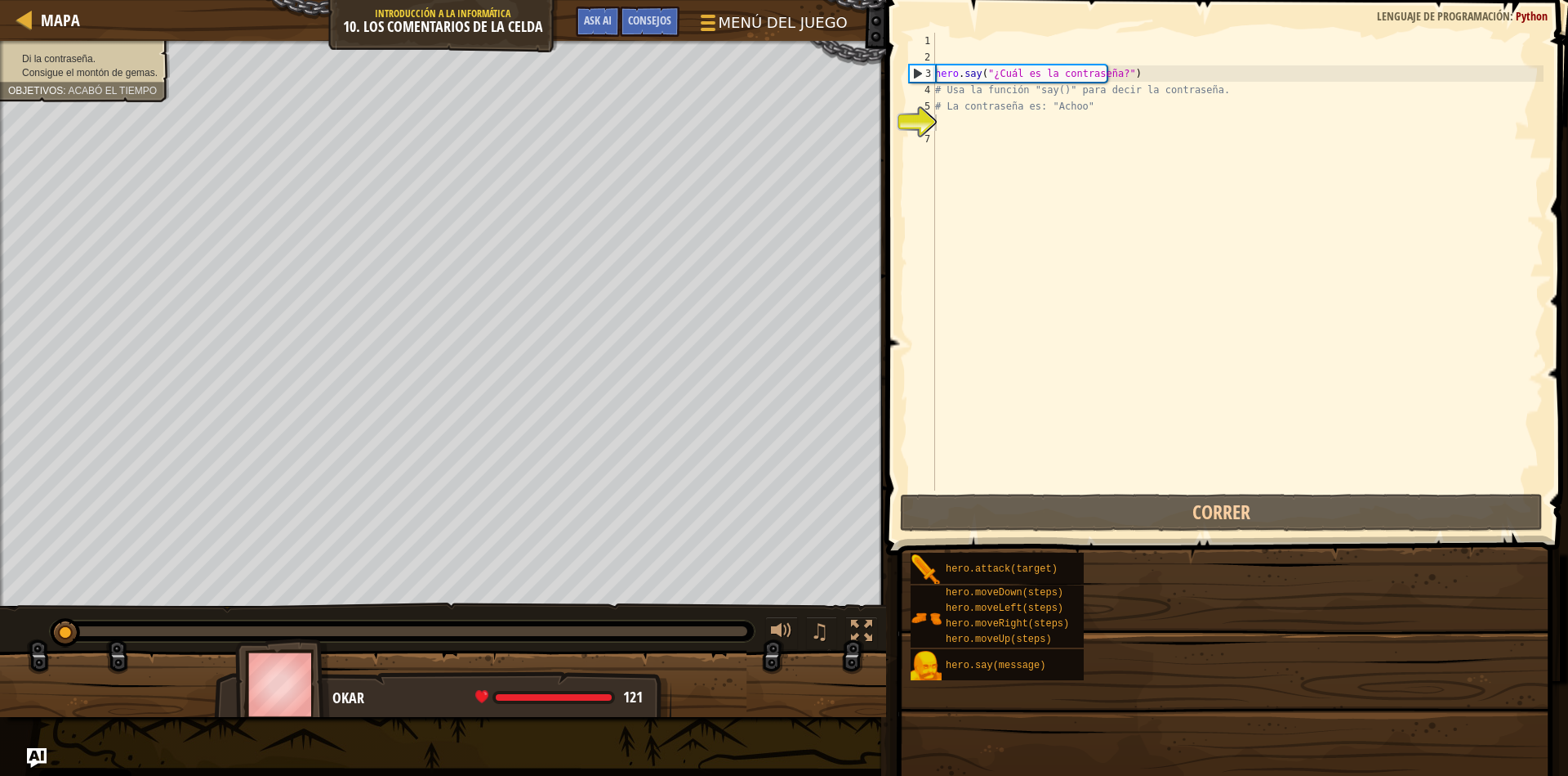
click at [1124, 372] on div "Objetivos Di la contraseña. Consigue el montón de gemas. Los comentarios son un…" at bounding box center [784, 388] width 1568 height 776
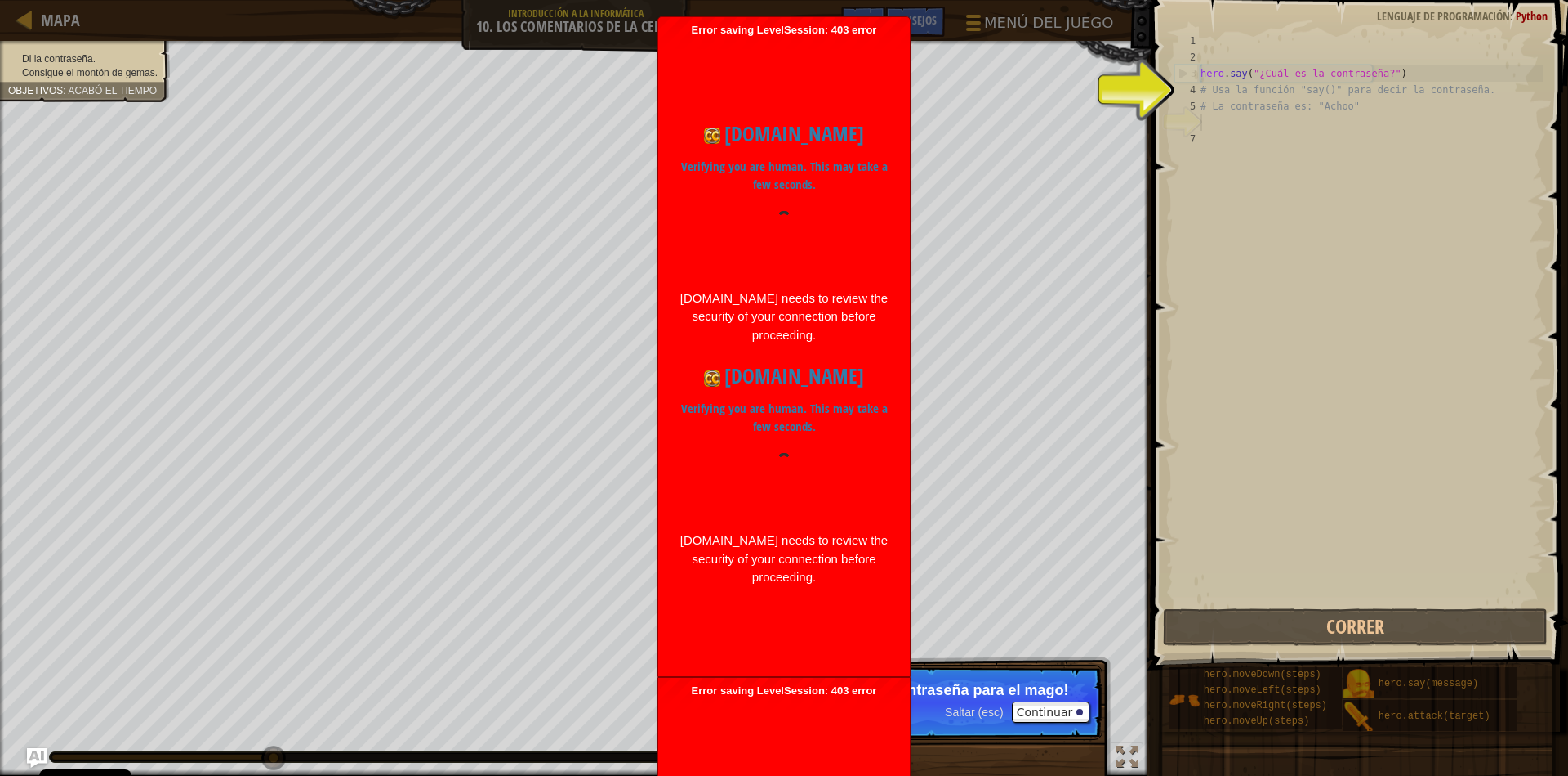
click at [773, 430] on p "Verifying you are human. This may take a few seconds." at bounding box center [784, 418] width 211 height 37
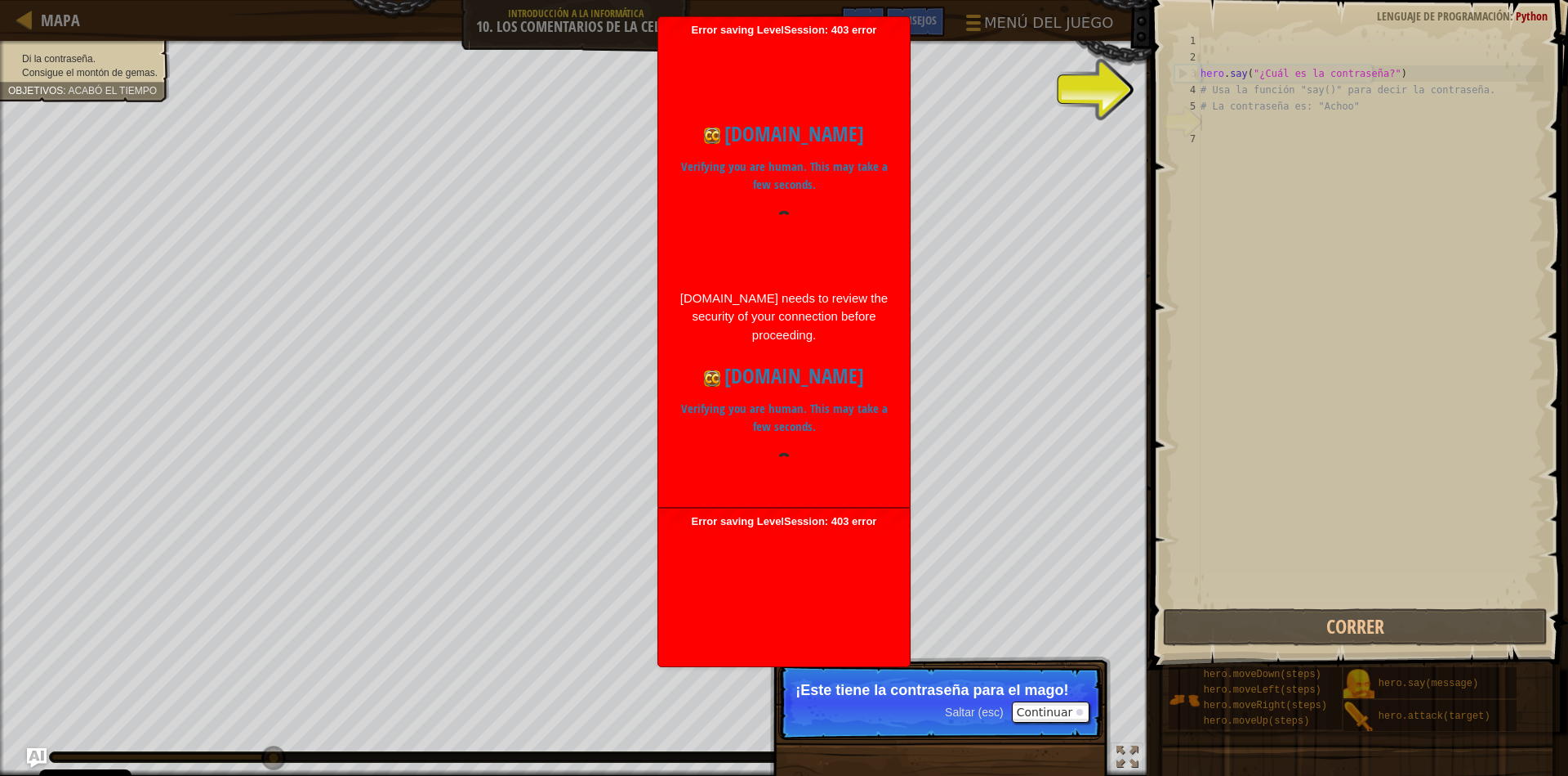
click at [780, 496] on div at bounding box center [784, 484] width 211 height 63
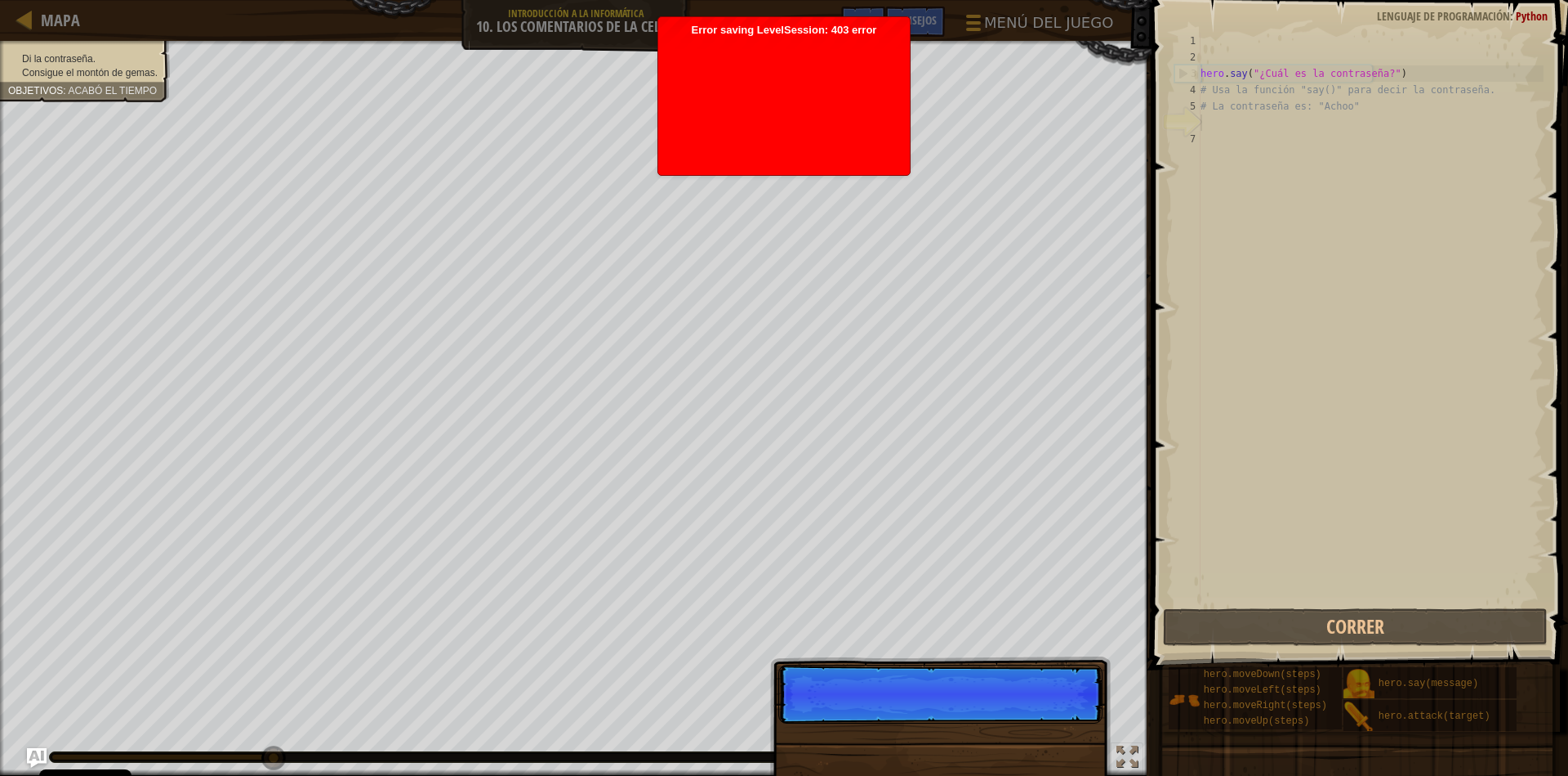
scroll to position [8, 0]
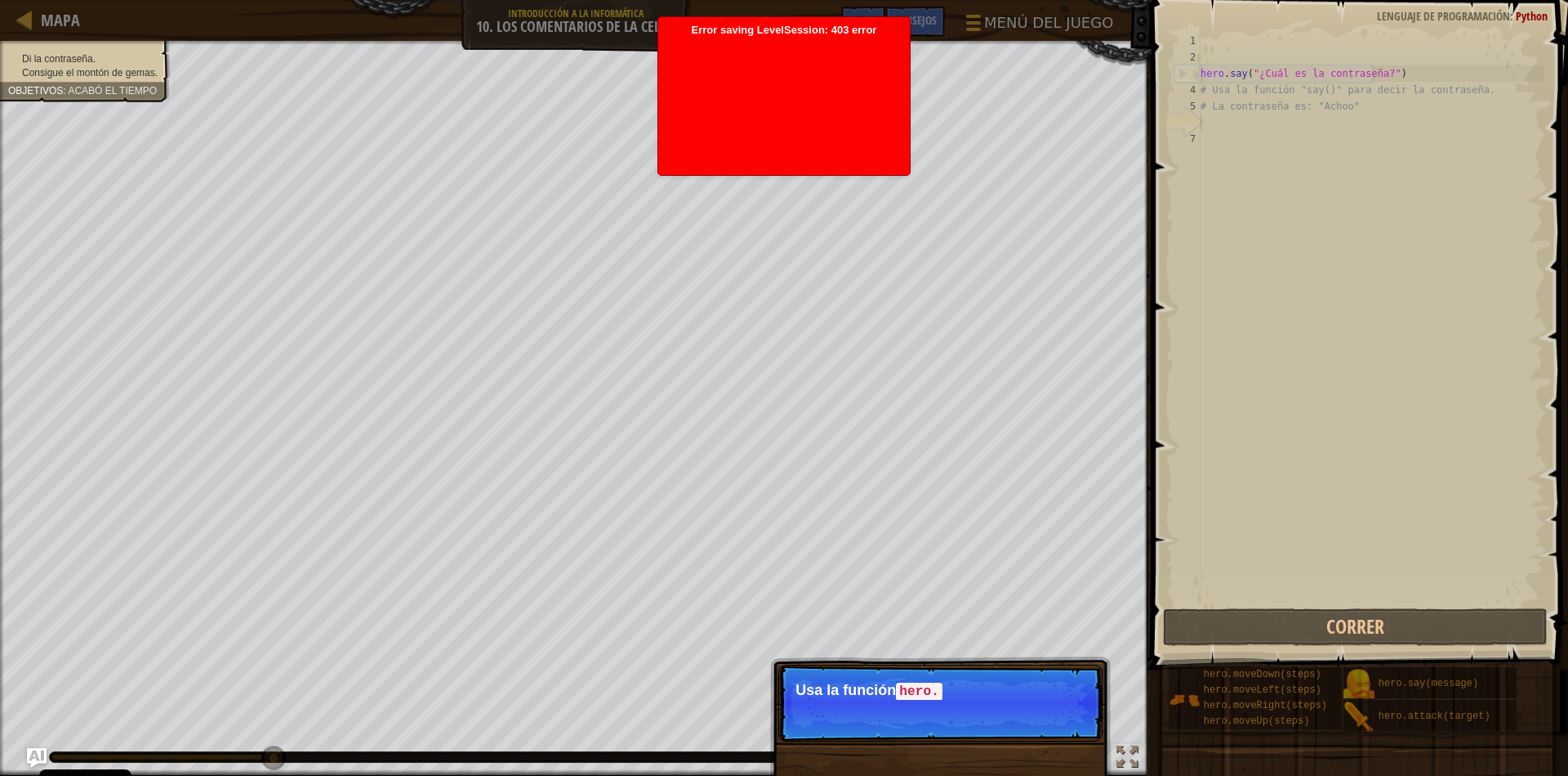
click at [886, 134] on div at bounding box center [784, 103] width 235 height 131
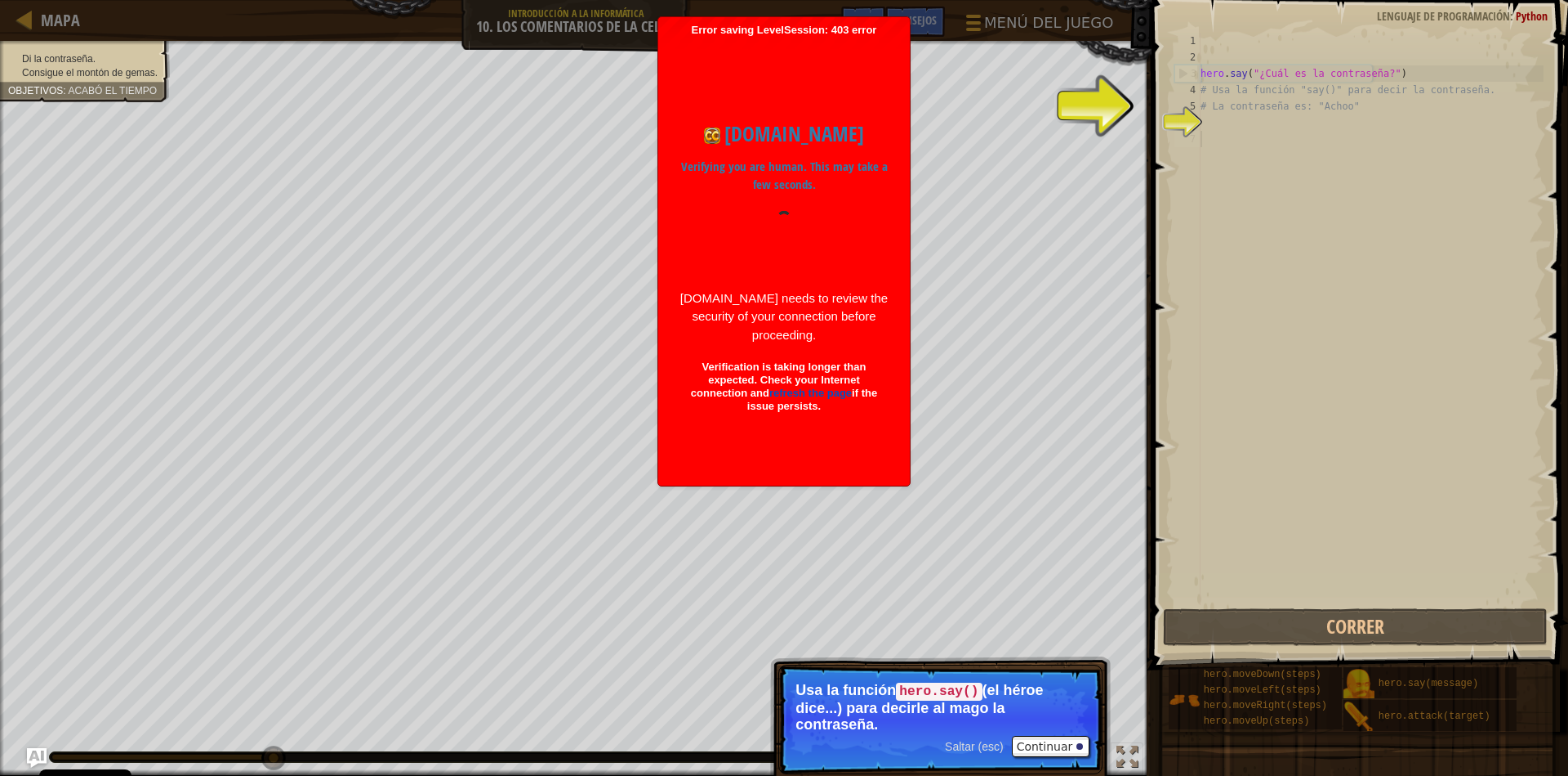
click at [1237, 131] on div "hero . say ( "¿Cuál es la contraseña?" ) # Usa la función "say()" para decir la…" at bounding box center [1371, 334] width 347 height 605
